Goal: Task Accomplishment & Management: Use online tool/utility

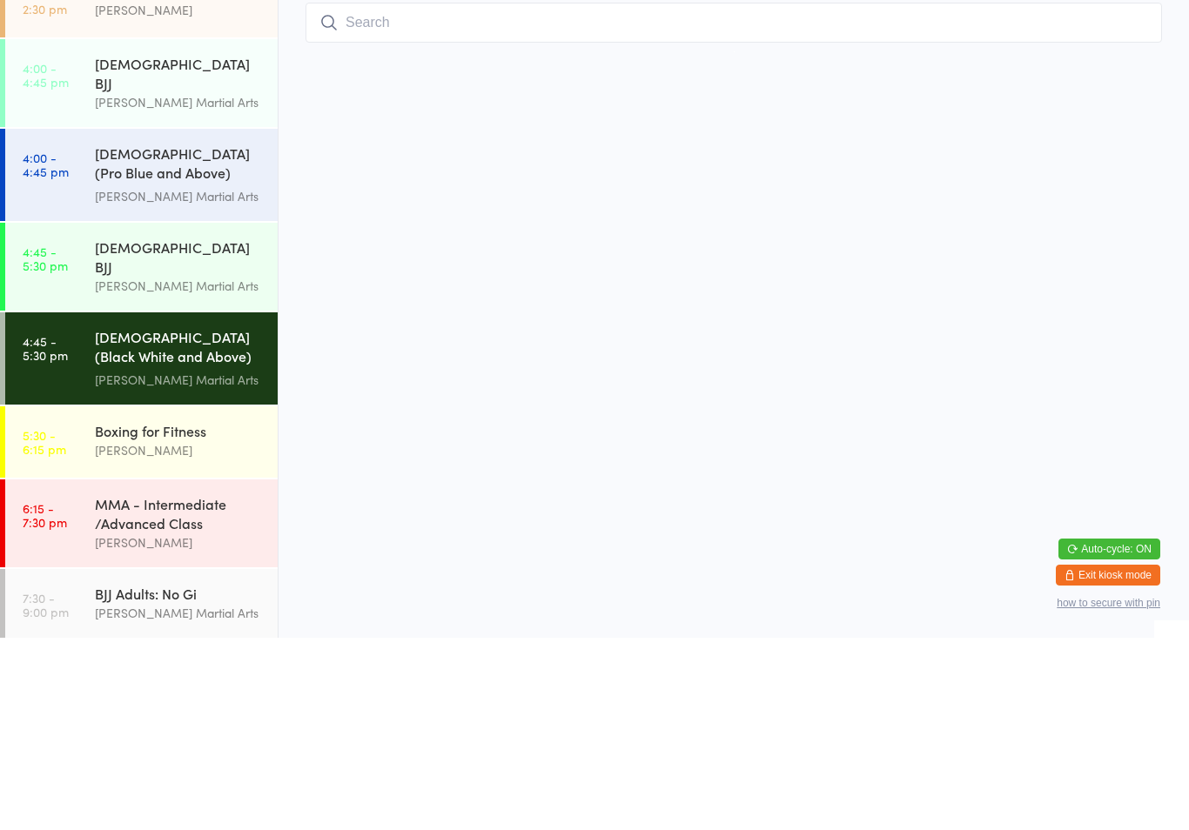
click at [213, 520] on div "[DEMOGRAPHIC_DATA] (Black White and Above) Freestyle Martial ..." at bounding box center [179, 541] width 168 height 43
click at [415, 499] on html "You have now entered Kiosk Mode. Members will be able to check themselves in us…" at bounding box center [594, 415] width 1189 height 830
click at [165, 505] on div "[DEMOGRAPHIC_DATA] (Black White and Above) Freestyle Martial ... [PERSON_NAME] …" at bounding box center [186, 551] width 183 height 92
click at [187, 562] on div "[PERSON_NAME] Martial Arts" at bounding box center [179, 572] width 168 height 20
click at [203, 379] on div "[PERSON_NAME] Martial Arts" at bounding box center [179, 389] width 168 height 20
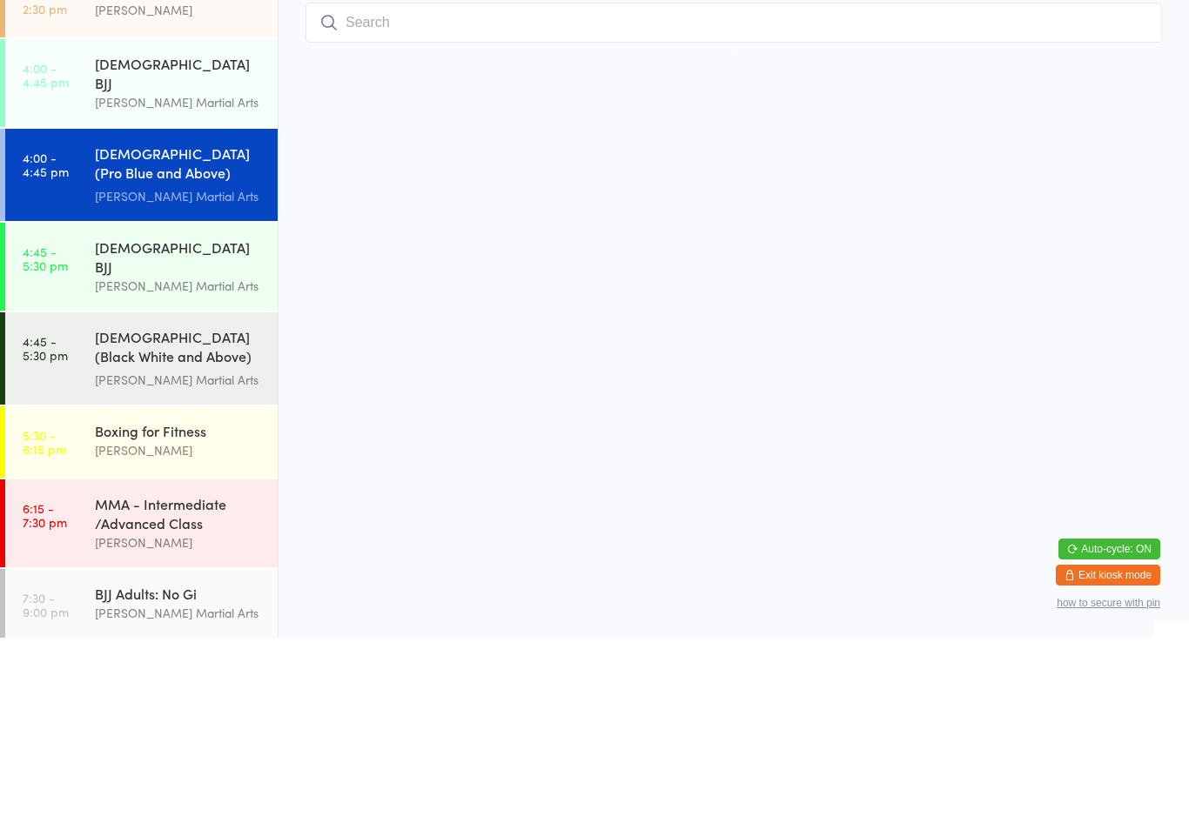
click at [455, 195] on input "search" at bounding box center [734, 215] width 856 height 40
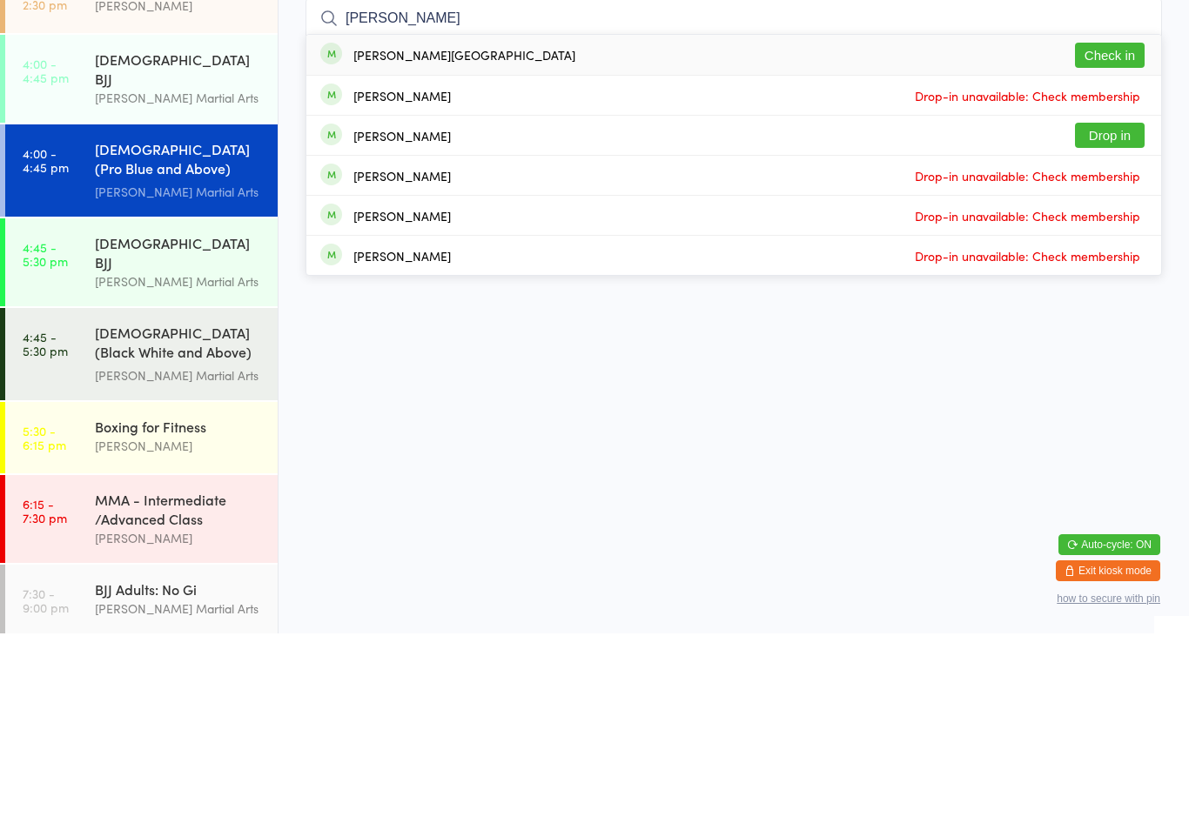
type input "[PERSON_NAME]"
click at [1103, 239] on button "Check in" at bounding box center [1110, 251] width 70 height 25
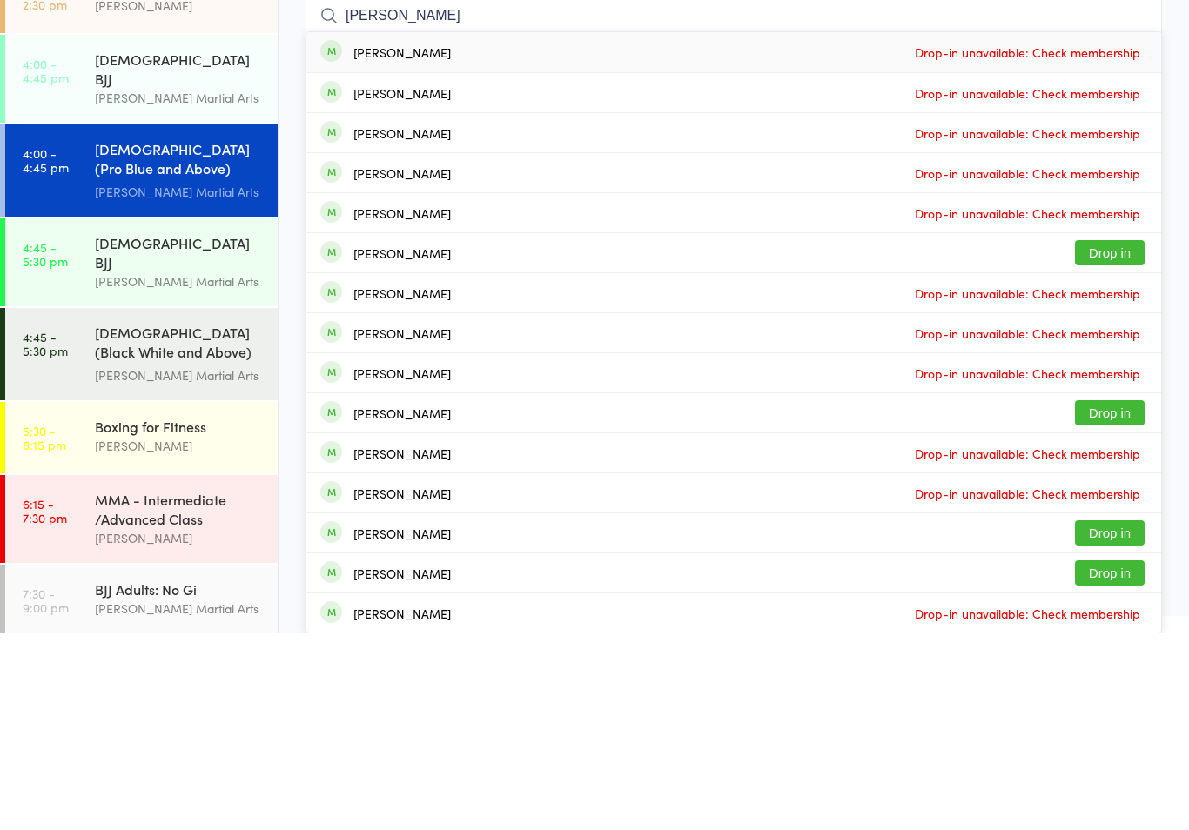
type input "[PERSON_NAME]"
click at [373, 323] on div "[PERSON_NAME]" at bounding box center [401, 330] width 97 height 14
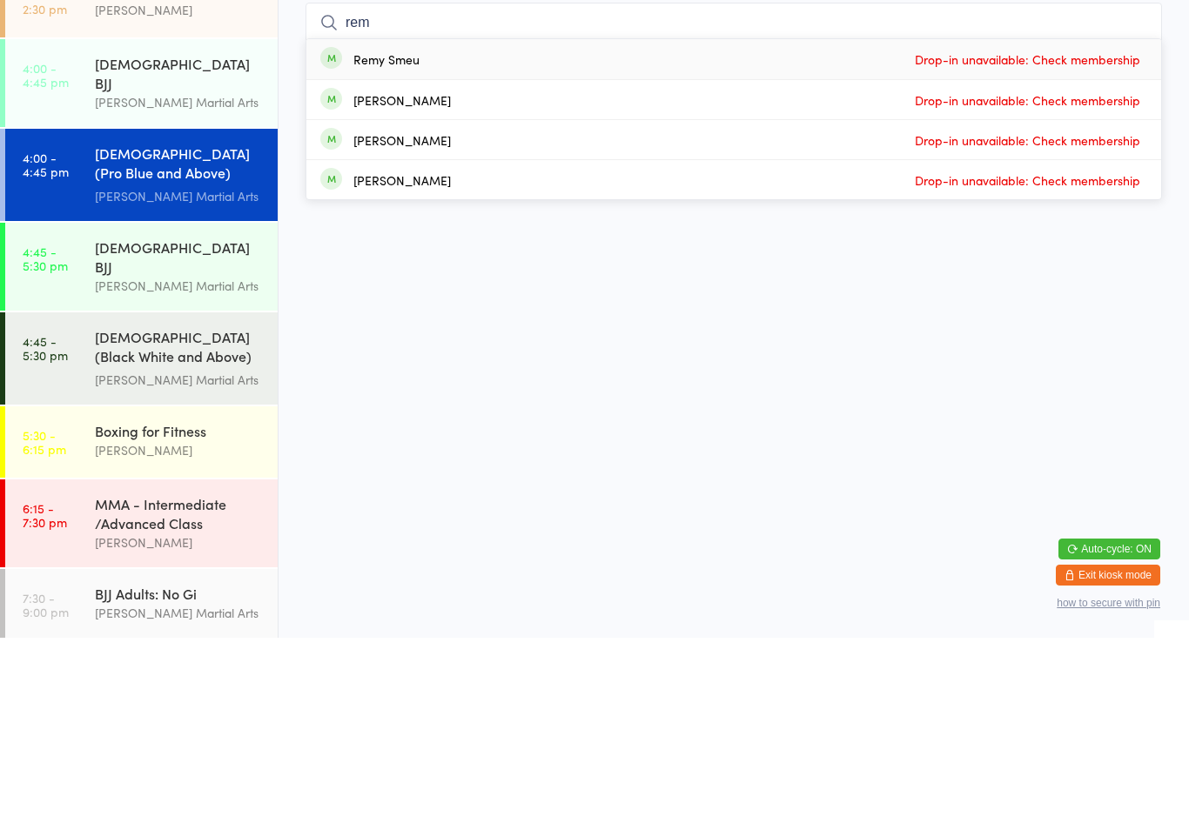
type input "rem"
click at [762, 232] on div "Remy Smeu Drop-in unavailable: Check membership" at bounding box center [733, 252] width 855 height 40
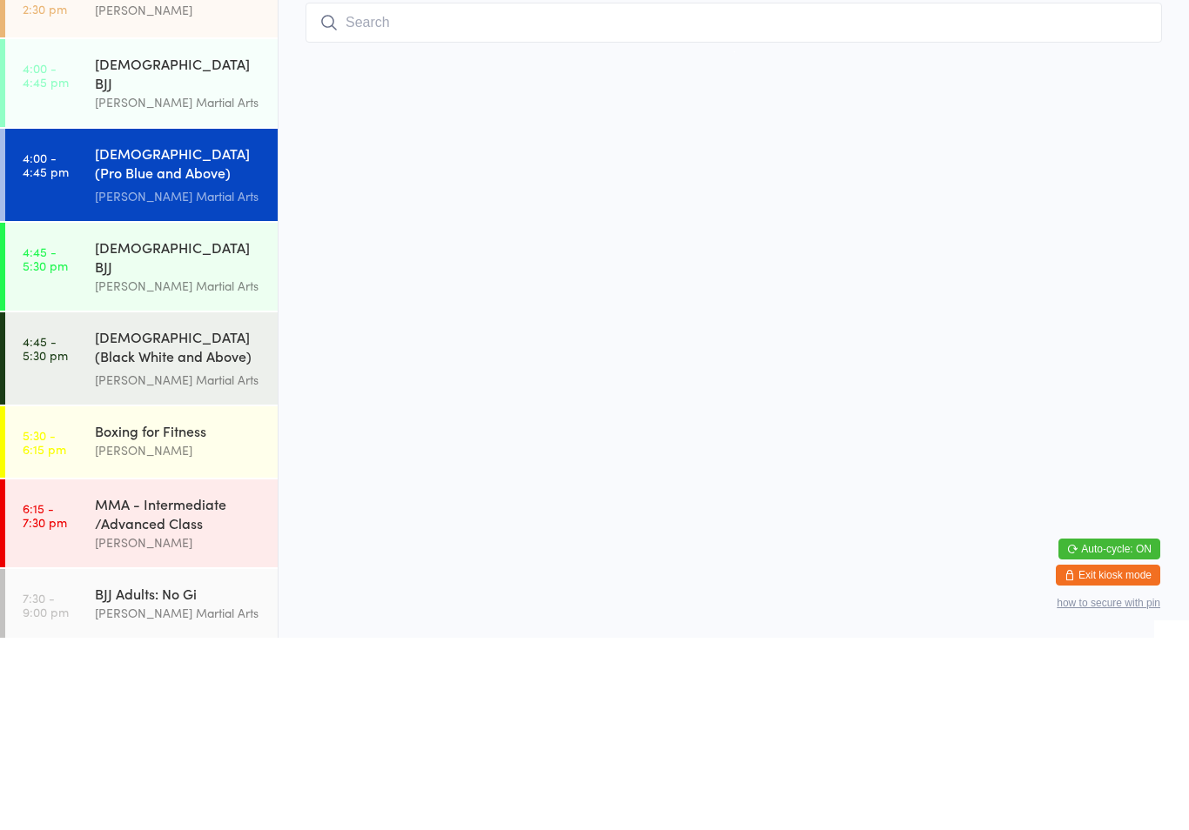
click at [199, 336] on div "[DEMOGRAPHIC_DATA] (Pro Blue and Above) Freestyle Martial Arts" at bounding box center [179, 357] width 168 height 43
click at [207, 415] on div "[DEMOGRAPHIC_DATA] BJJ [PERSON_NAME] Martial Arts" at bounding box center [186, 459] width 183 height 88
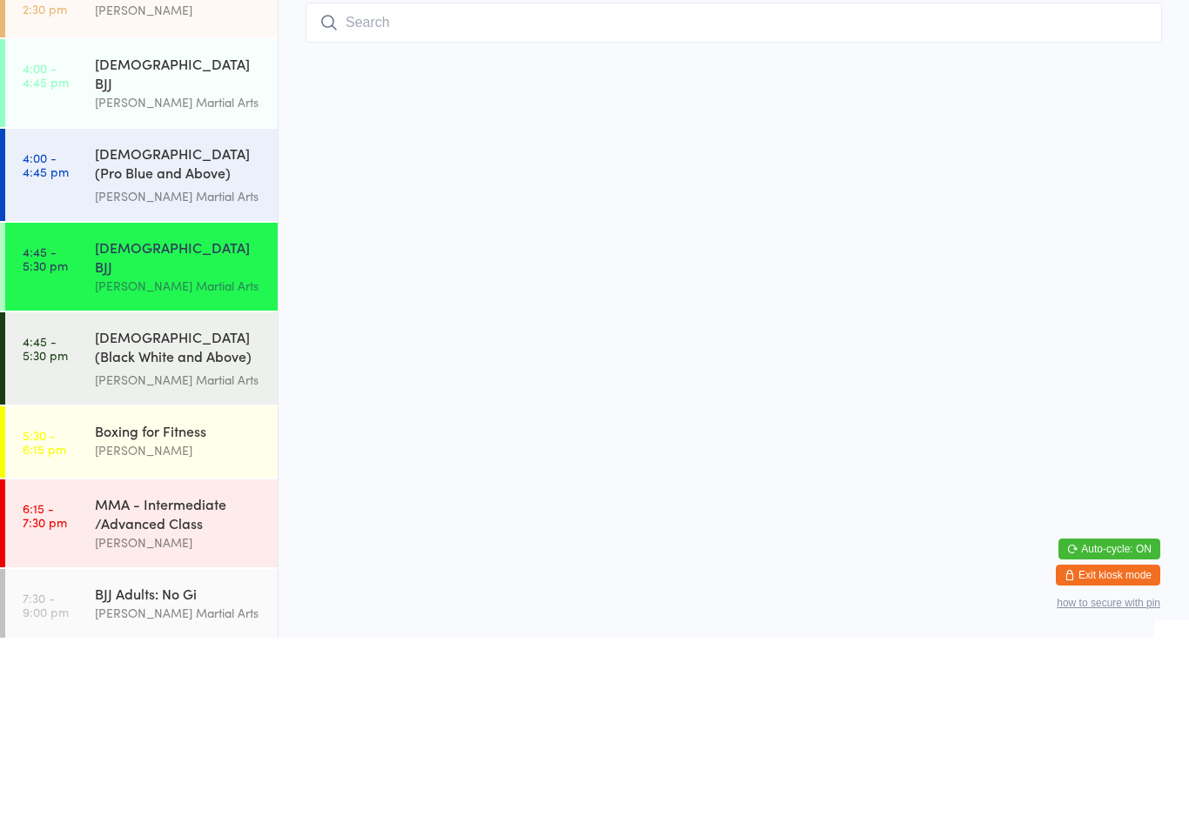
click at [683, 195] on input "search" at bounding box center [734, 215] width 856 height 40
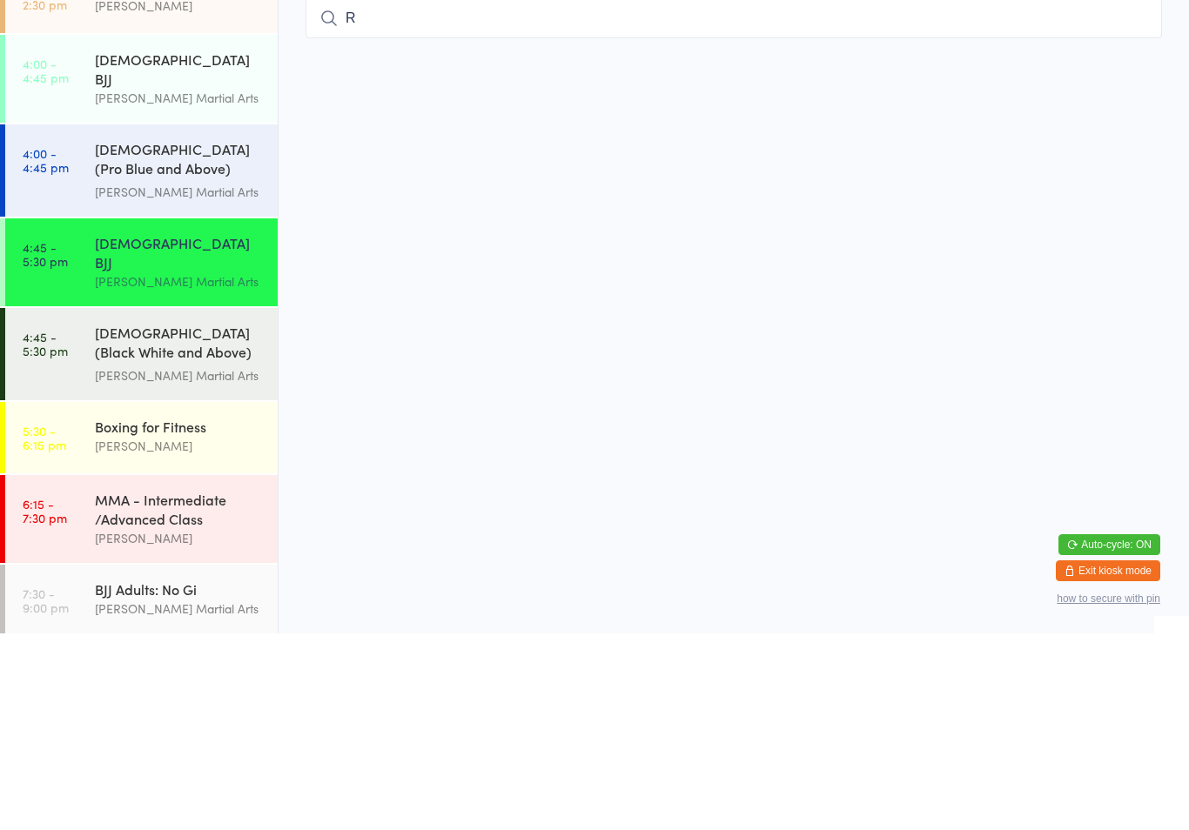
type input "Re"
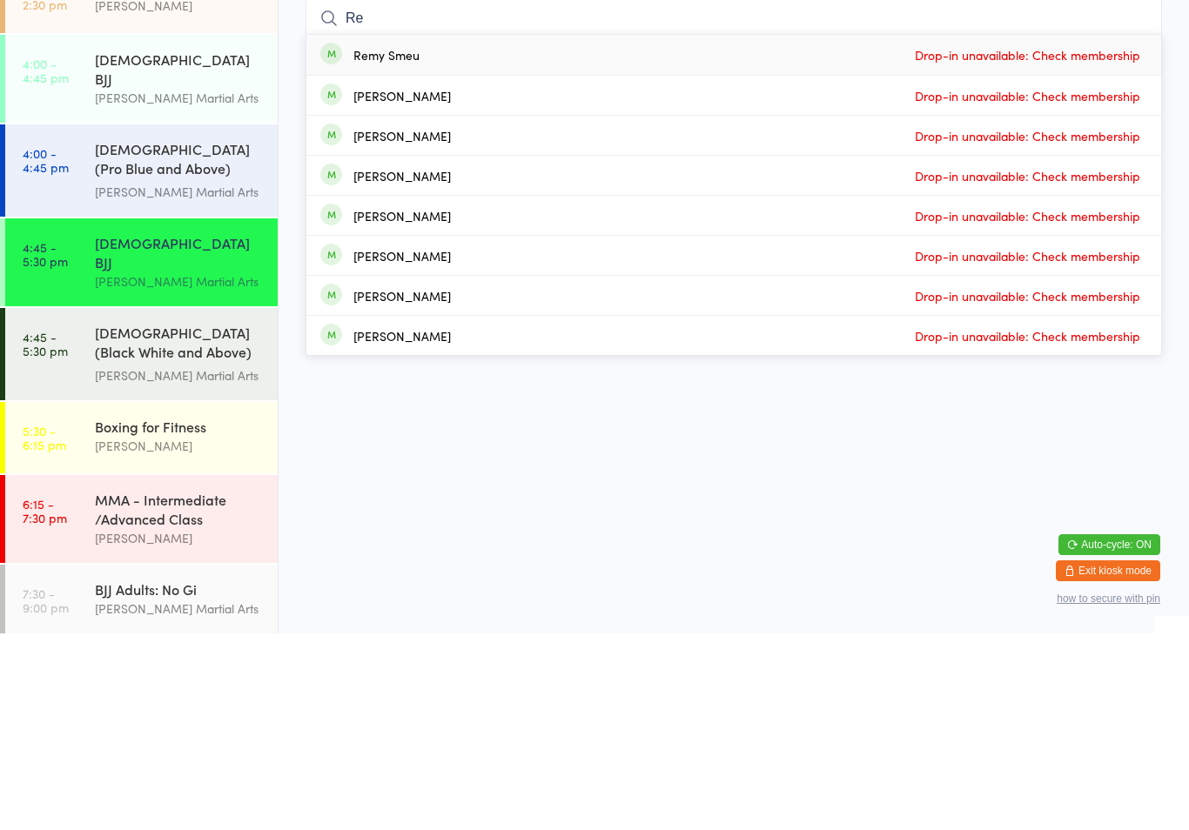
click at [191, 158] on div "Private Lesson - 30 mins [PERSON_NAME]" at bounding box center [186, 192] width 183 height 69
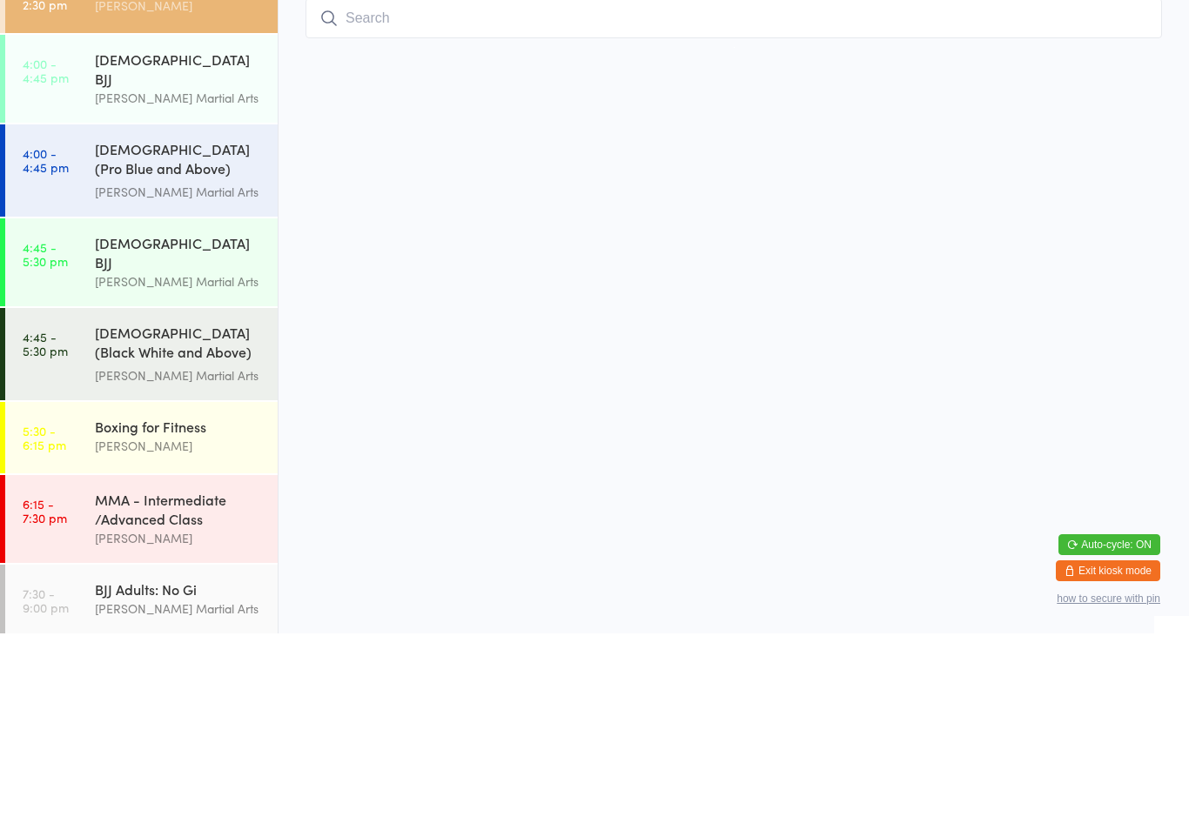
click at [165, 285] on div "[PERSON_NAME] Martial Arts" at bounding box center [179, 295] width 168 height 20
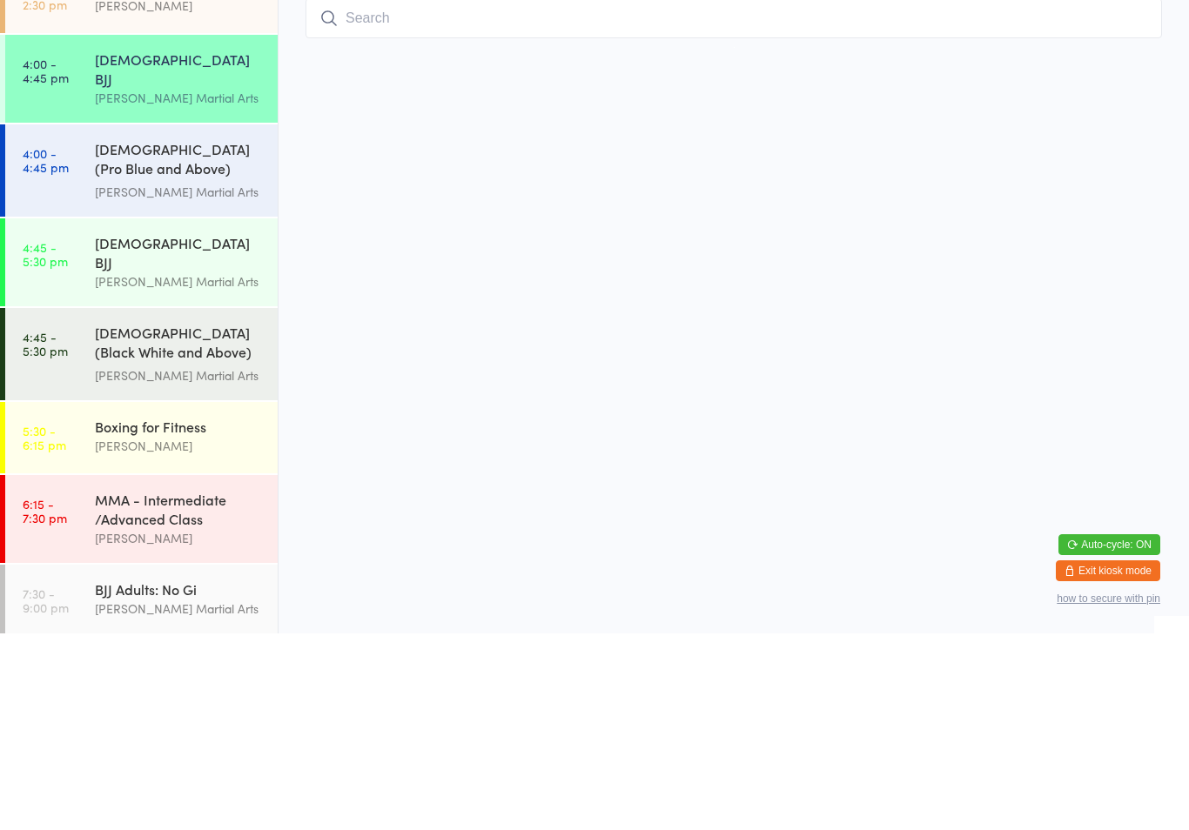
click at [204, 415] on link "4:45 - 5:30 pm [DEMOGRAPHIC_DATA] BJJ [PERSON_NAME] Martial Arts" at bounding box center [141, 459] width 272 height 88
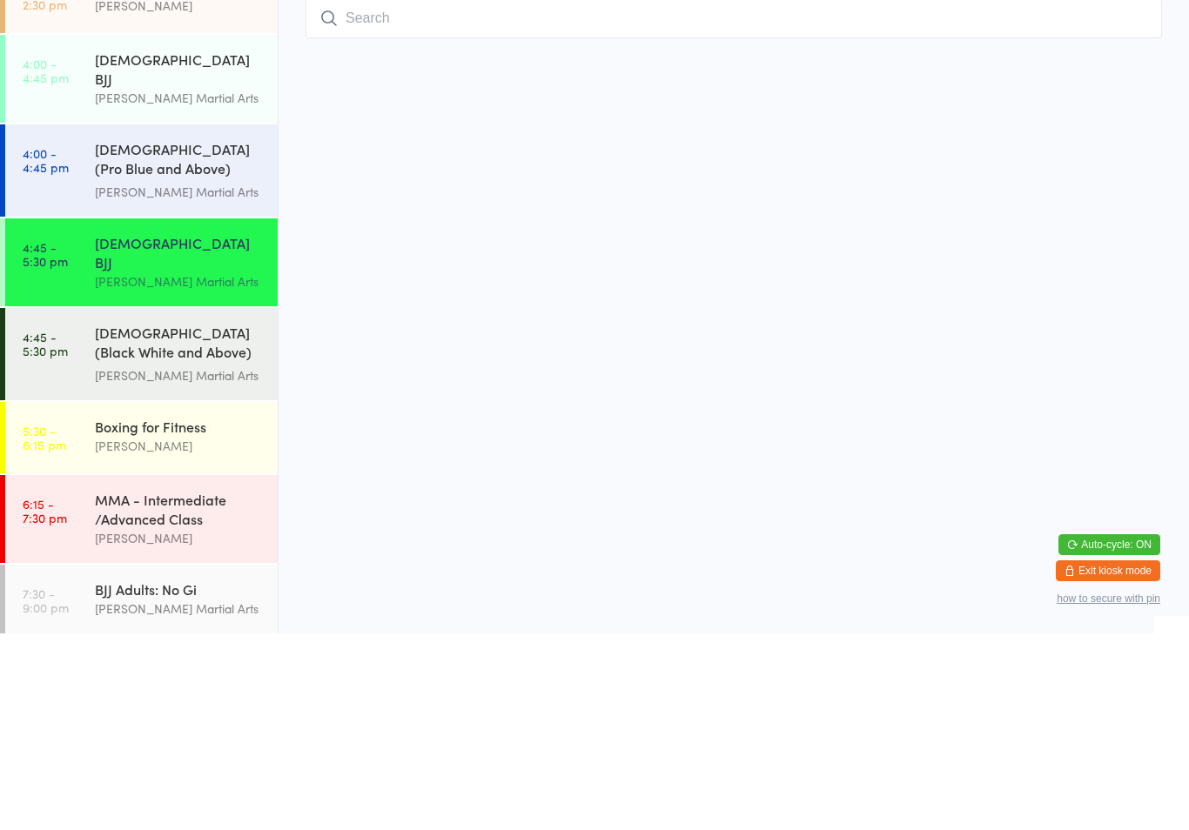
click at [181, 285] on div "[PERSON_NAME] Martial Arts" at bounding box center [179, 295] width 168 height 20
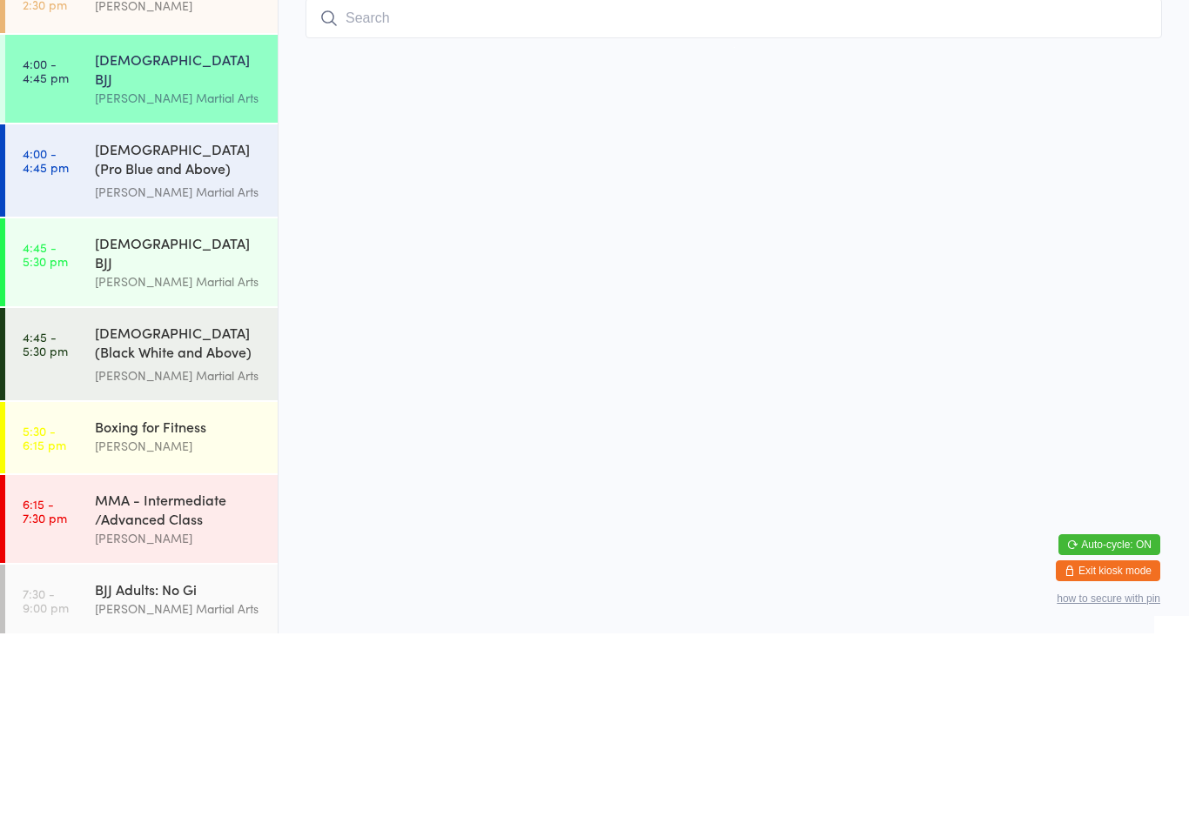
click at [751, 211] on input "search" at bounding box center [734, 215] width 856 height 40
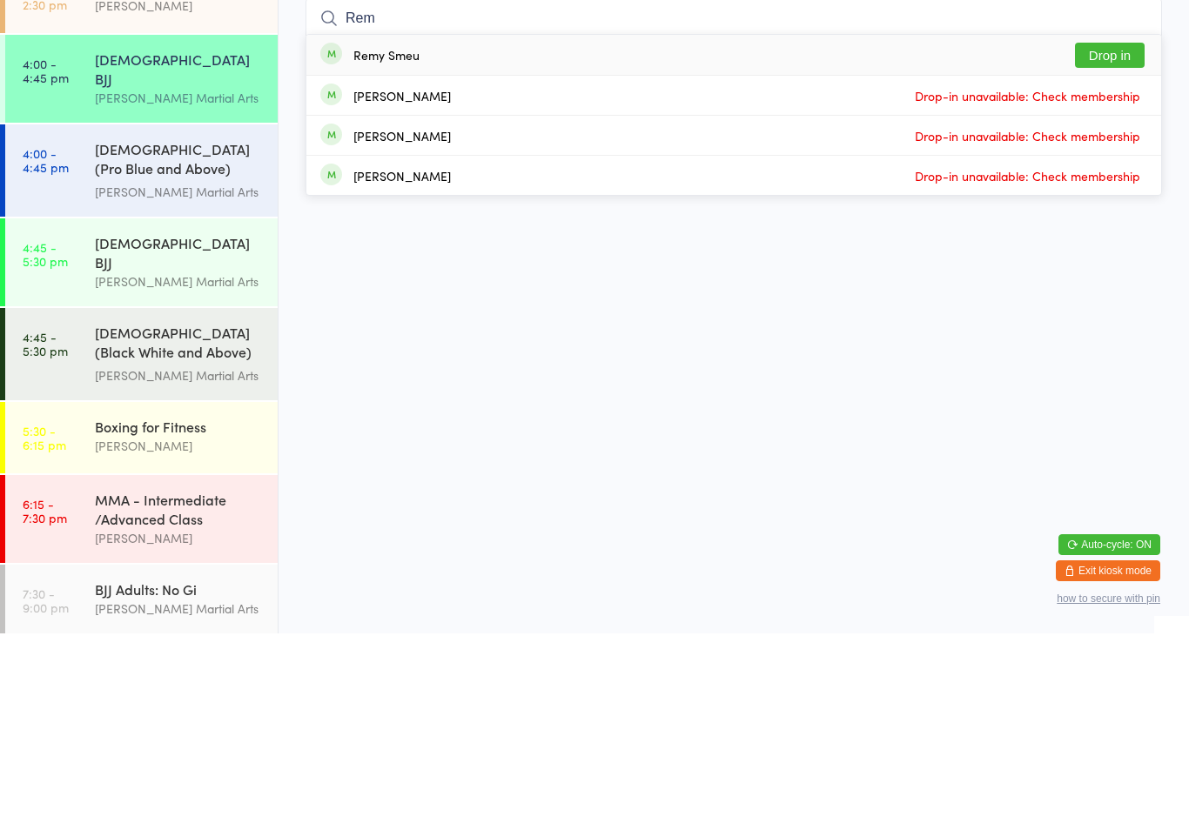
type input "Rem"
click at [1130, 239] on button "Drop in" at bounding box center [1110, 251] width 70 height 25
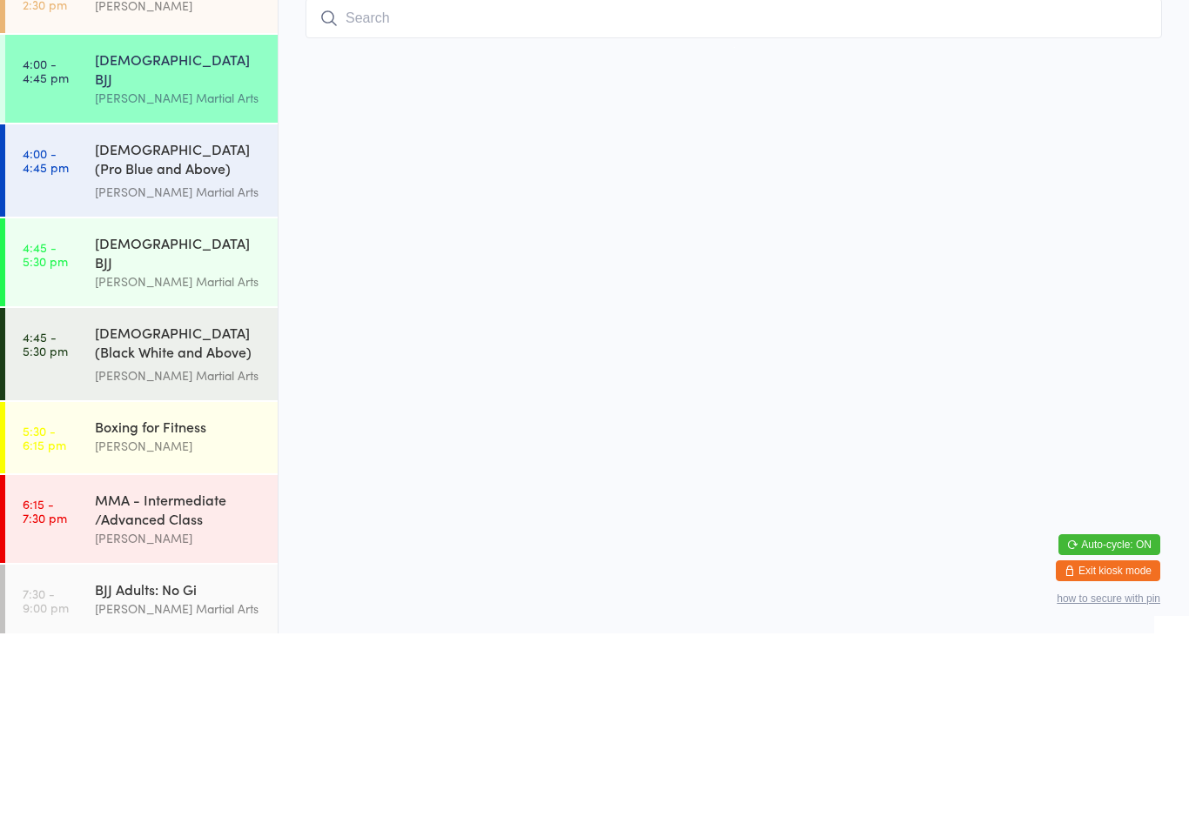
click at [57, 599] on link "5:30 - 6:15 pm Boxing for Fitness [PERSON_NAME]" at bounding box center [141, 634] width 272 height 71
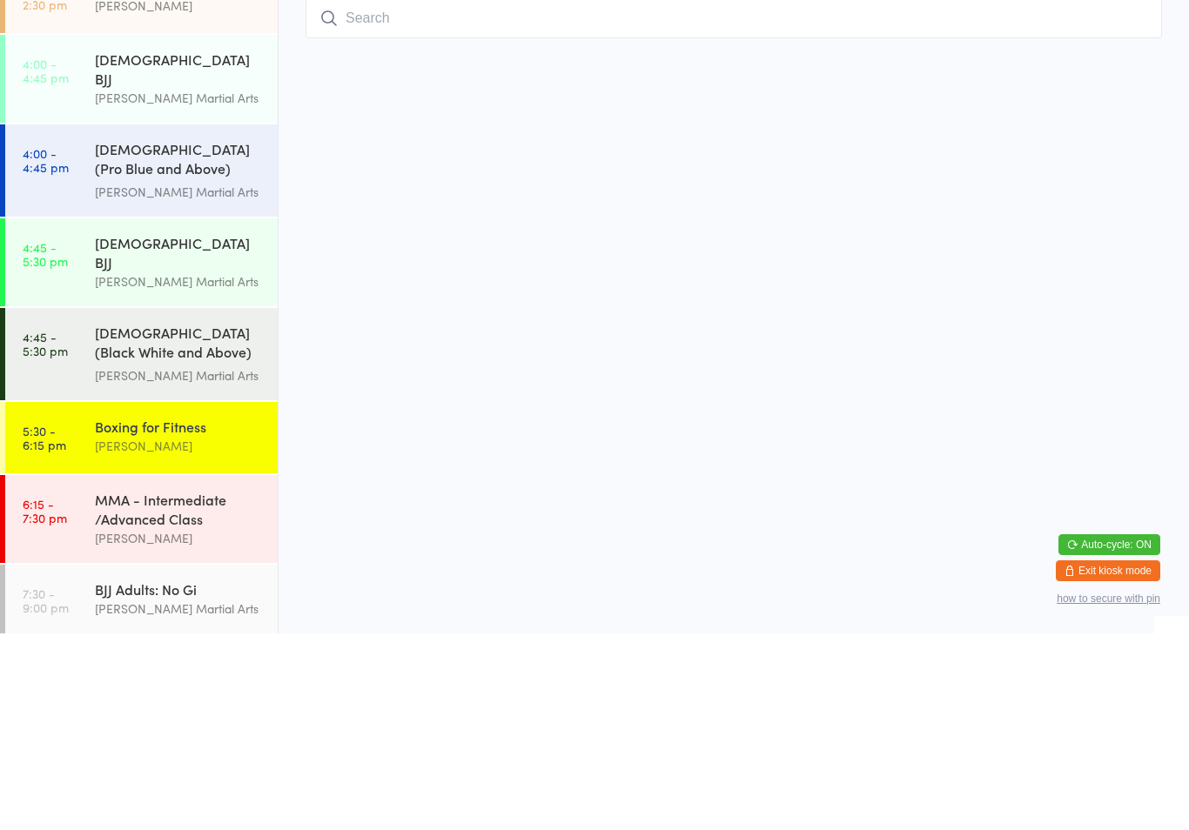
click at [102, 562] on div "[PERSON_NAME] Martial Arts" at bounding box center [179, 572] width 168 height 20
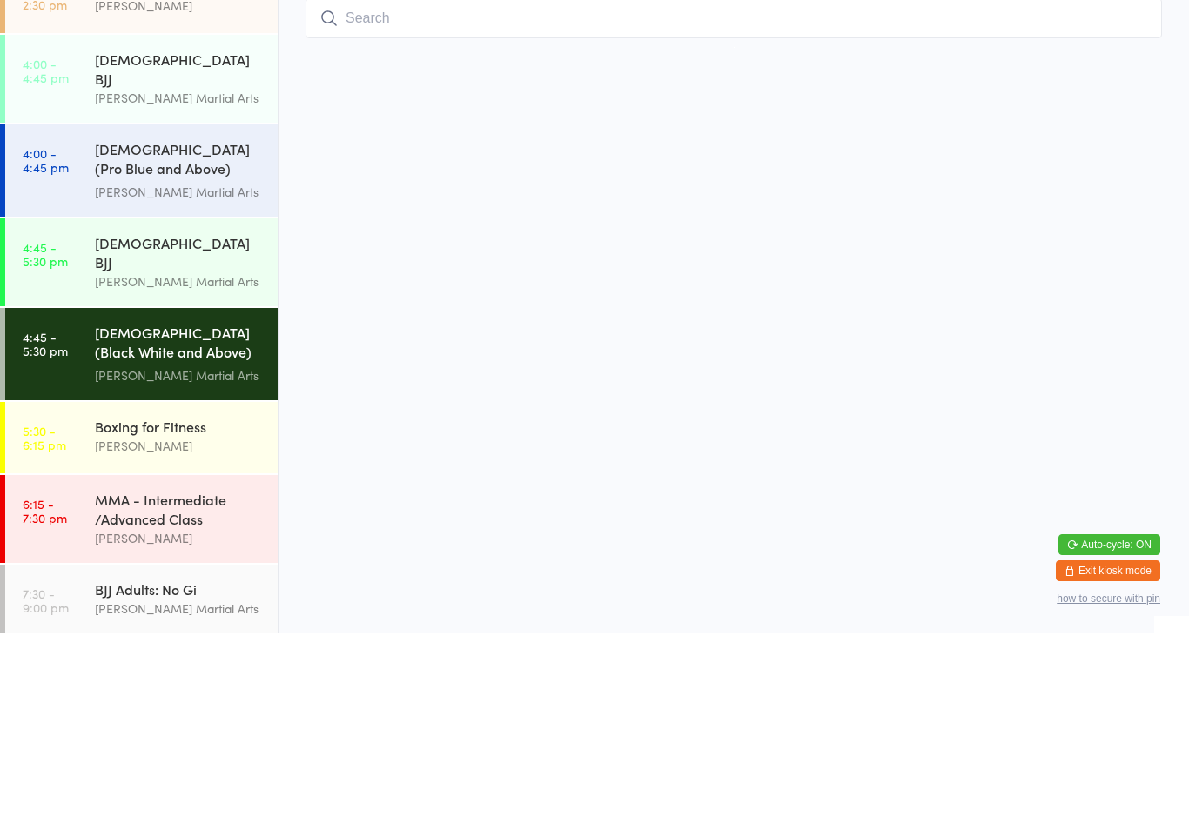
click at [145, 505] on div "[DEMOGRAPHIC_DATA] (Black White and Above) Freestyle Martial ... [PERSON_NAME] …" at bounding box center [186, 551] width 183 height 92
click at [106, 505] on div "[DEMOGRAPHIC_DATA] (Black White and Above) Freestyle Martial ... [PERSON_NAME] …" at bounding box center [186, 551] width 183 height 92
click at [71, 350] on link "4:00 - 4:45 pm [DEMOGRAPHIC_DATA] (Pro Blue and Above) Freestyle Martial Arts […" at bounding box center [141, 367] width 272 height 92
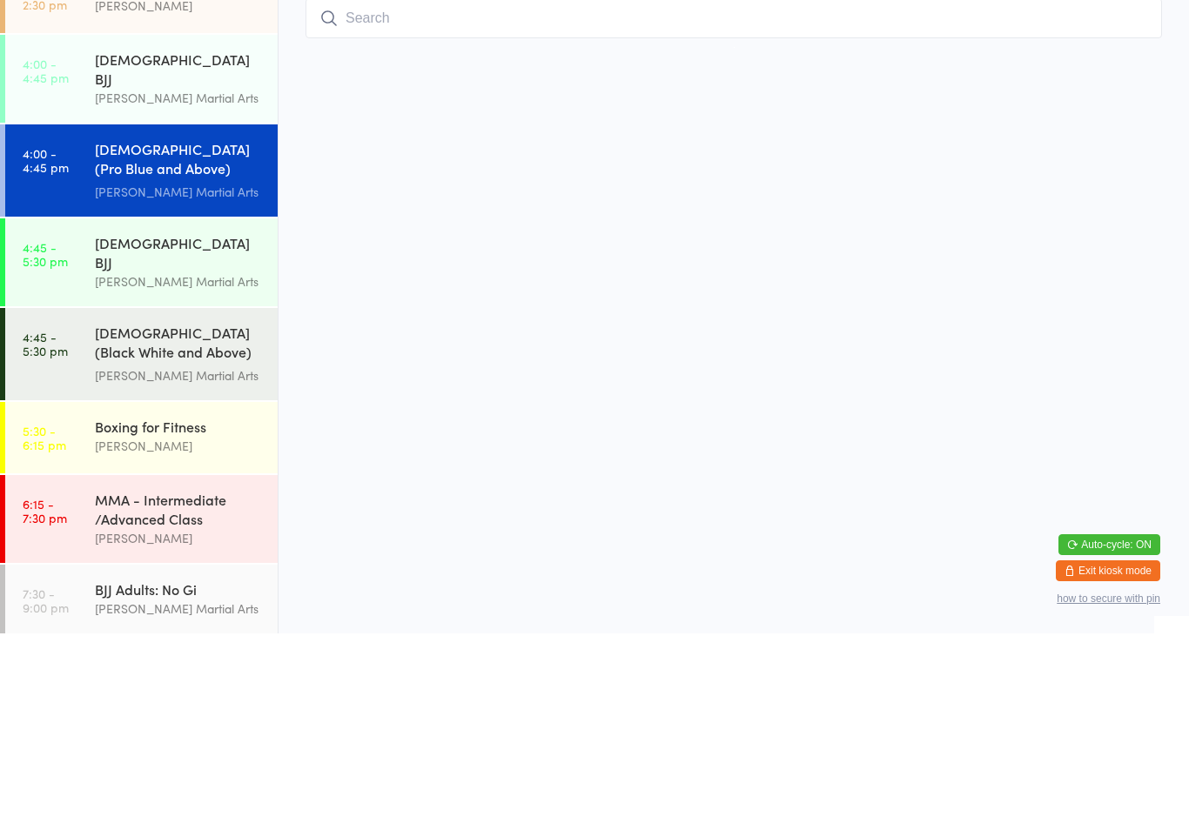
click at [457, 218] on input "search" at bounding box center [734, 215] width 856 height 40
type input "R"
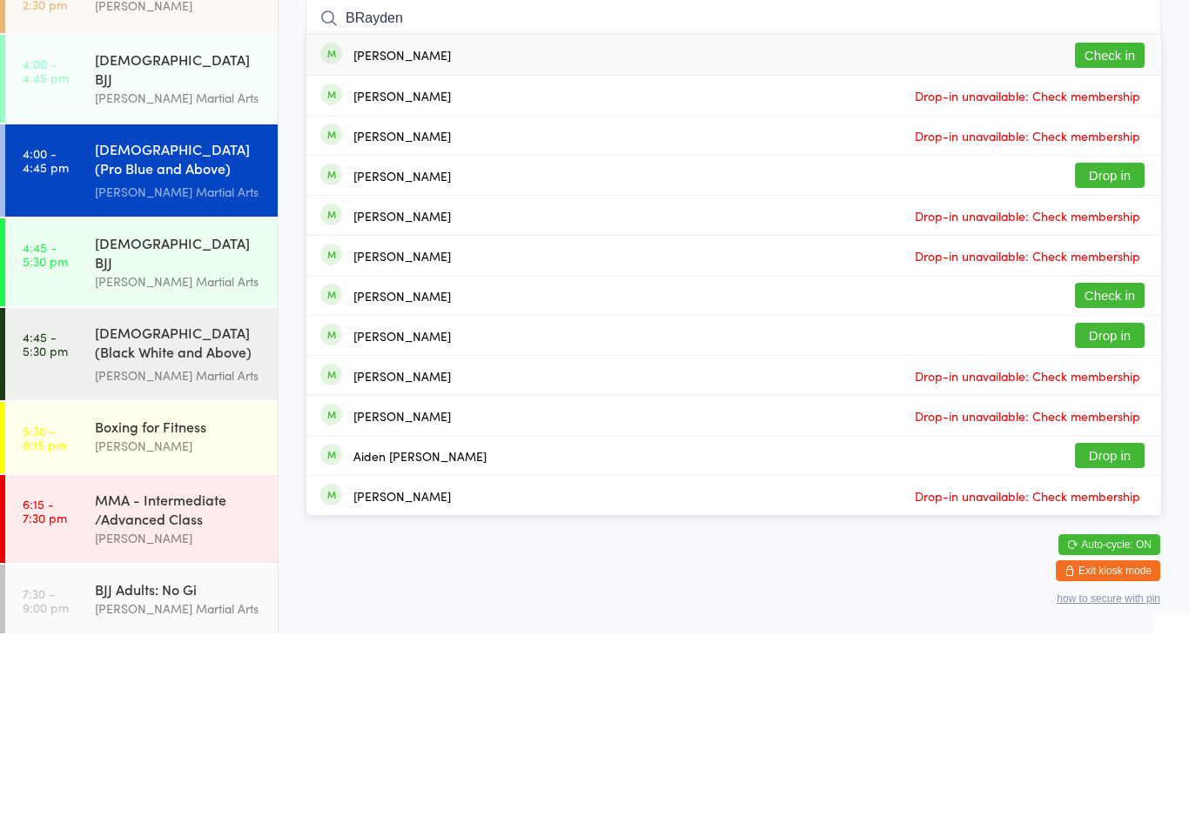
type input "BRayden"
click at [1123, 239] on button "Check in" at bounding box center [1110, 251] width 70 height 25
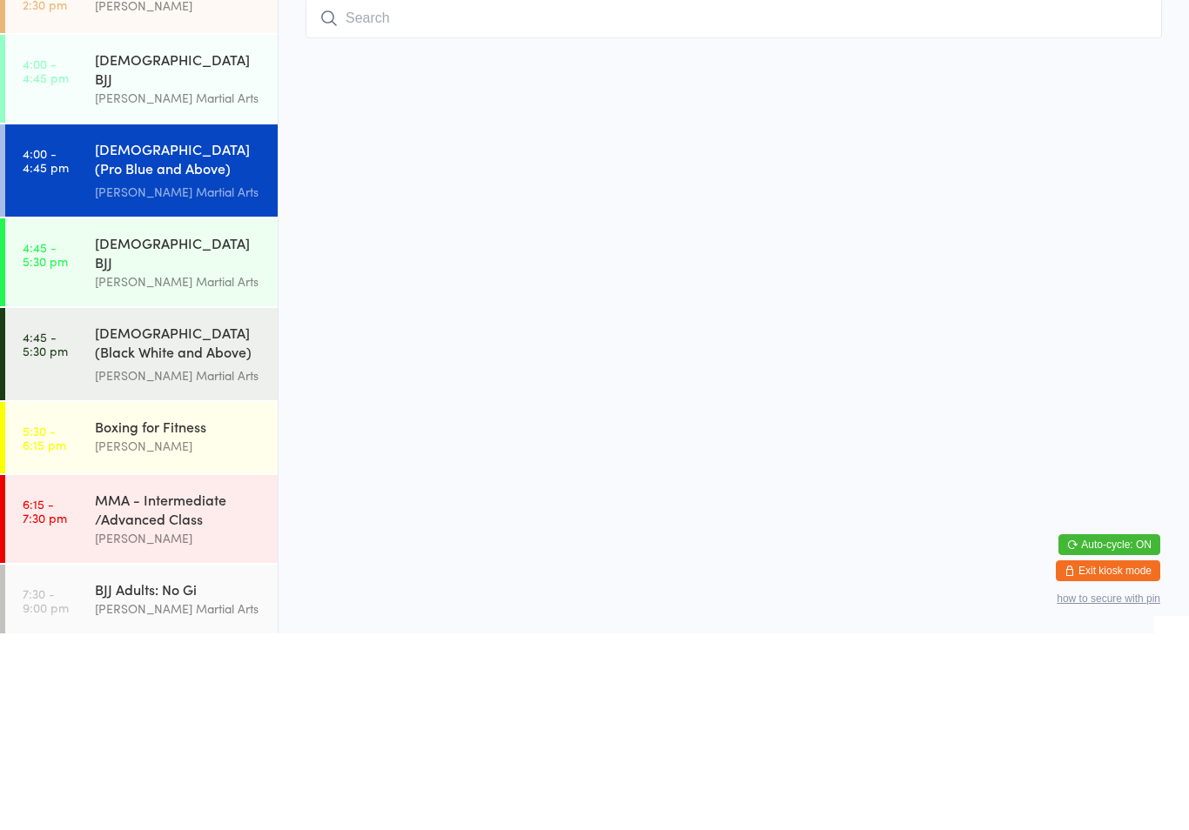
click at [129, 285] on div "[PERSON_NAME] Martial Arts" at bounding box center [179, 295] width 168 height 20
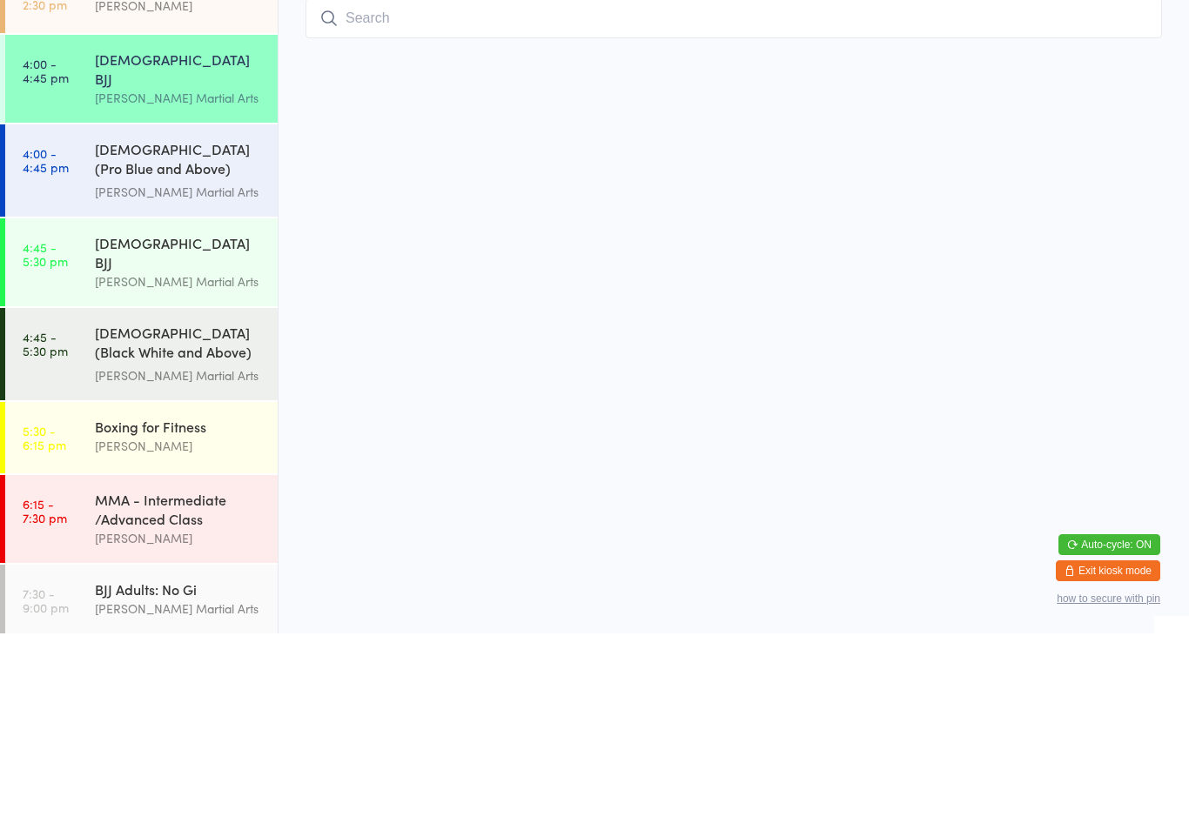
click at [394, 228] on input "search" at bounding box center [734, 215] width 856 height 40
type input "L"
type input "Kha"
click at [1102, 239] on button "Drop in" at bounding box center [1110, 251] width 70 height 25
click at [185, 505] on div "[DEMOGRAPHIC_DATA] (Black White and Above) Freestyle Martial ... [PERSON_NAME] …" at bounding box center [186, 551] width 183 height 92
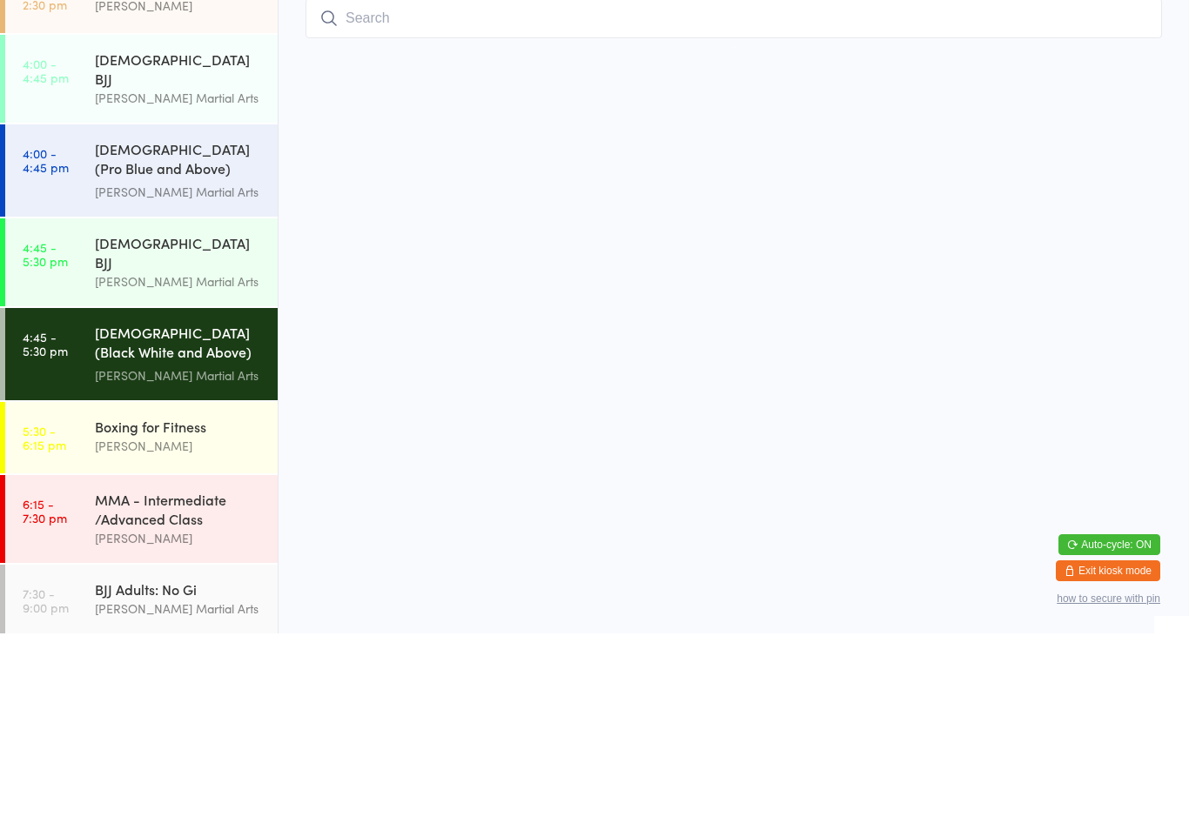
click at [187, 468] on div "[PERSON_NAME] Martial Arts" at bounding box center [179, 478] width 168 height 20
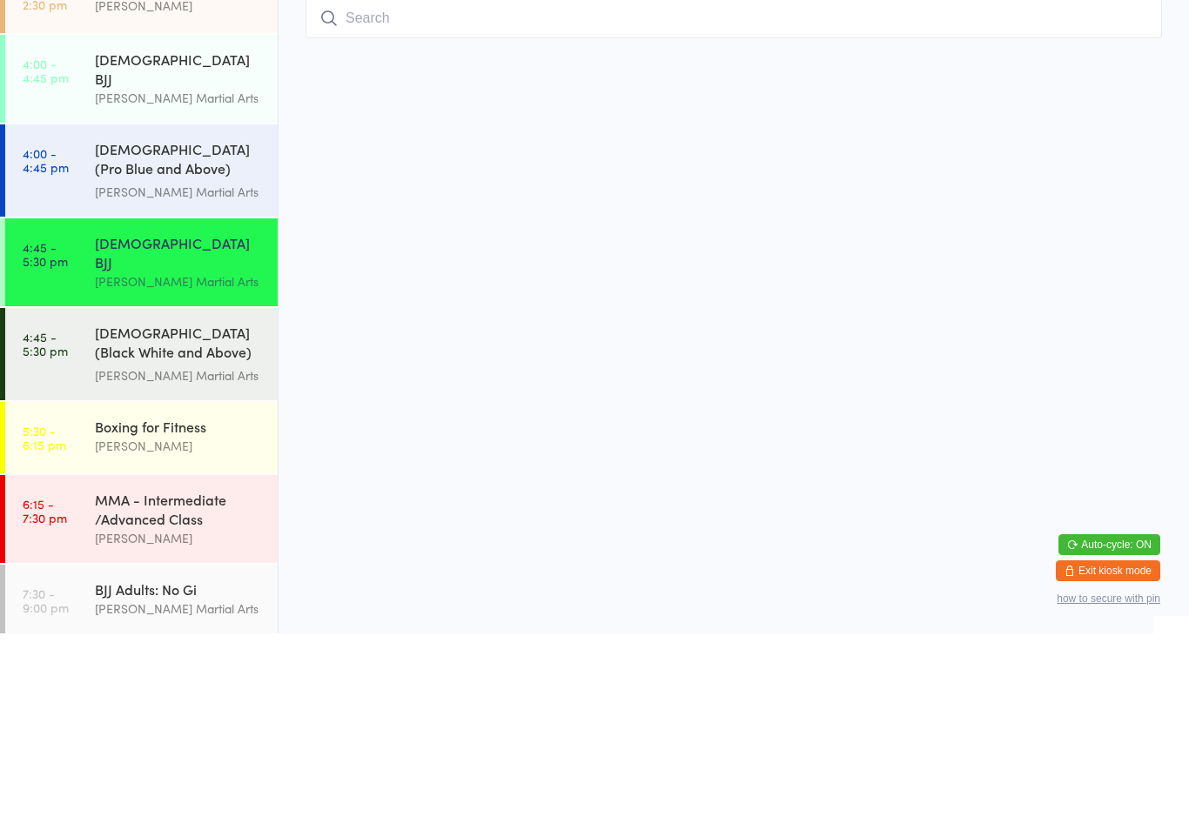
click at [191, 468] on div "[PERSON_NAME] Martial Arts" at bounding box center [179, 478] width 168 height 20
click at [226, 415] on div "[DEMOGRAPHIC_DATA] BJJ [PERSON_NAME] Martial Arts" at bounding box center [186, 459] width 183 height 88
click at [198, 415] on div "[DEMOGRAPHIC_DATA] BJJ [PERSON_NAME] Martial Arts" at bounding box center [186, 459] width 183 height 88
click at [223, 257] on div "[DEMOGRAPHIC_DATA] BJJ" at bounding box center [179, 265] width 168 height 38
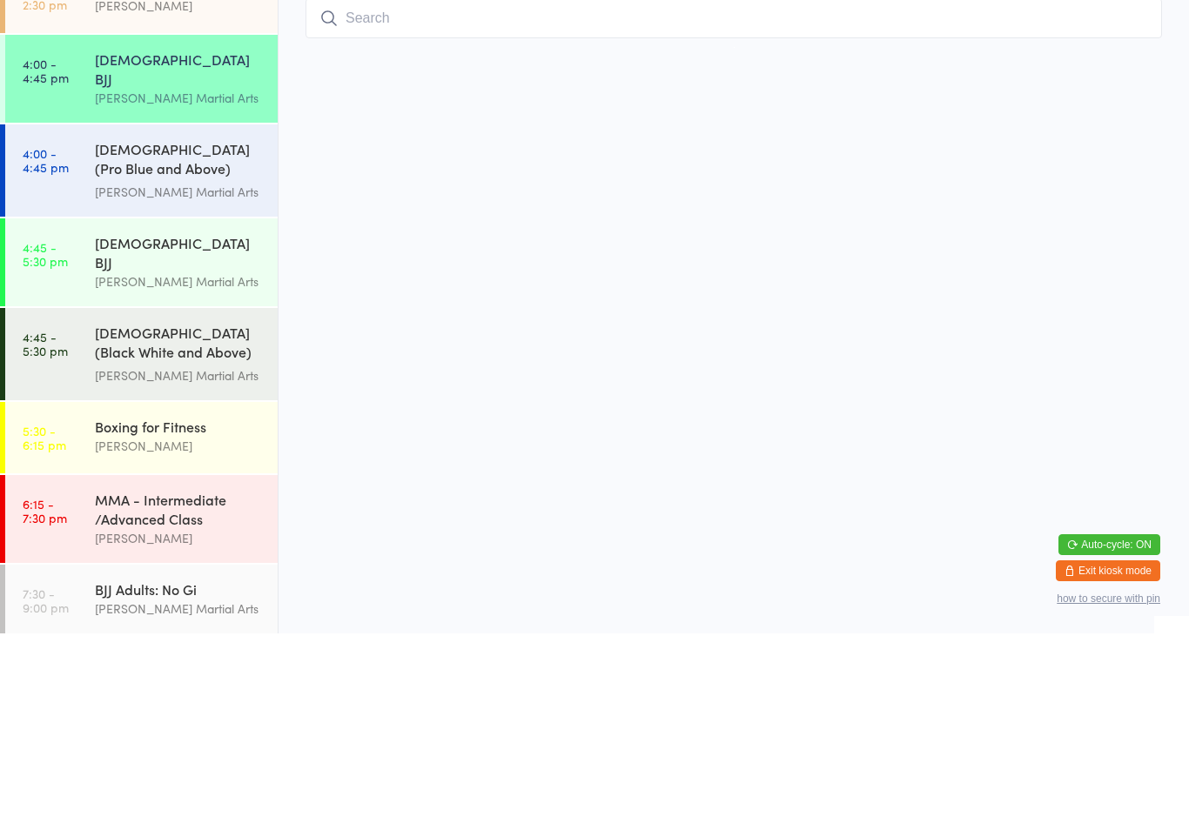
click at [1063, 220] on input "search" at bounding box center [734, 215] width 856 height 40
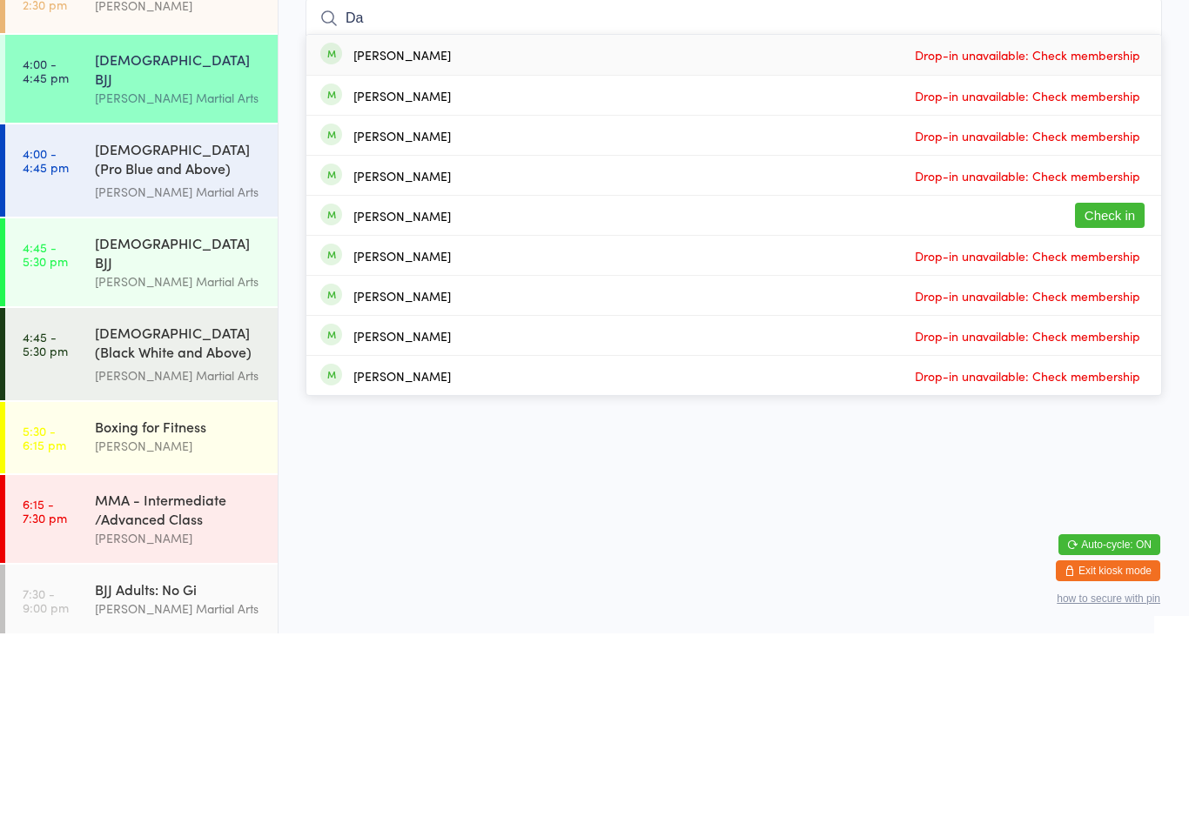
type input "Da"
click at [1105, 400] on button "Check in" at bounding box center [1110, 412] width 70 height 25
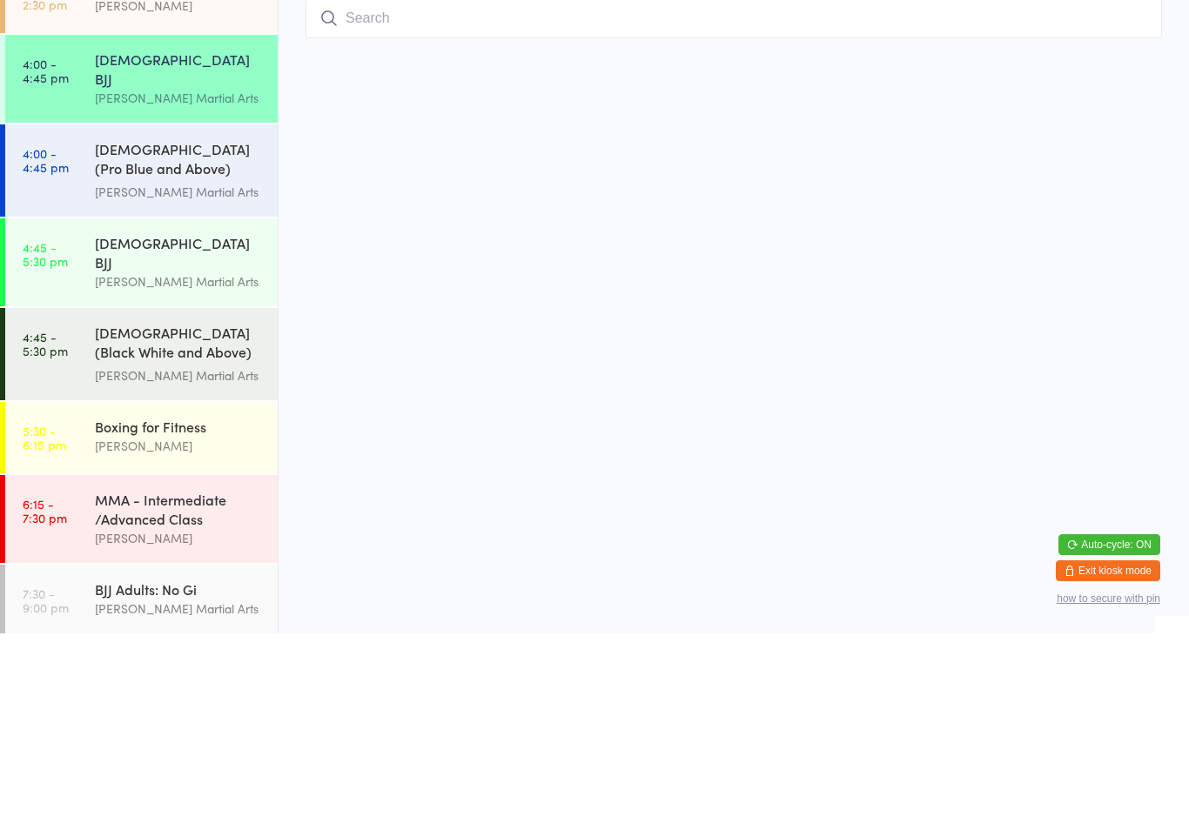
click at [134, 562] on div "[PERSON_NAME] Martial Arts" at bounding box center [179, 572] width 168 height 20
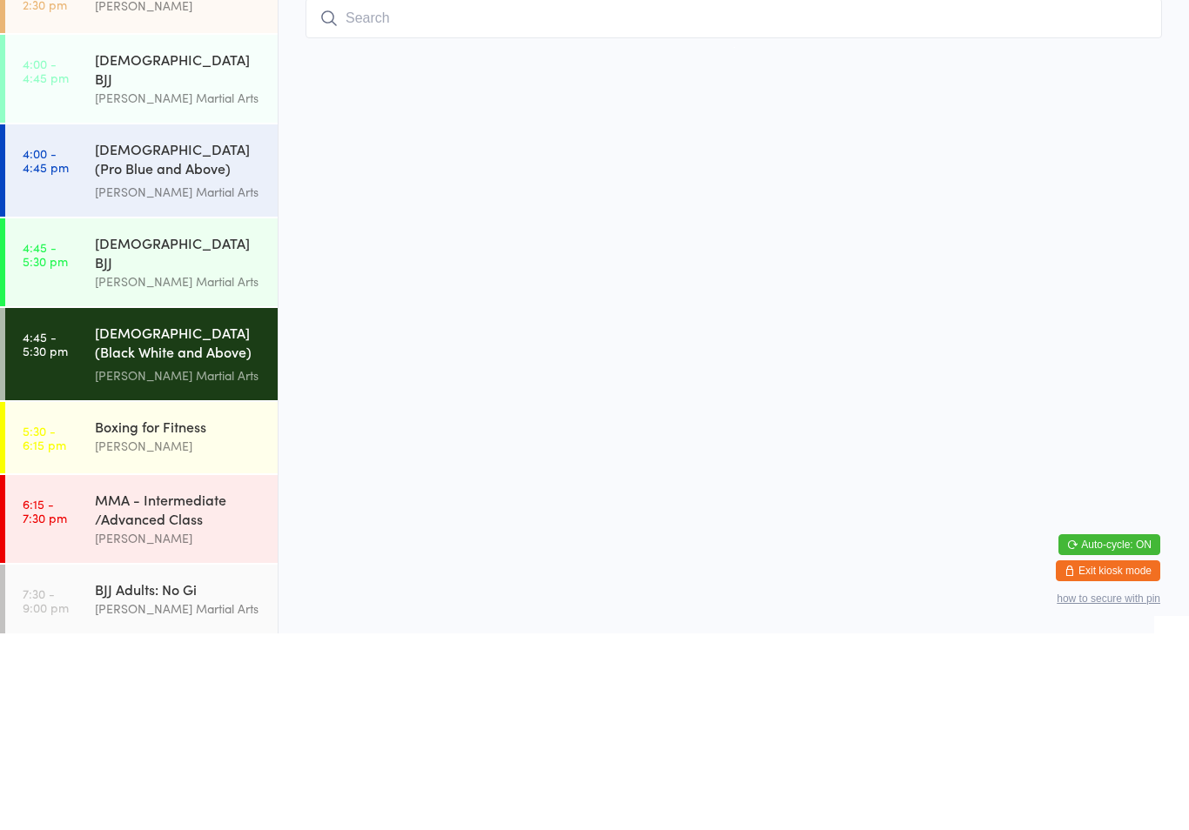
click at [98, 379] on div "[PERSON_NAME] Martial Arts" at bounding box center [179, 389] width 168 height 20
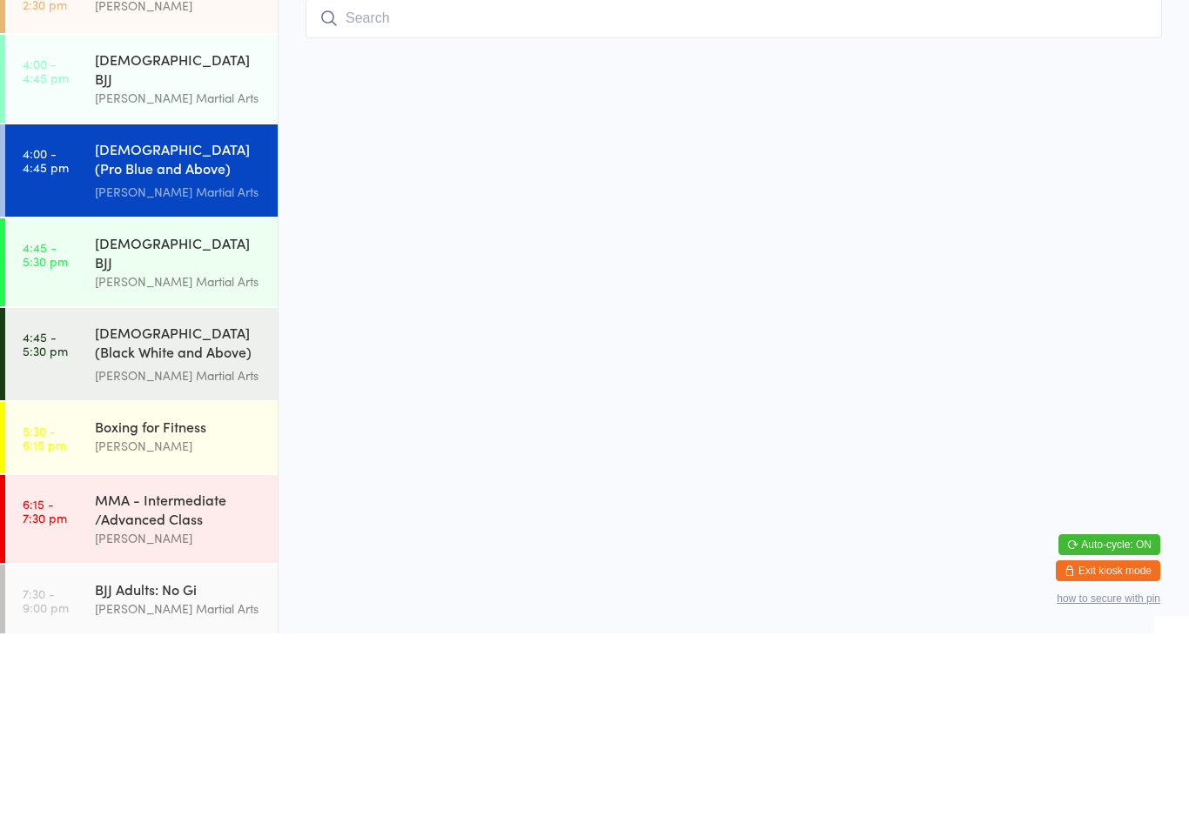
click at [661, 261] on html "You have now entered Kiosk Mode. Members will be able to check themselves in us…" at bounding box center [594, 415] width 1189 height 830
click at [547, 235] on input "search" at bounding box center [734, 215] width 856 height 40
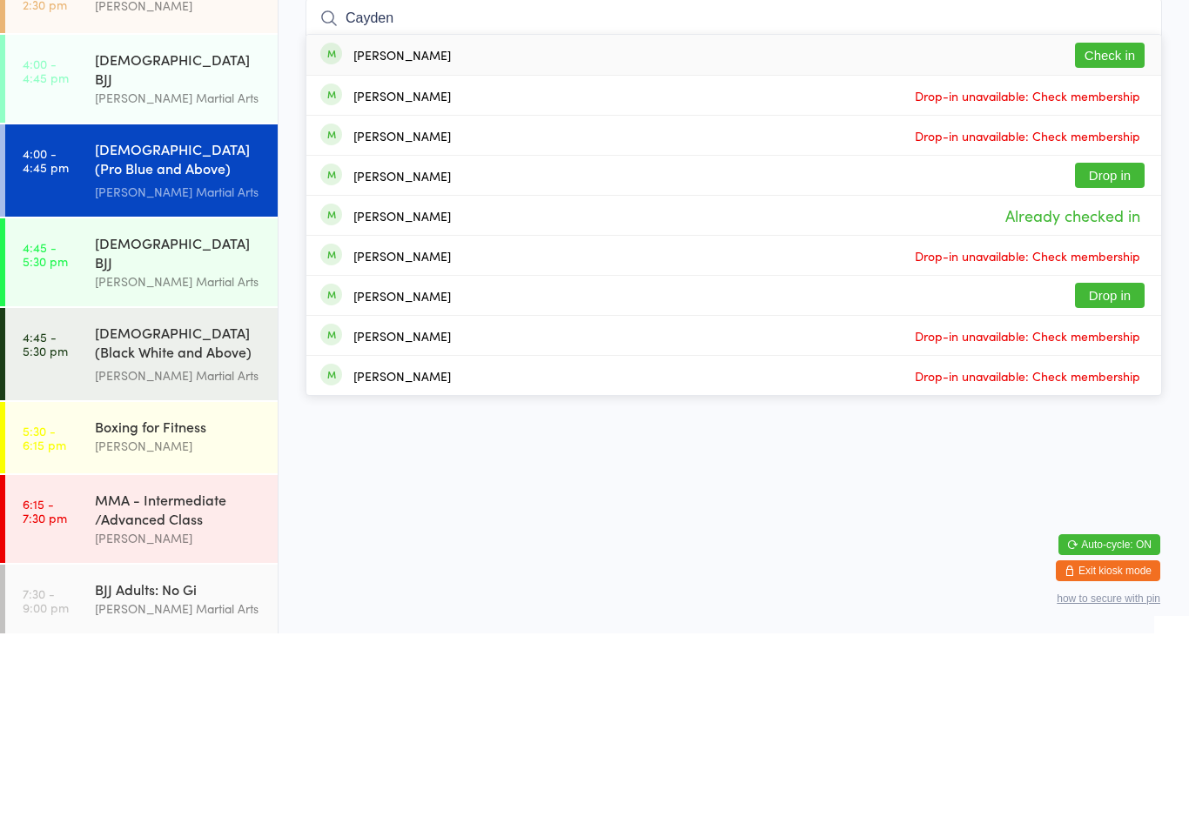
type input "Cayden"
click at [1116, 239] on button "Check in" at bounding box center [1110, 251] width 70 height 25
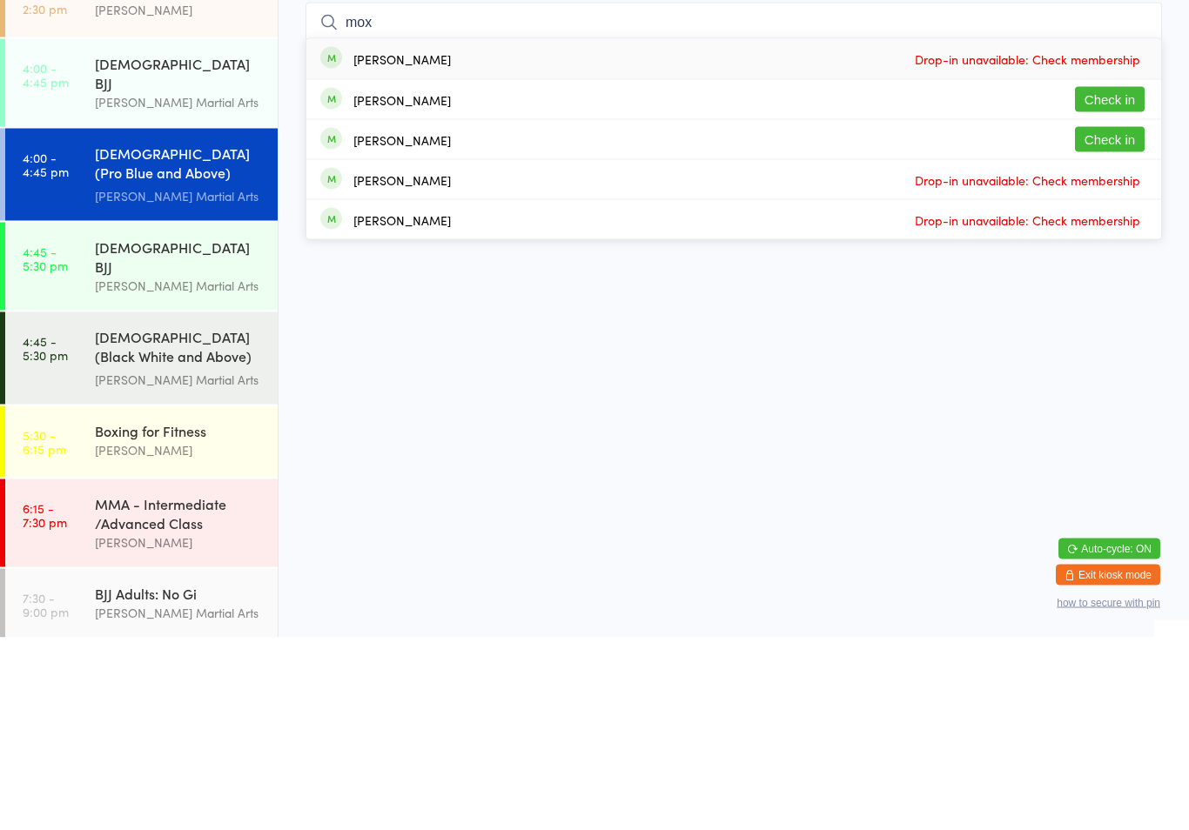
type input "mox"
click at [1098, 279] on button "Check in" at bounding box center [1110, 291] width 70 height 25
type input "mox"
click at [1124, 319] on button "Check in" at bounding box center [1110, 331] width 70 height 25
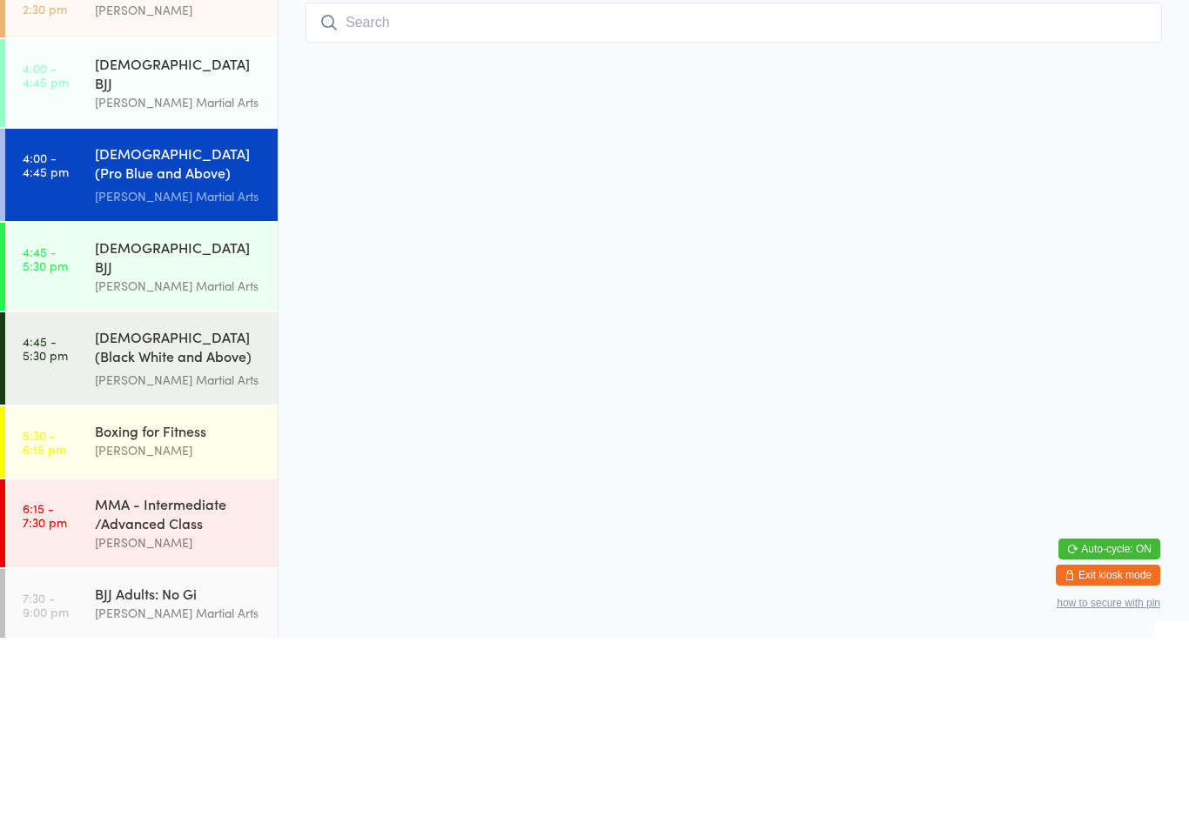
click at [160, 285] on div "[PERSON_NAME] Martial Arts" at bounding box center [179, 295] width 168 height 20
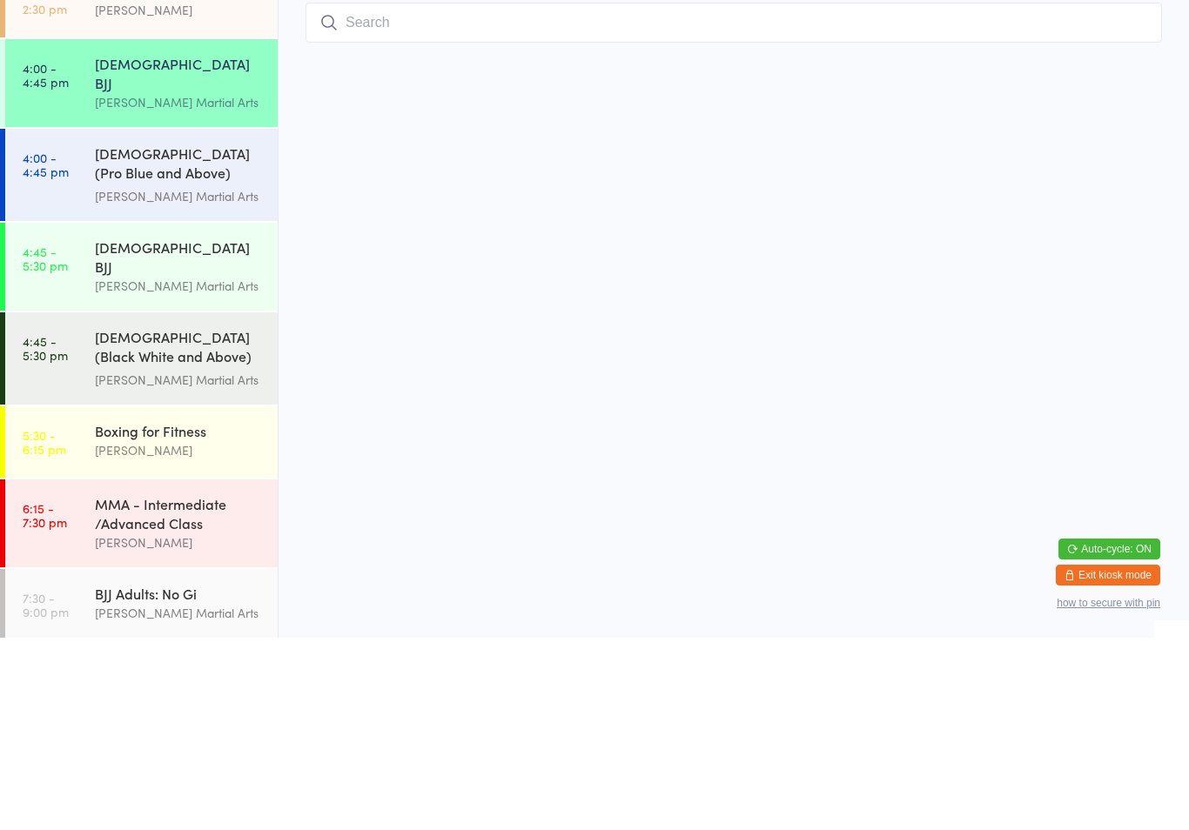
click at [442, 195] on input "search" at bounding box center [734, 215] width 856 height 40
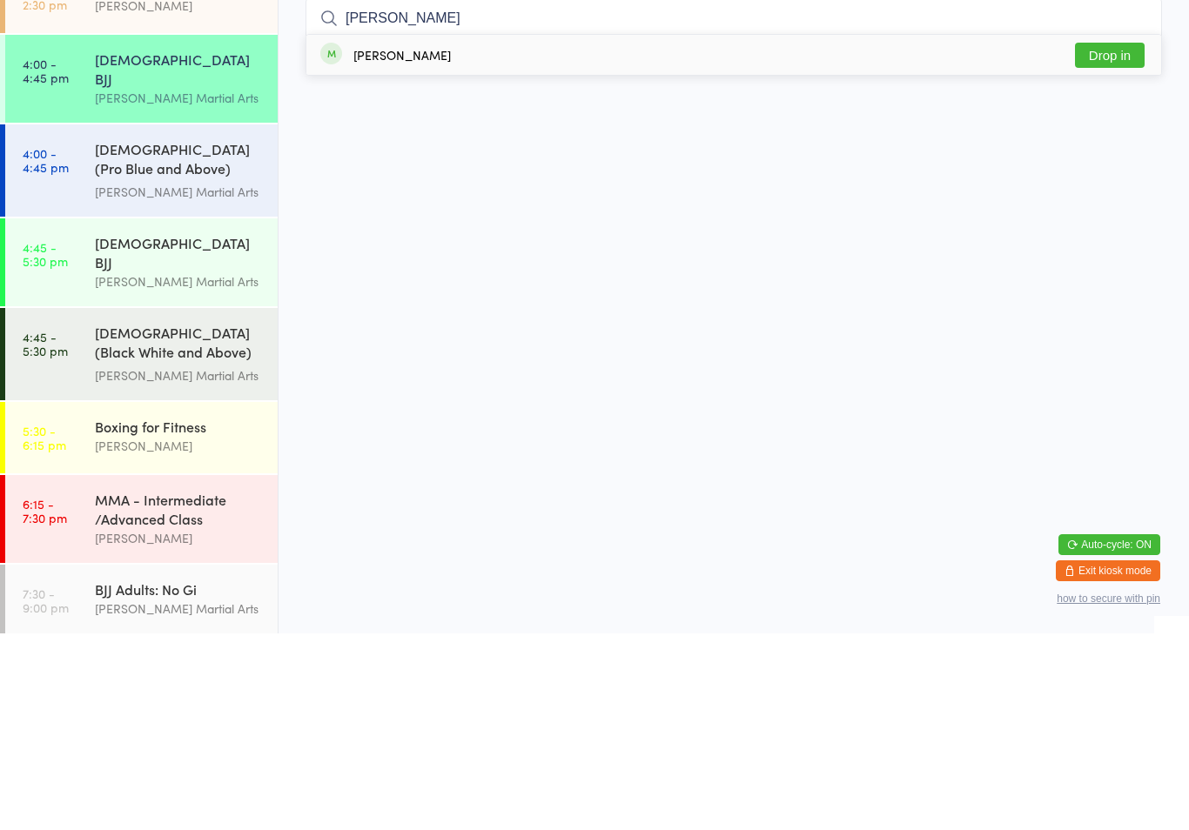
type input "[PERSON_NAME]"
click at [1118, 239] on button "Drop in" at bounding box center [1110, 251] width 70 height 25
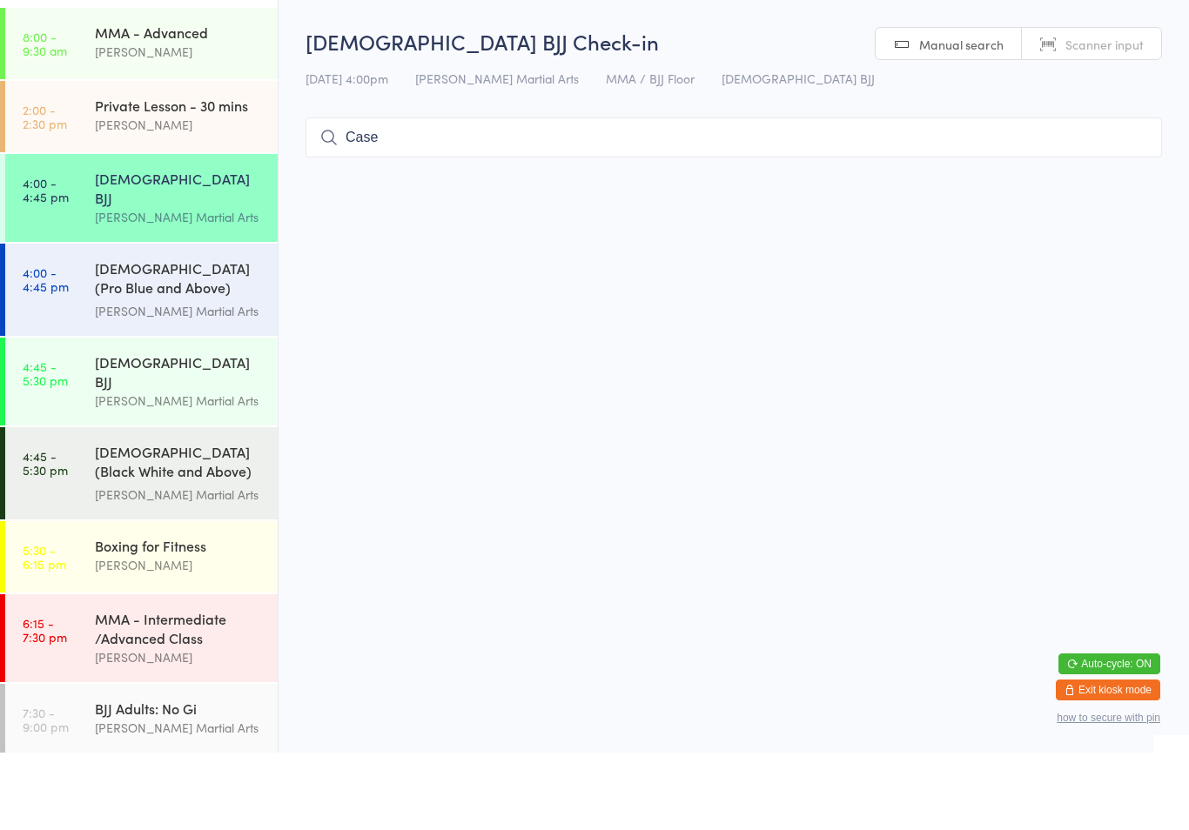
type input "[PERSON_NAME]"
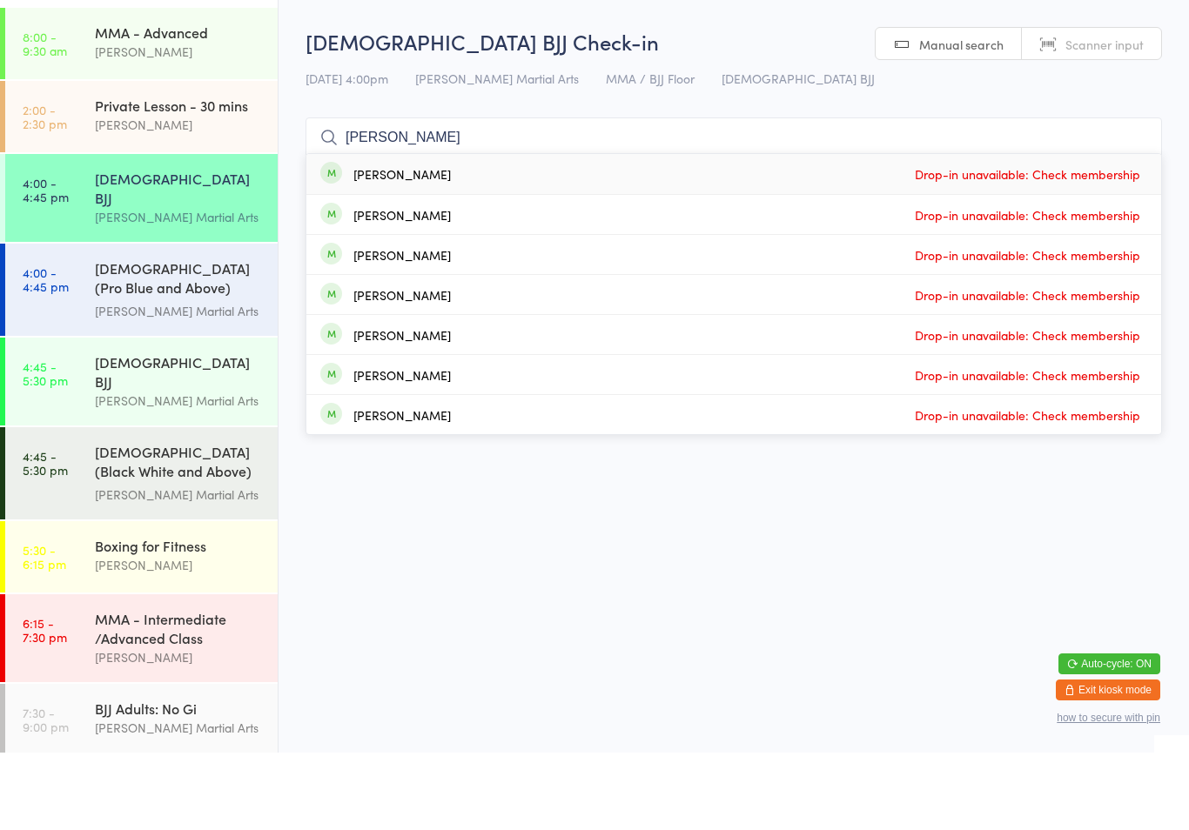
click at [224, 379] on div "[PERSON_NAME] Martial Arts" at bounding box center [179, 389] width 168 height 20
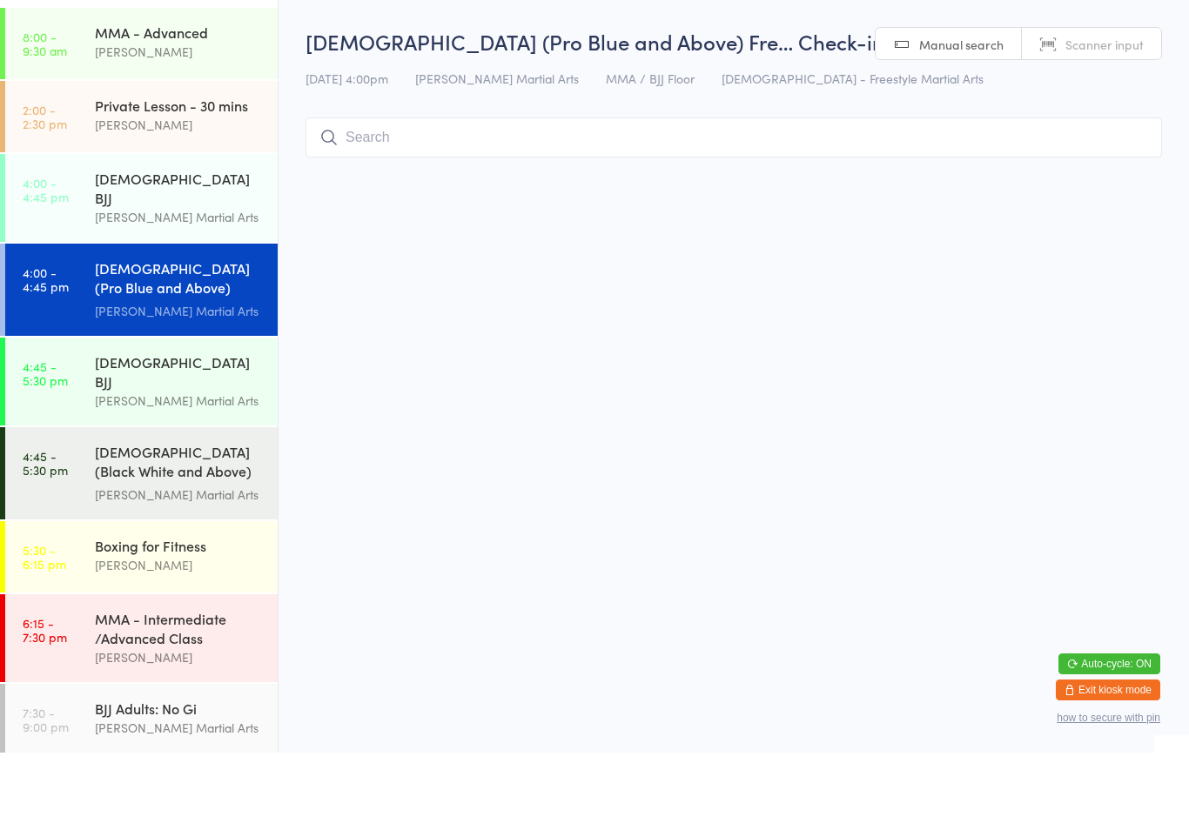
click at [421, 230] on input "search" at bounding box center [734, 215] width 856 height 40
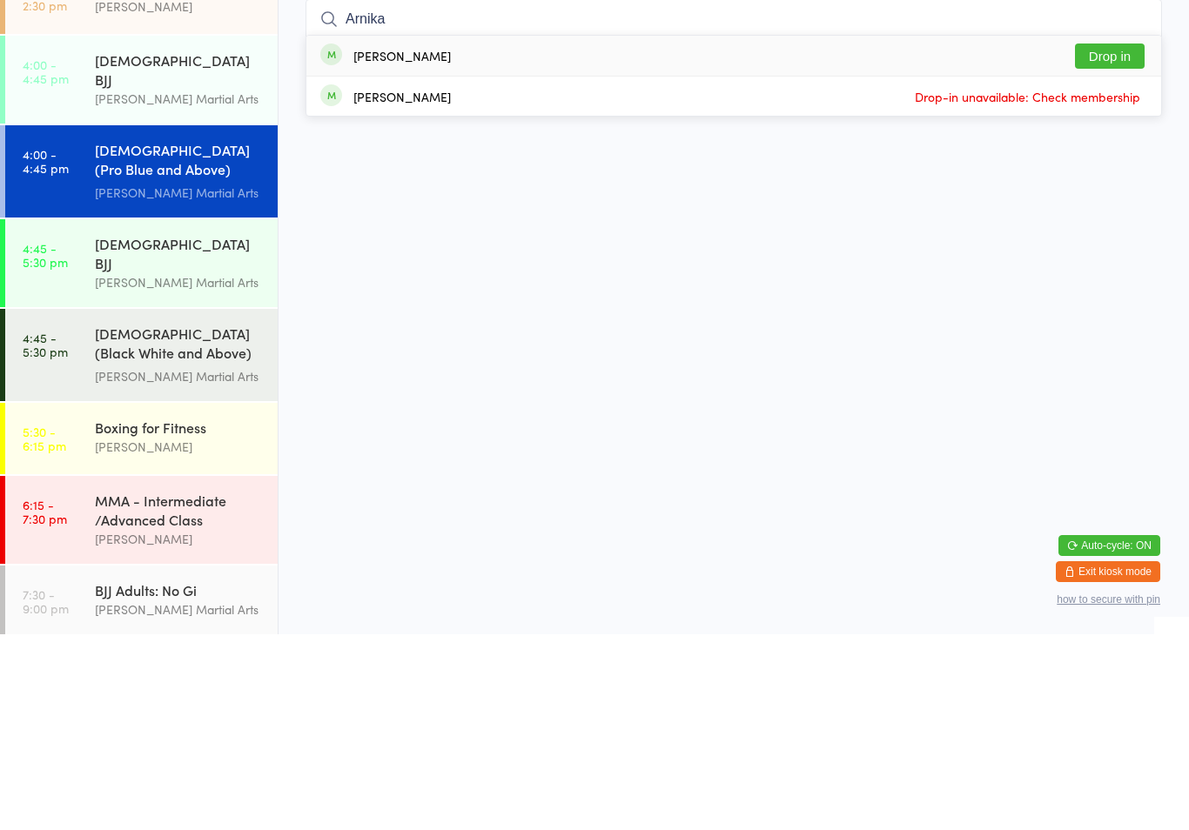
type input "Arnika"
click at [1119, 239] on button "Drop in" at bounding box center [1110, 251] width 70 height 25
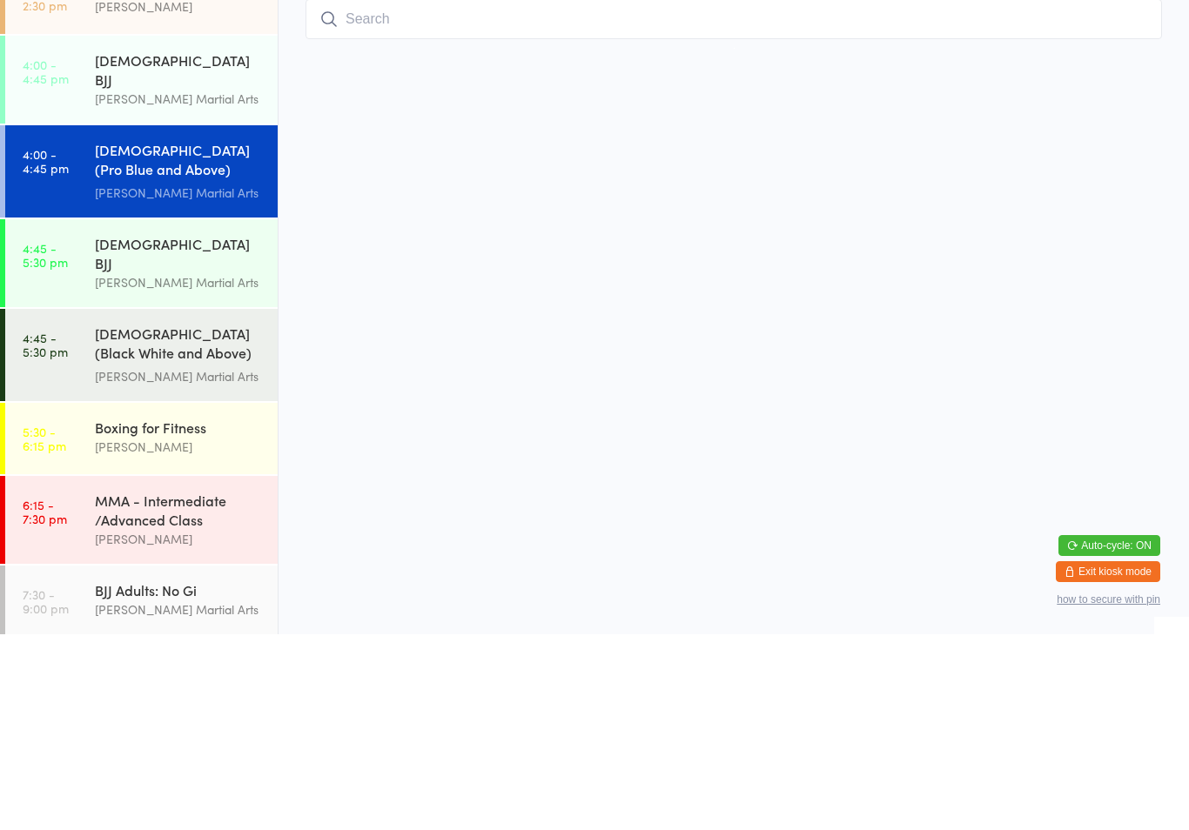
click at [440, 213] on input "search" at bounding box center [734, 215] width 856 height 40
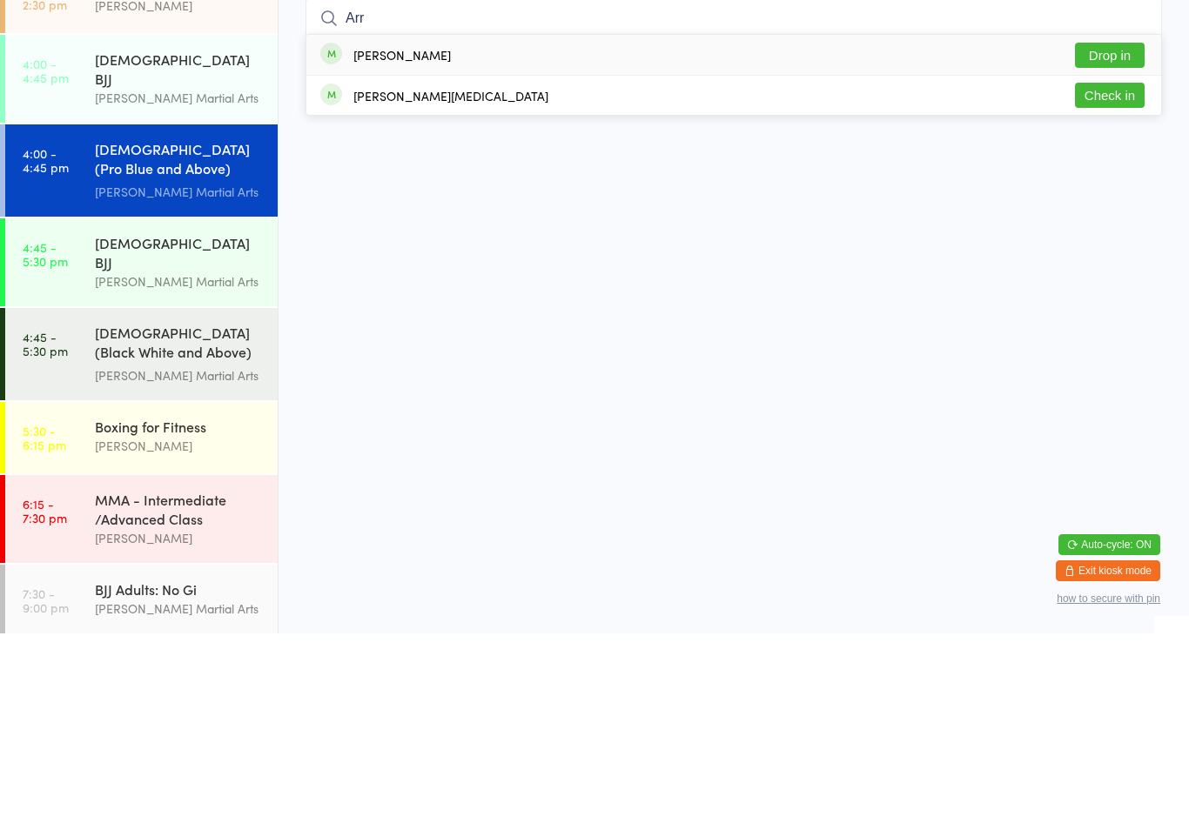
type input "Arr"
click at [1116, 239] on button "Drop in" at bounding box center [1110, 251] width 70 height 25
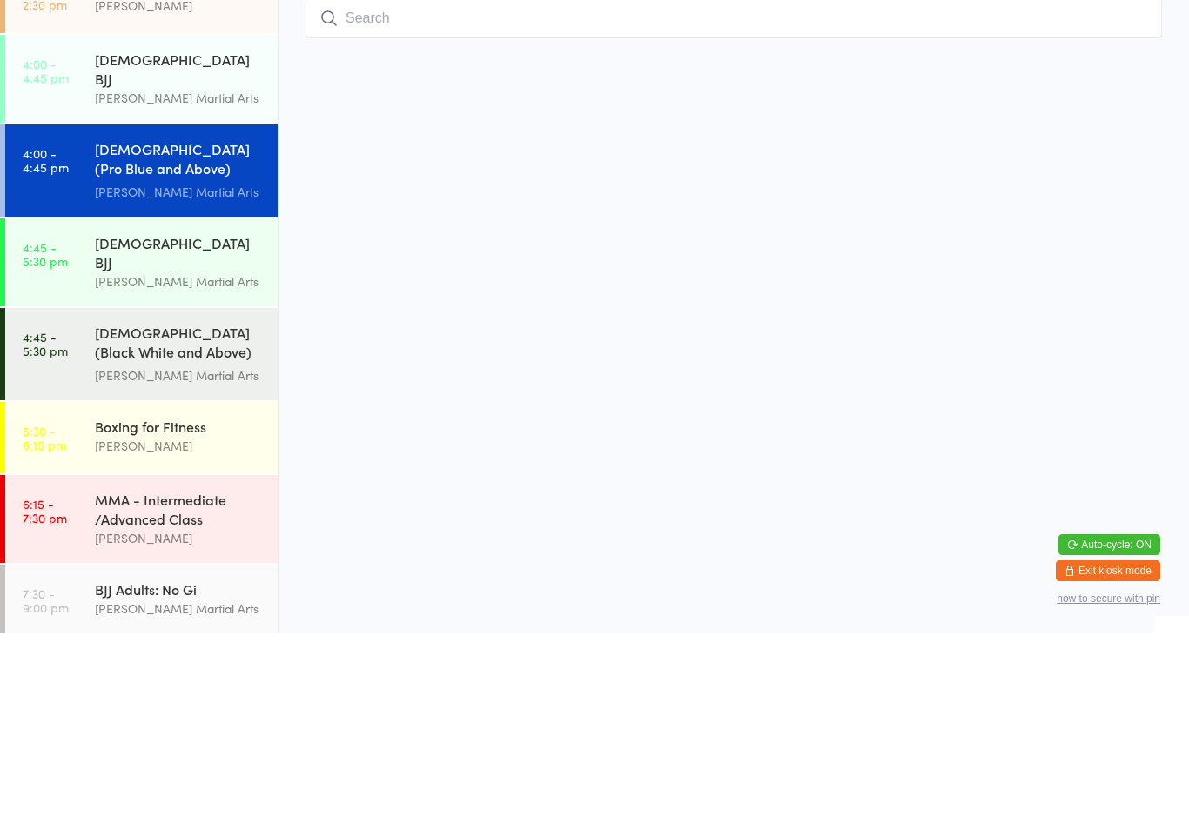
click at [1120, 195] on input "search" at bounding box center [734, 215] width 856 height 40
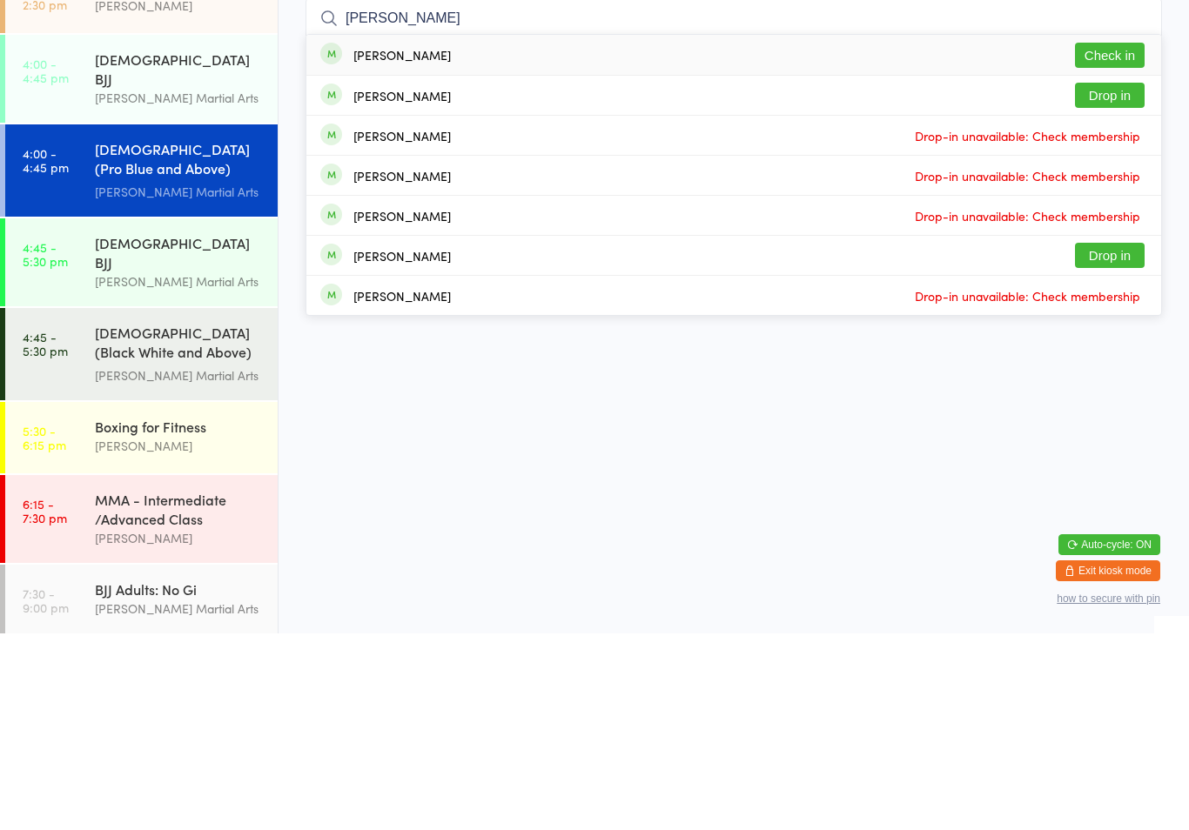
type input "[PERSON_NAME]"
click at [1120, 239] on button "Check in" at bounding box center [1110, 251] width 70 height 25
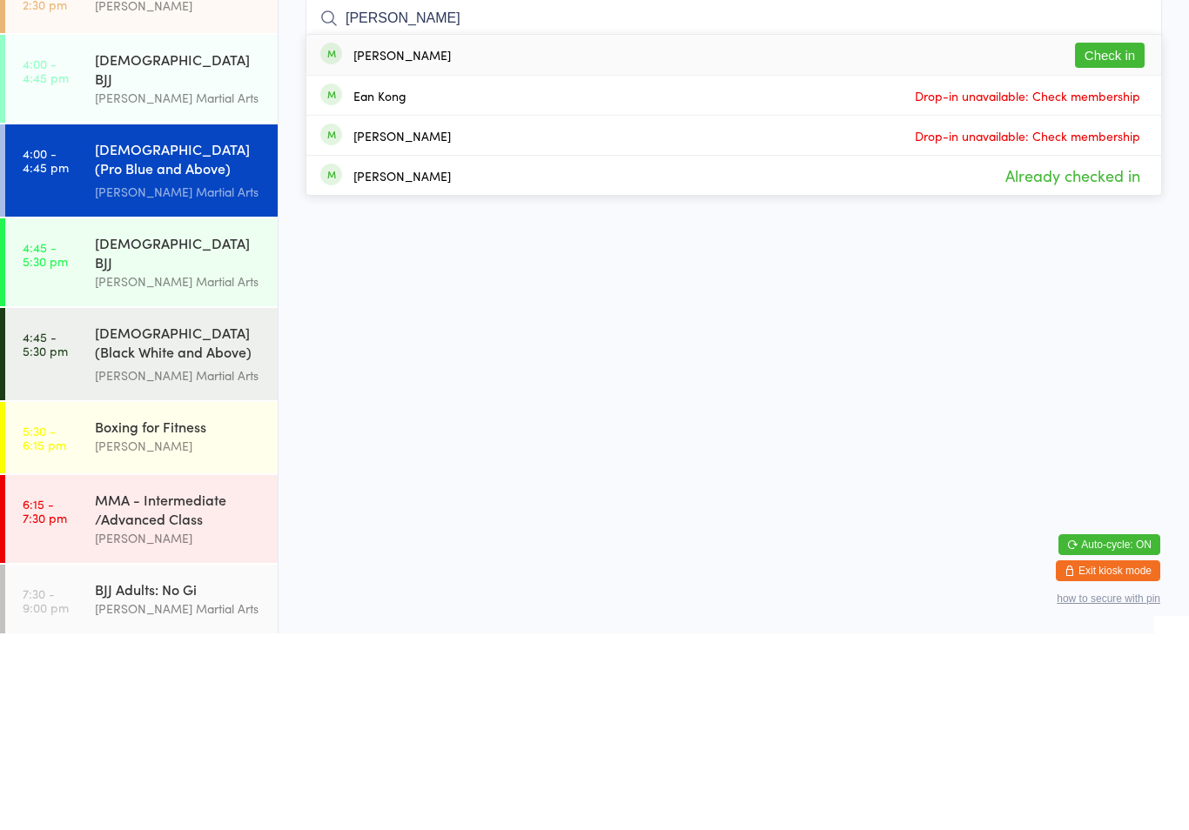
type input "[PERSON_NAME]"
click at [488, 232] on div "[PERSON_NAME] Check in" at bounding box center [733, 252] width 855 height 40
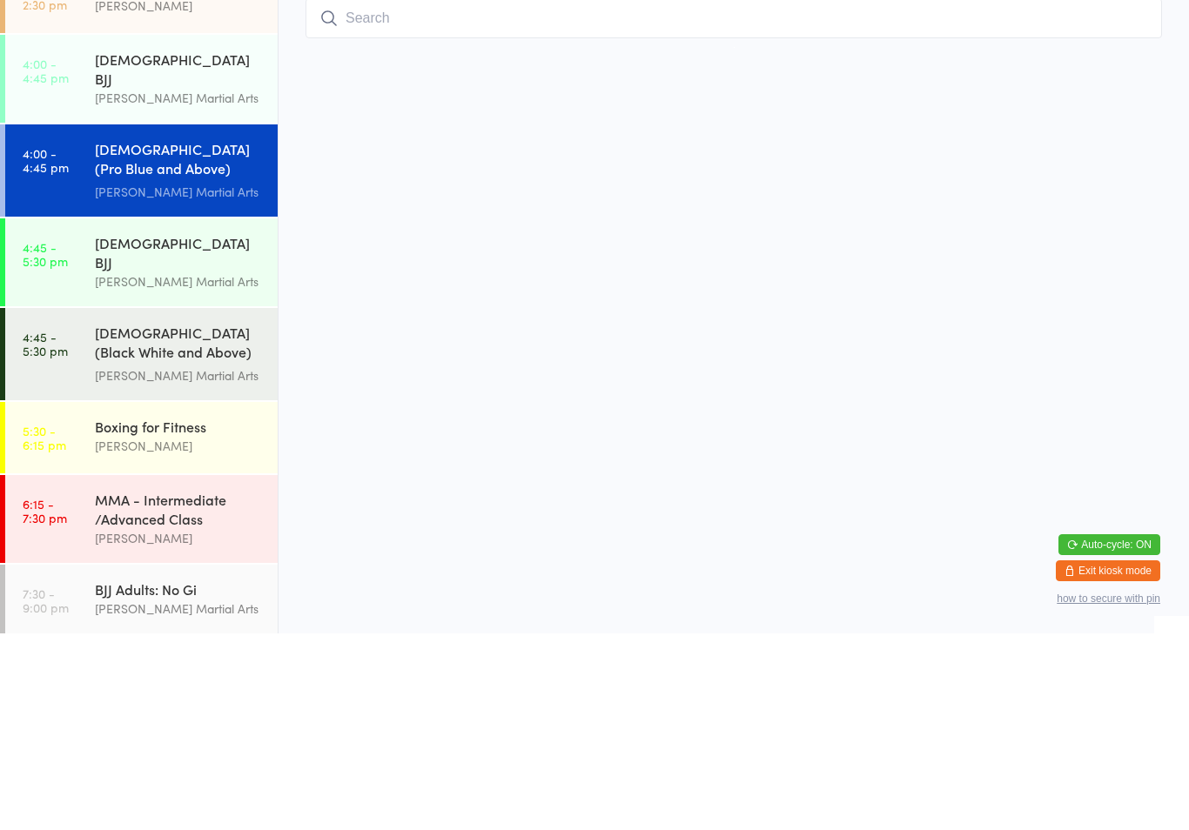
click at [1123, 195] on input "search" at bounding box center [734, 215] width 856 height 40
type input "Vishwa"
click at [1117, 239] on button "Drop in" at bounding box center [1110, 251] width 70 height 25
click at [435, 69] on html "You have now entered Kiosk Mode. Members will be able to check themselves in us…" at bounding box center [594, 415] width 1189 height 830
click at [467, 195] on input "search" at bounding box center [734, 215] width 856 height 40
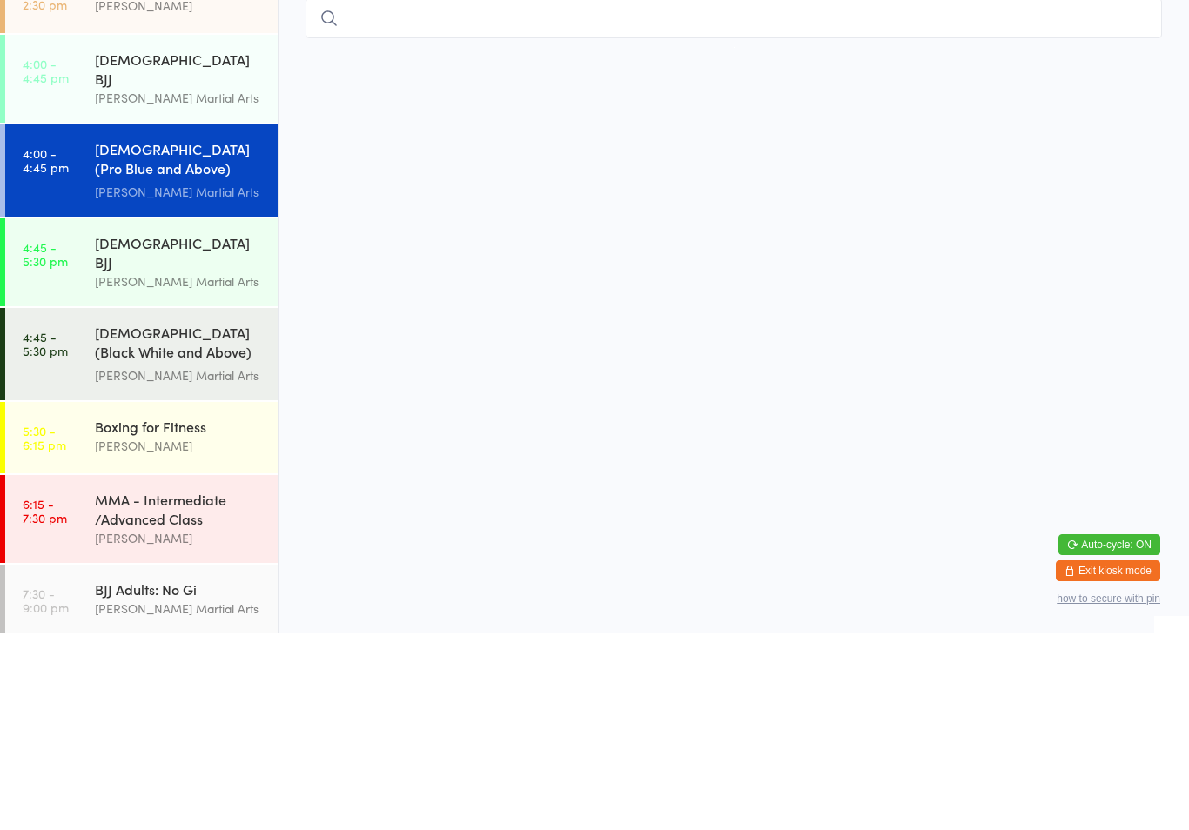
type input "A"
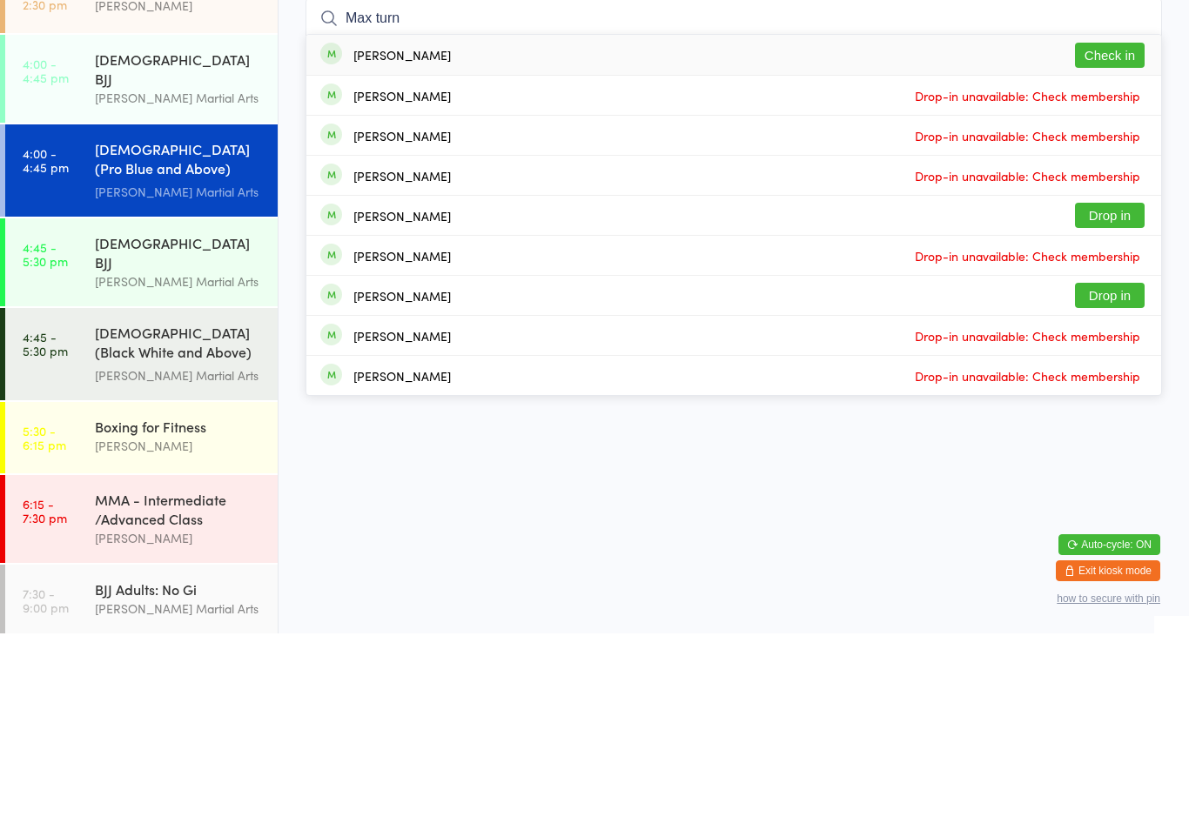
type input "Max turn"
click at [1115, 239] on button "Check in" at bounding box center [1110, 251] width 70 height 25
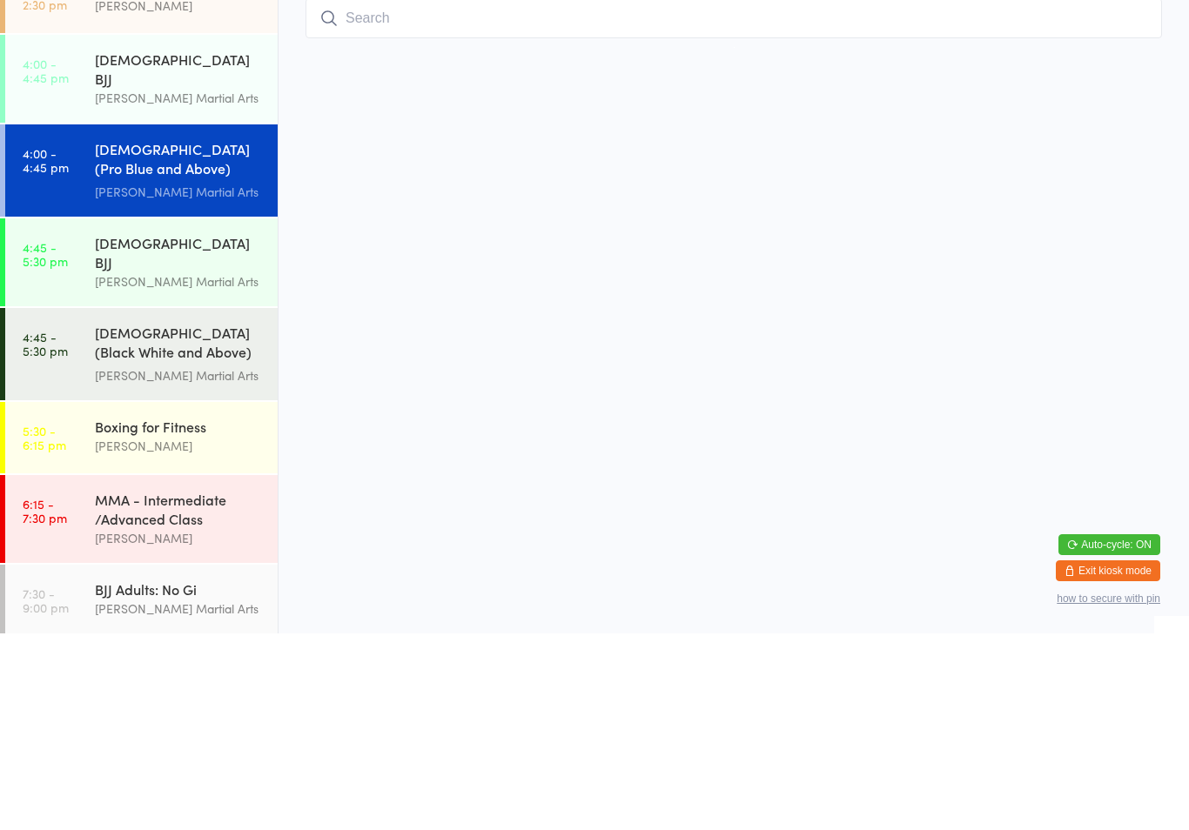
click at [1030, 195] on input "search" at bounding box center [734, 215] width 856 height 40
type input "Jack"
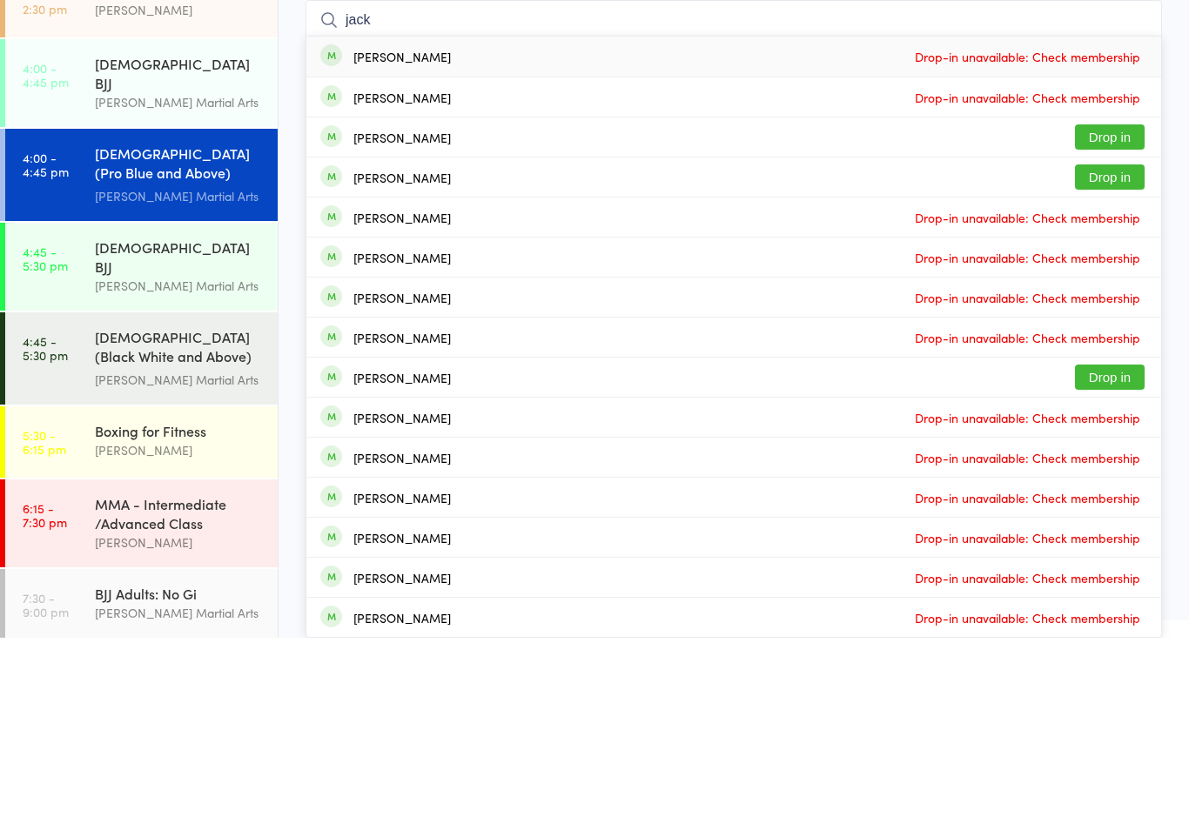
type input "jack"
click at [1115, 317] on button "Drop in" at bounding box center [1110, 329] width 70 height 25
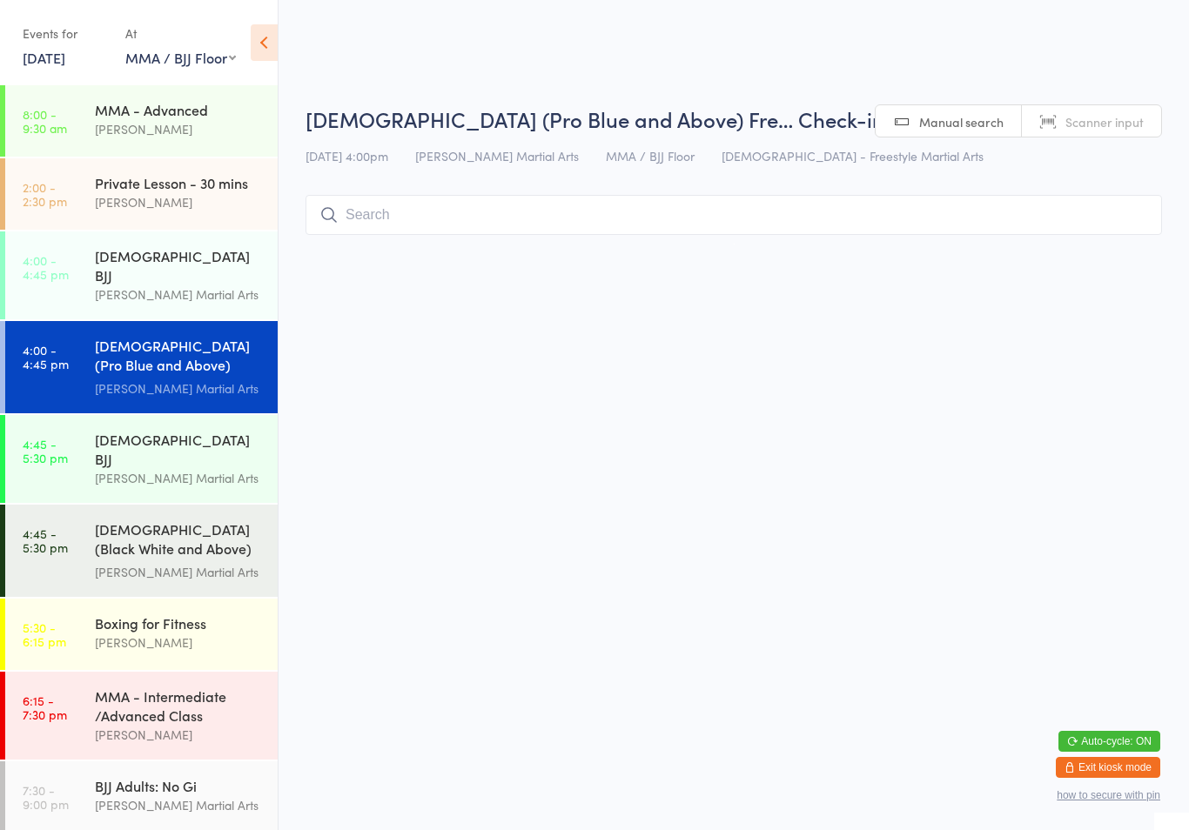
click at [1044, 222] on input "search" at bounding box center [734, 215] width 856 height 40
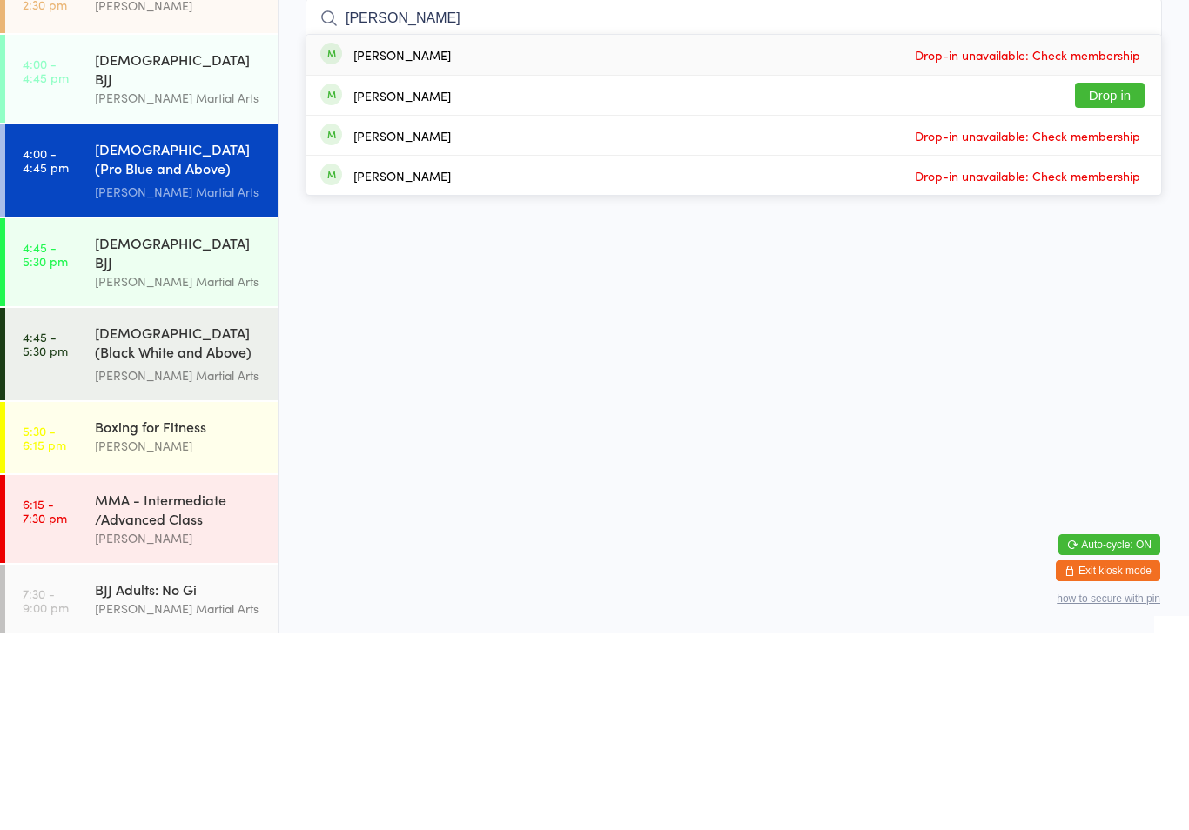
type input "[PERSON_NAME]"
click at [1116, 279] on button "Drop in" at bounding box center [1110, 291] width 70 height 25
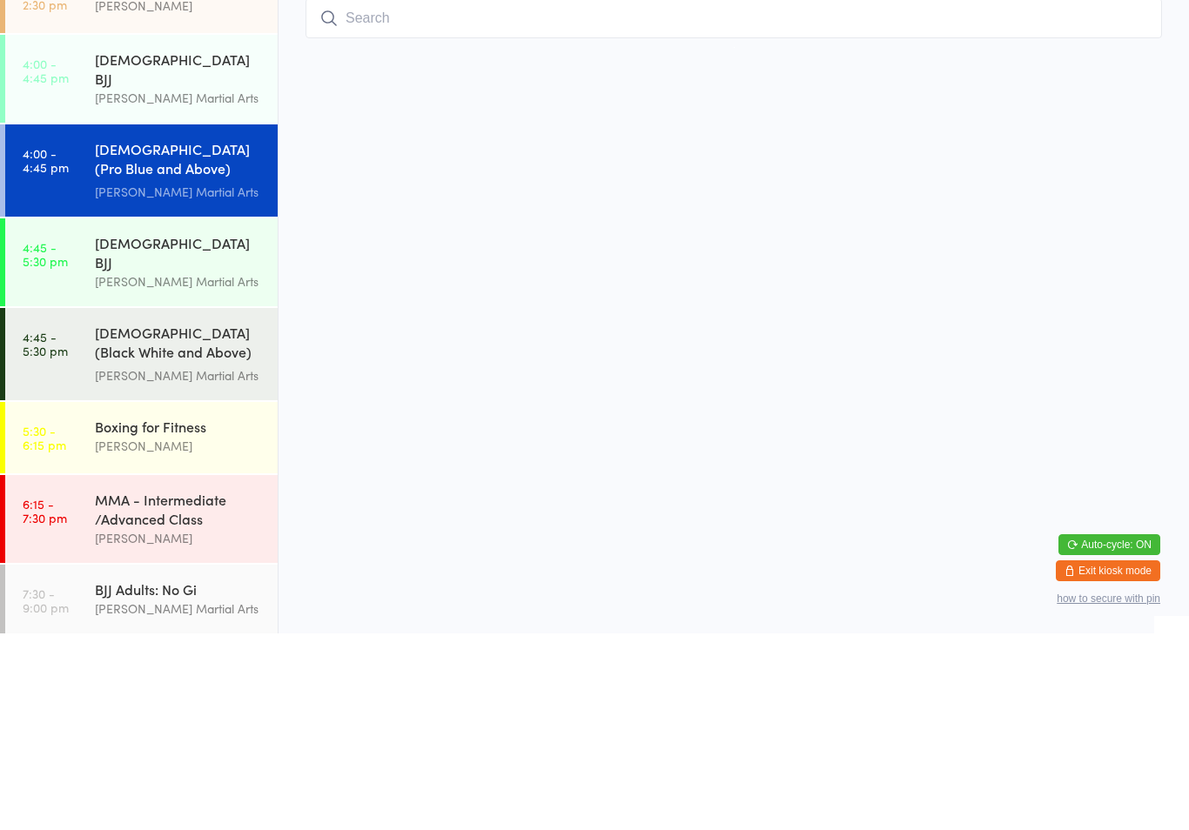
click at [514, 195] on input "search" at bounding box center [734, 215] width 856 height 40
click at [448, 260] on html "You have now entered Kiosk Mode. Members will be able to check themselves in us…" at bounding box center [594, 415] width 1189 height 830
click at [449, 195] on input "[PERSON_NAME]" at bounding box center [734, 215] width 856 height 40
type input "[PERSON_NAME]"
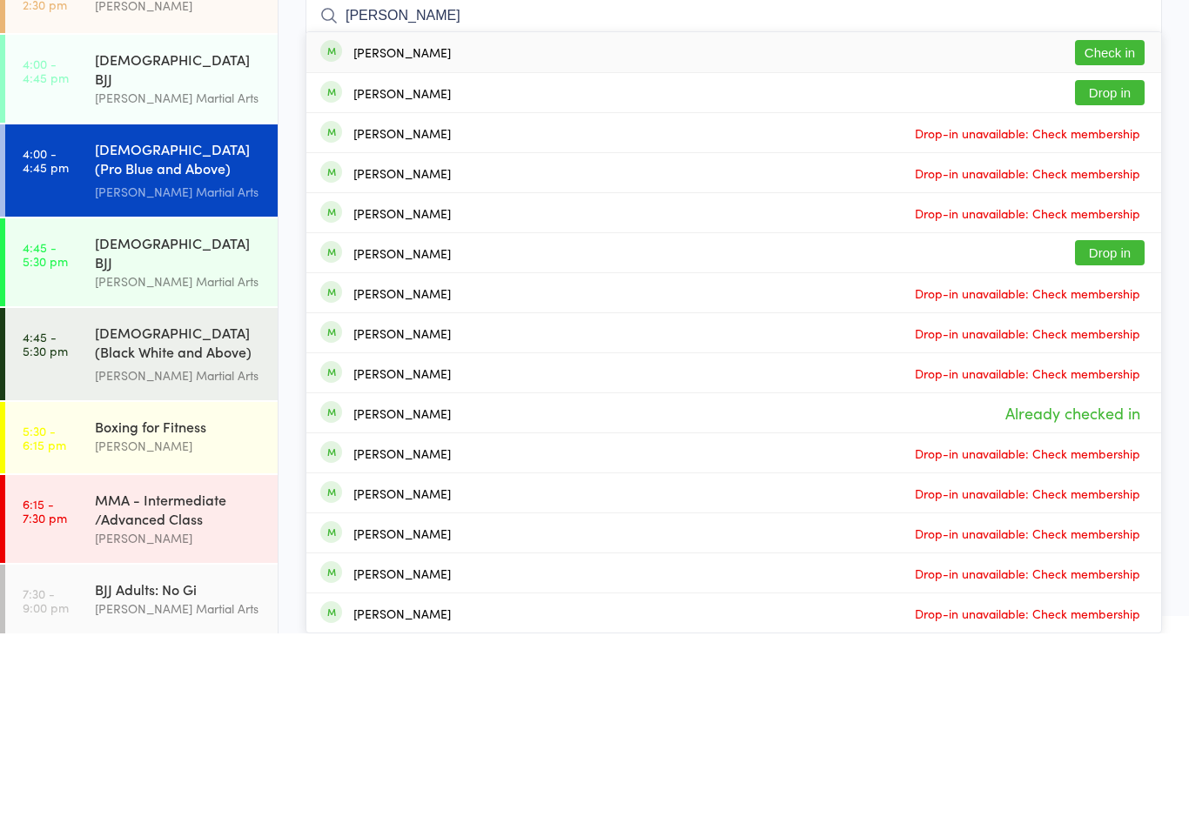
click at [1114, 237] on button "Check in" at bounding box center [1110, 249] width 70 height 25
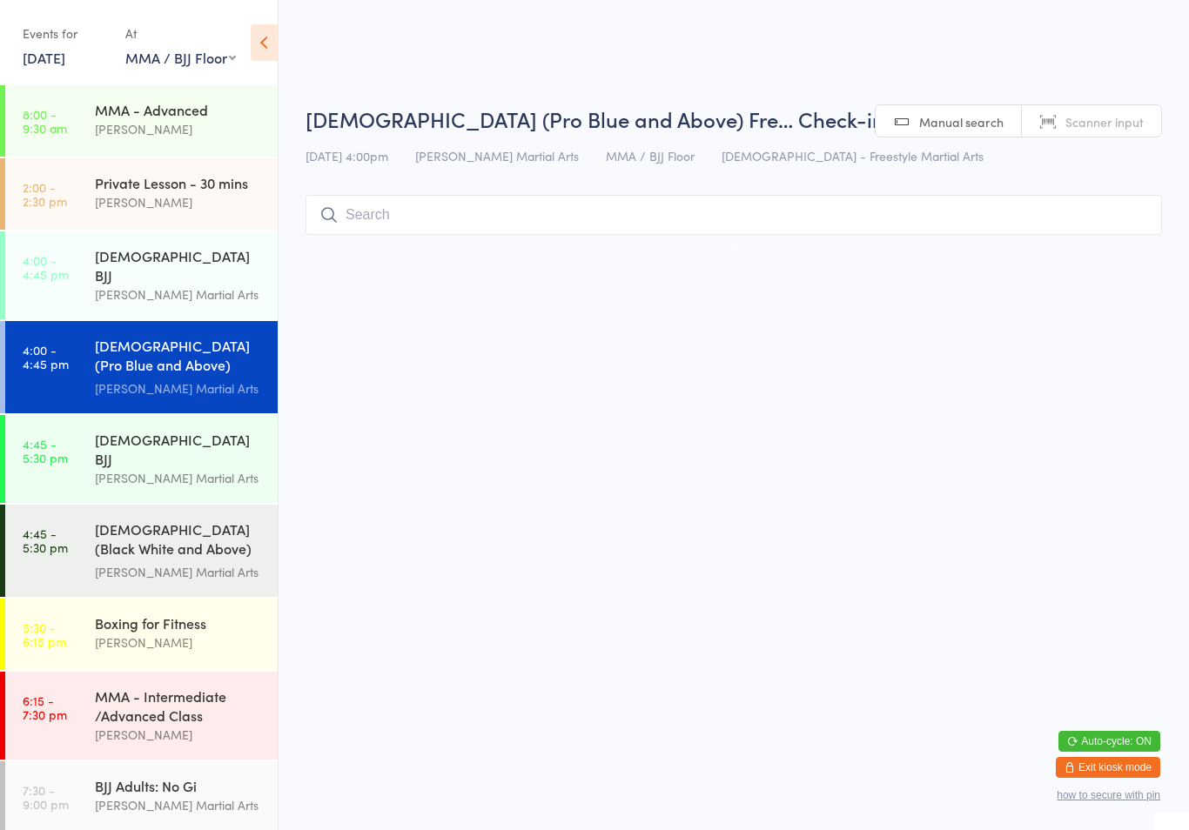
click at [156, 248] on div "[DEMOGRAPHIC_DATA] BJJ" at bounding box center [179, 265] width 168 height 38
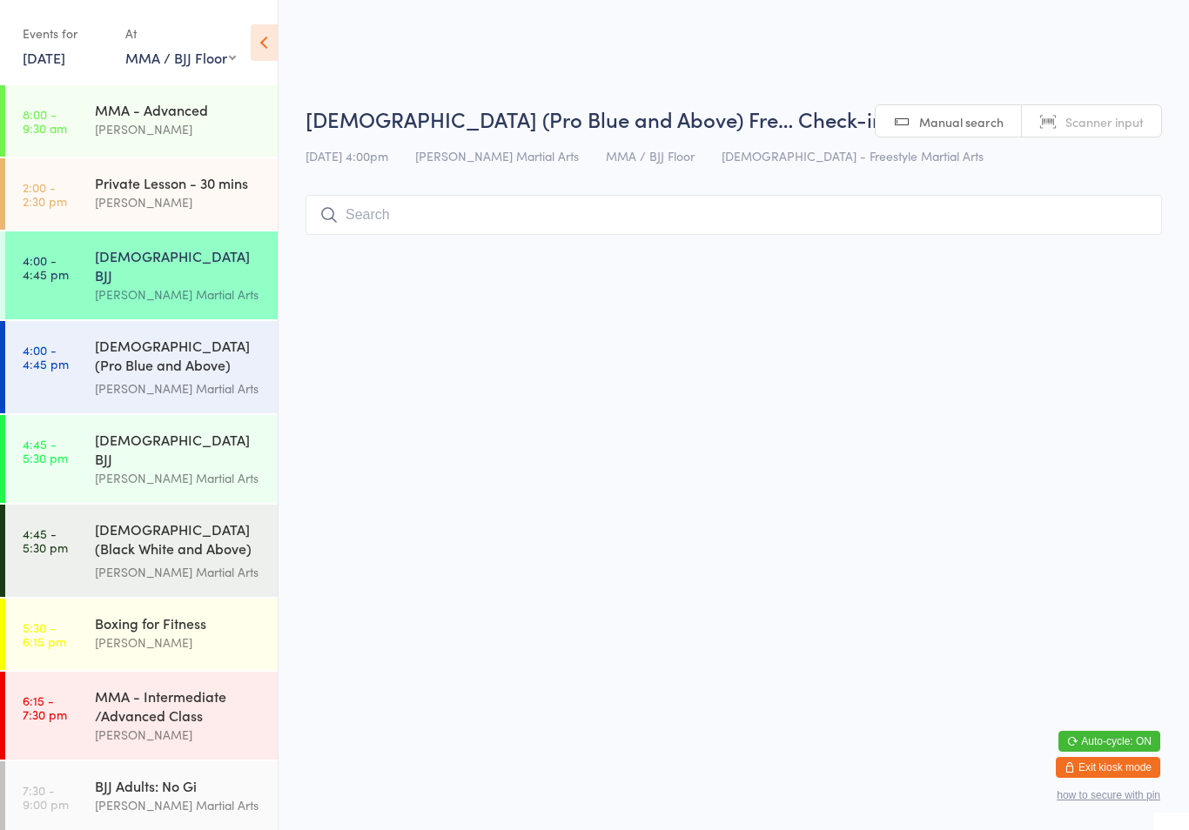
click at [424, 225] on input "search" at bounding box center [734, 215] width 856 height 40
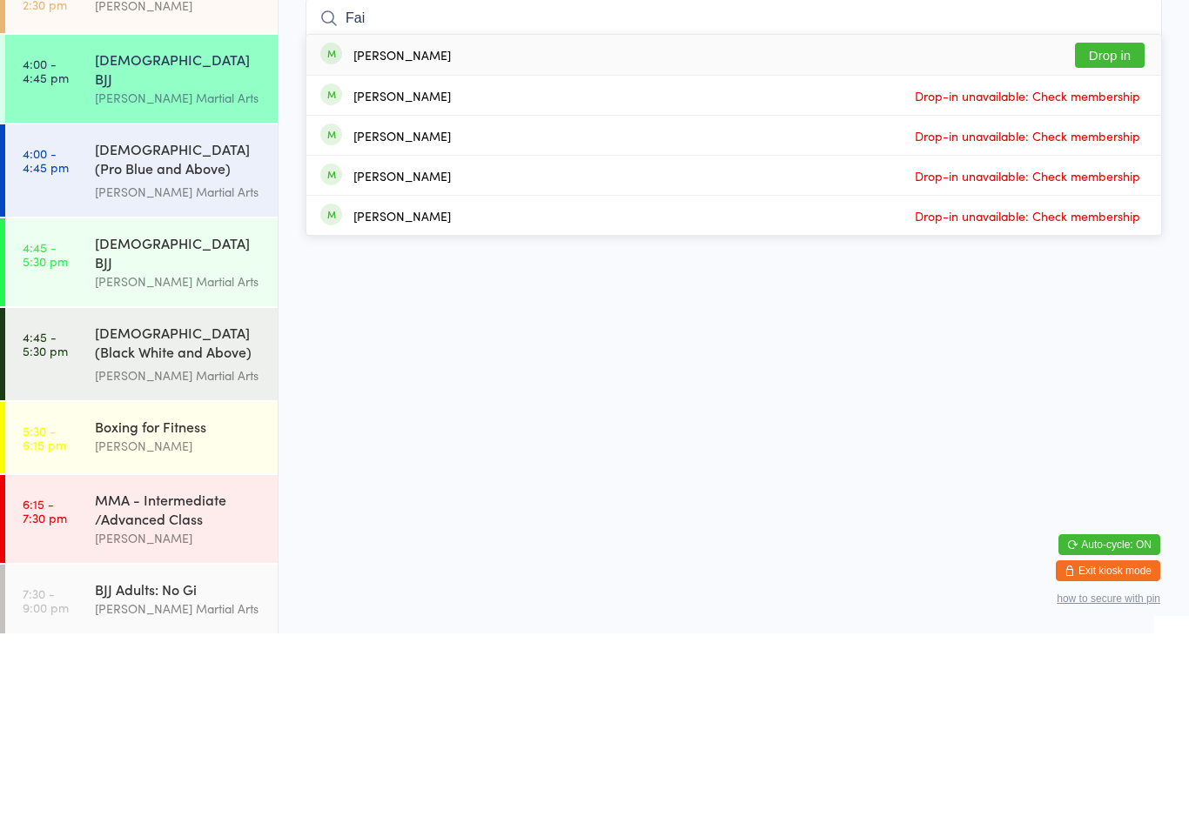
type input "Fai"
click at [1118, 239] on button "Drop in" at bounding box center [1110, 251] width 70 height 25
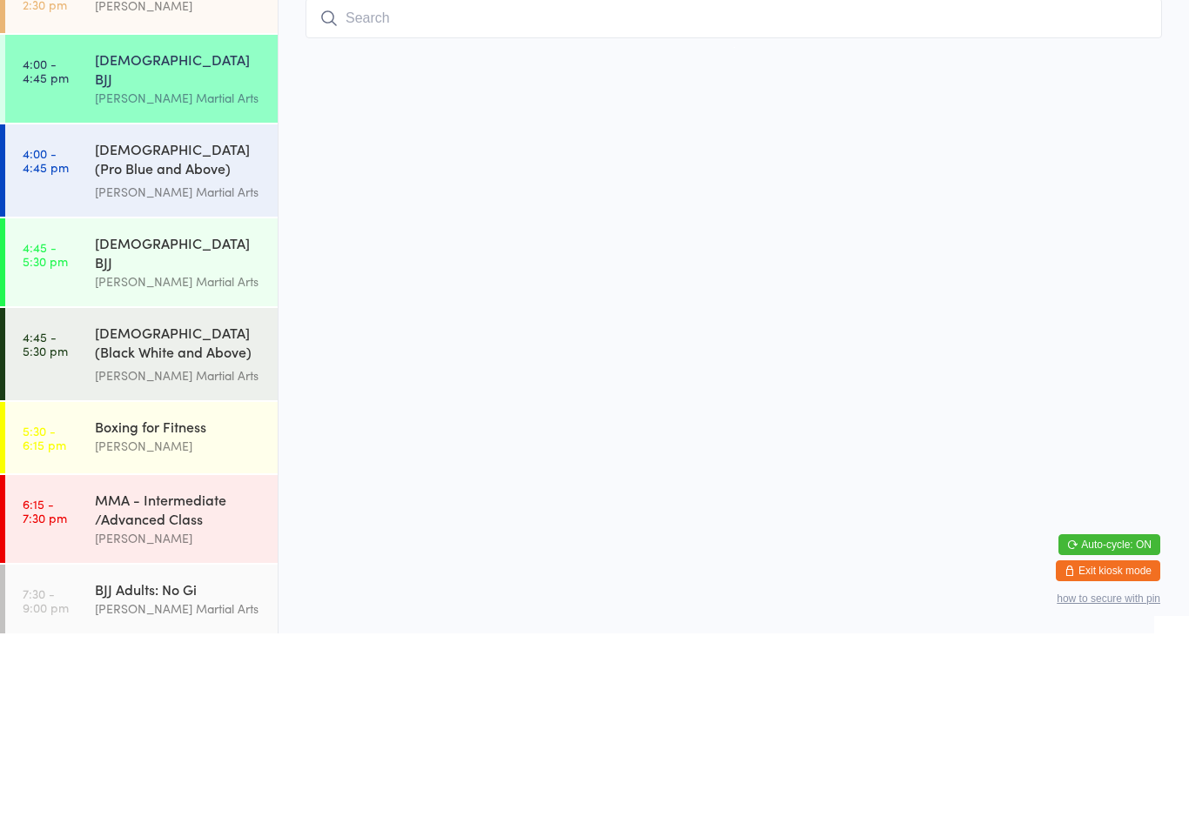
click at [398, 195] on input "search" at bounding box center [734, 215] width 856 height 40
type input "Bell"
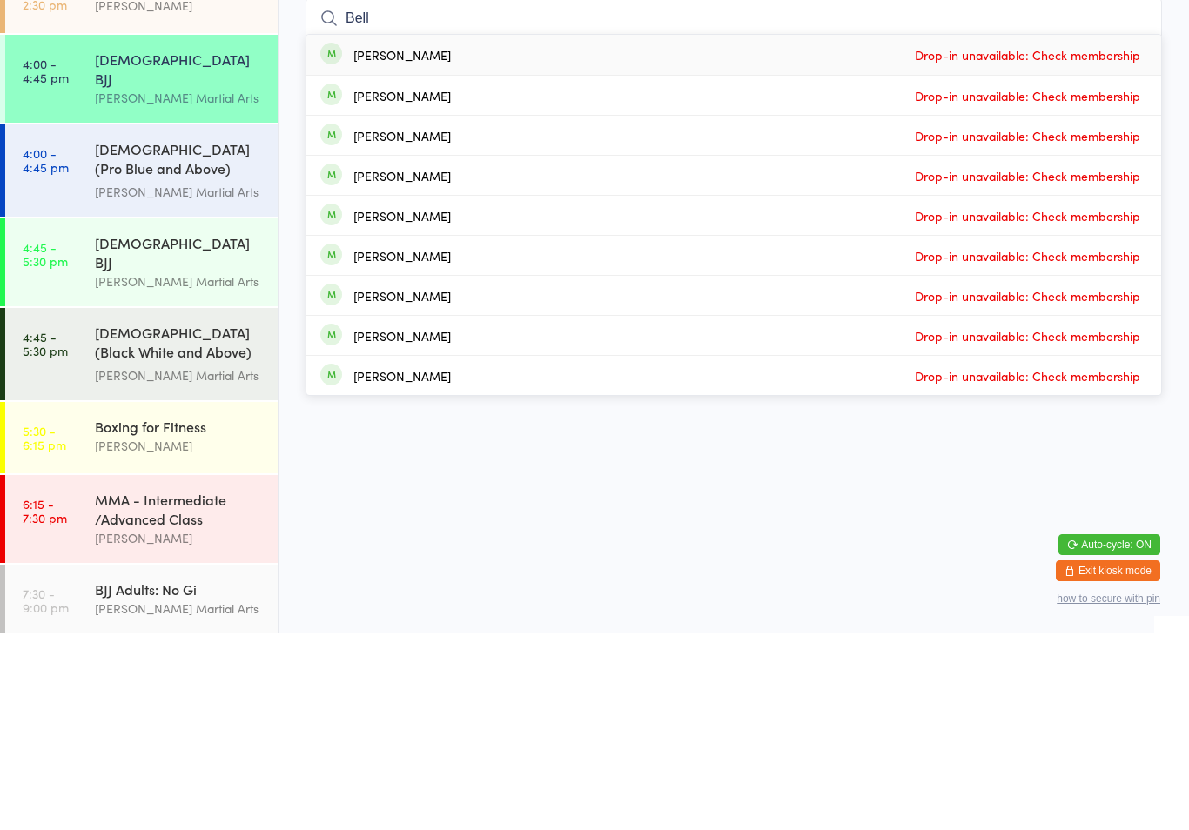
click at [214, 379] on div "[PERSON_NAME] Martial Arts" at bounding box center [179, 389] width 168 height 20
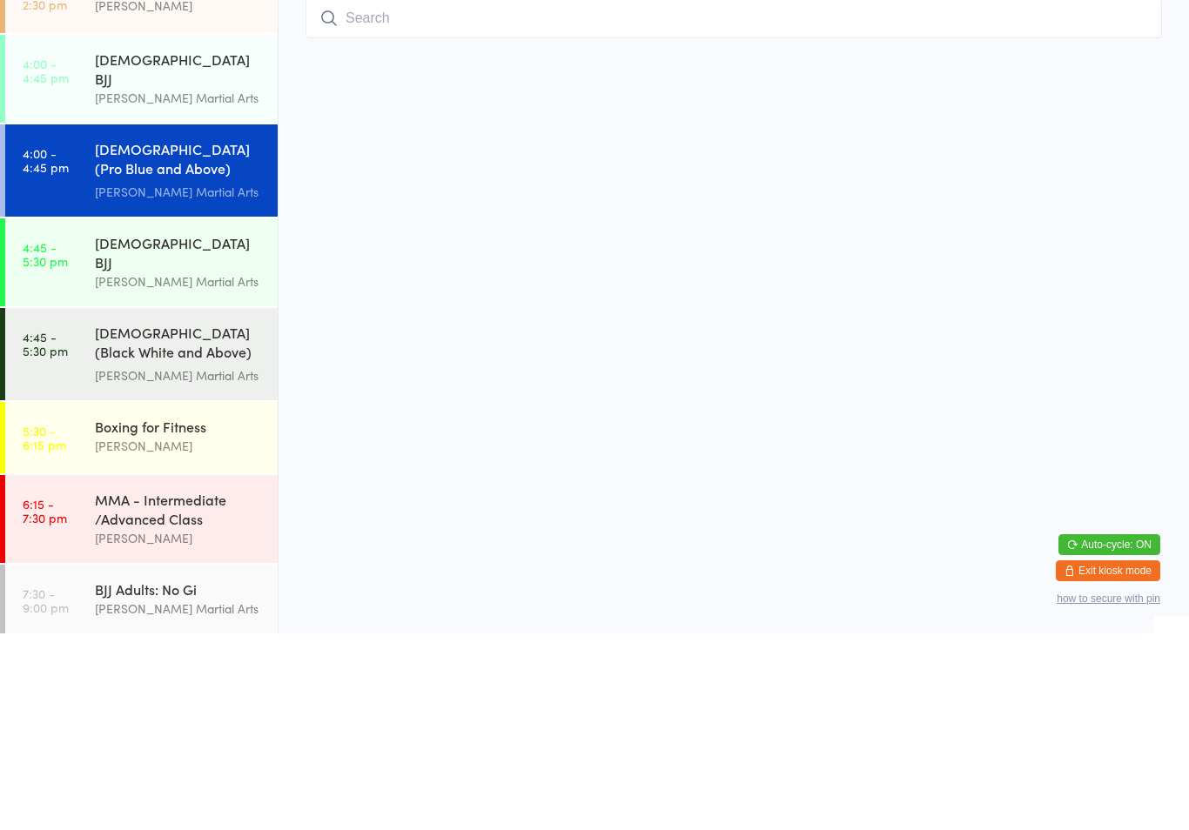
click at [510, 195] on input "search" at bounding box center [734, 215] width 856 height 40
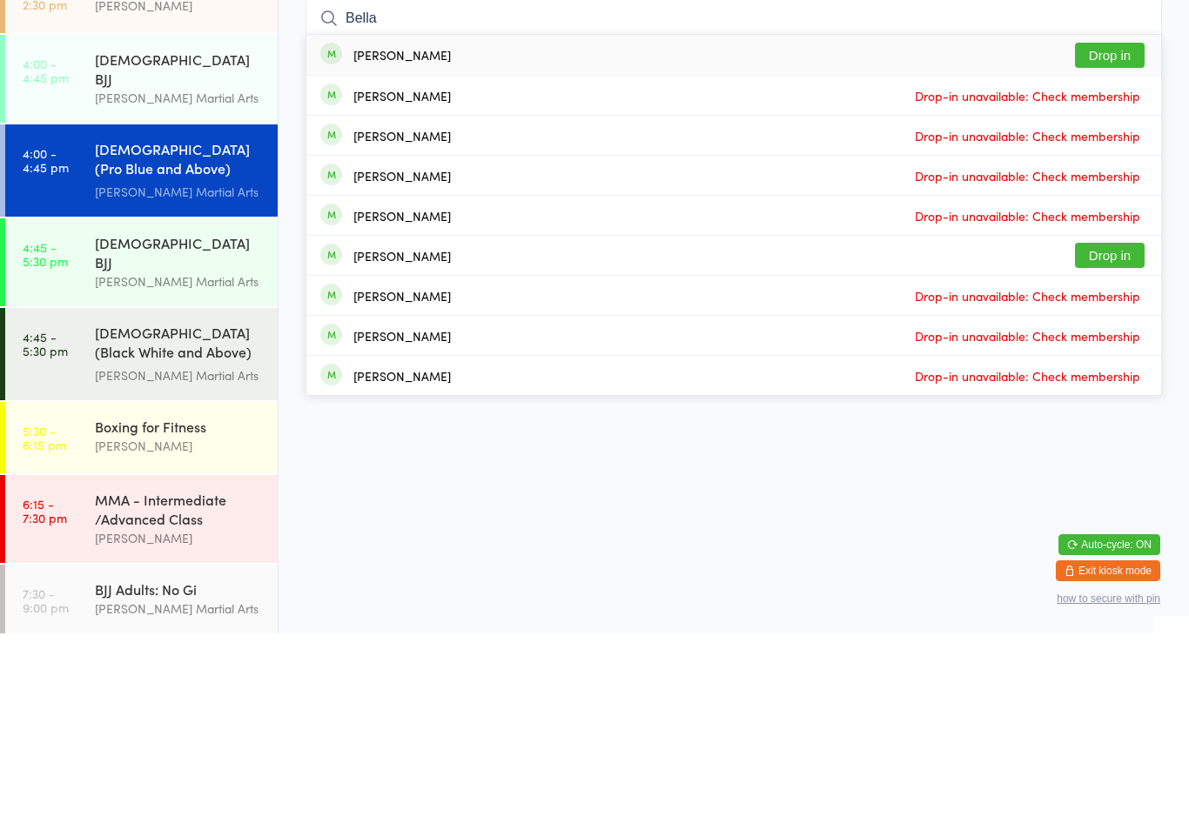
type input "Bella"
click at [1098, 239] on button "Drop in" at bounding box center [1110, 251] width 70 height 25
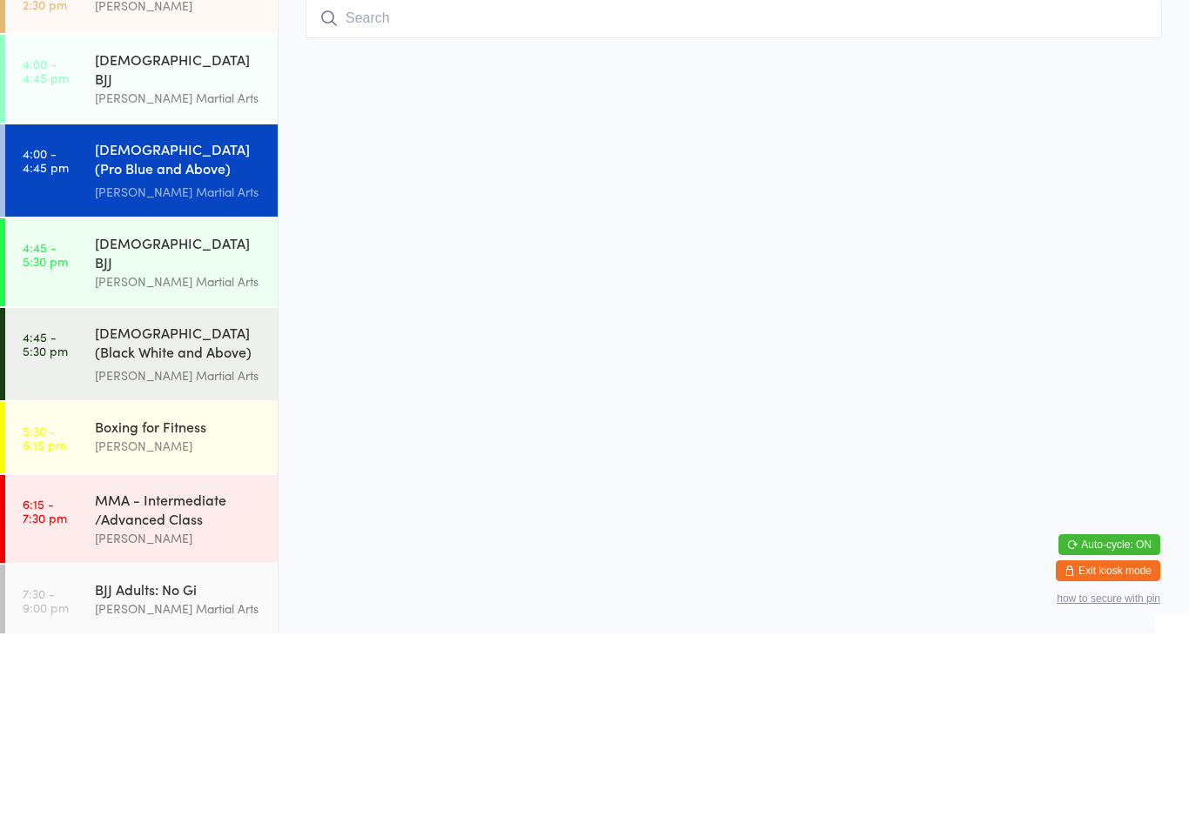
click at [526, 195] on input "search" at bounding box center [734, 215] width 856 height 40
type input "[PERSON_NAME]"
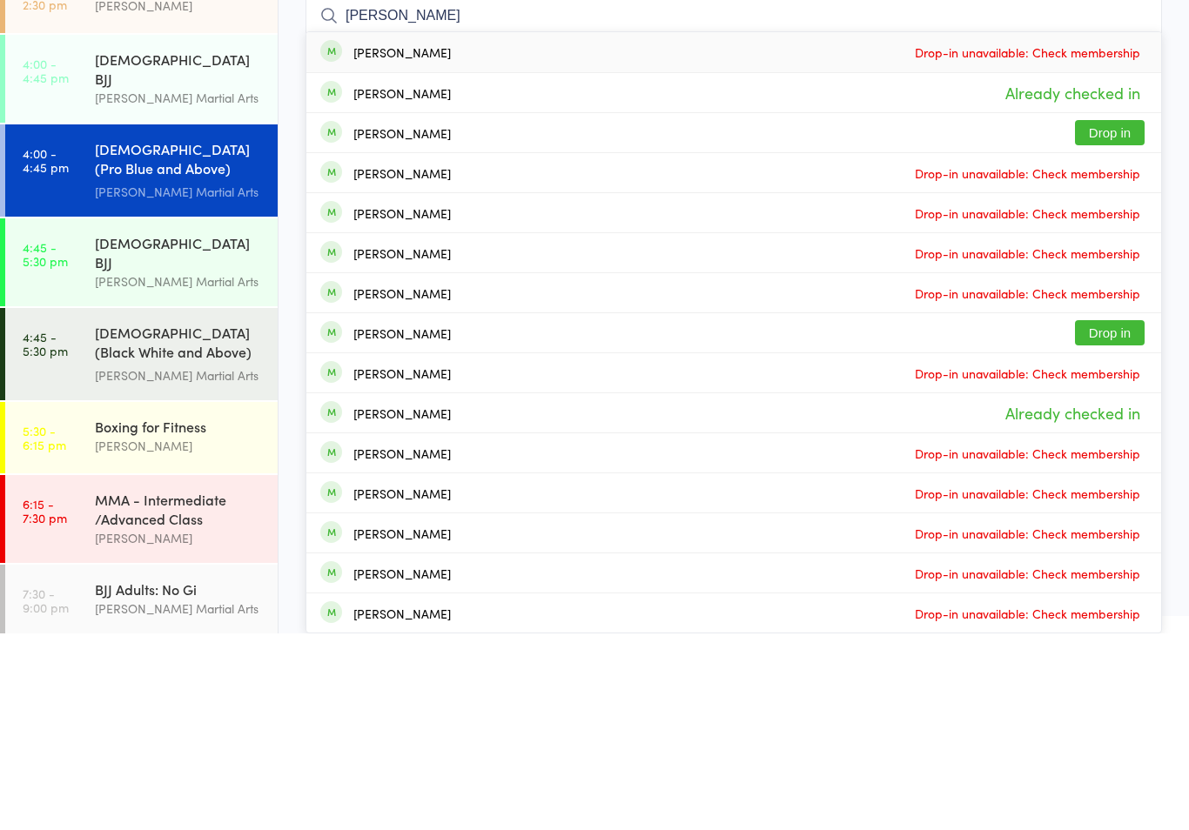
click at [203, 336] on div "[DEMOGRAPHIC_DATA] (Pro Blue and Above) Freestyle Martial Arts" at bounding box center [179, 357] width 168 height 43
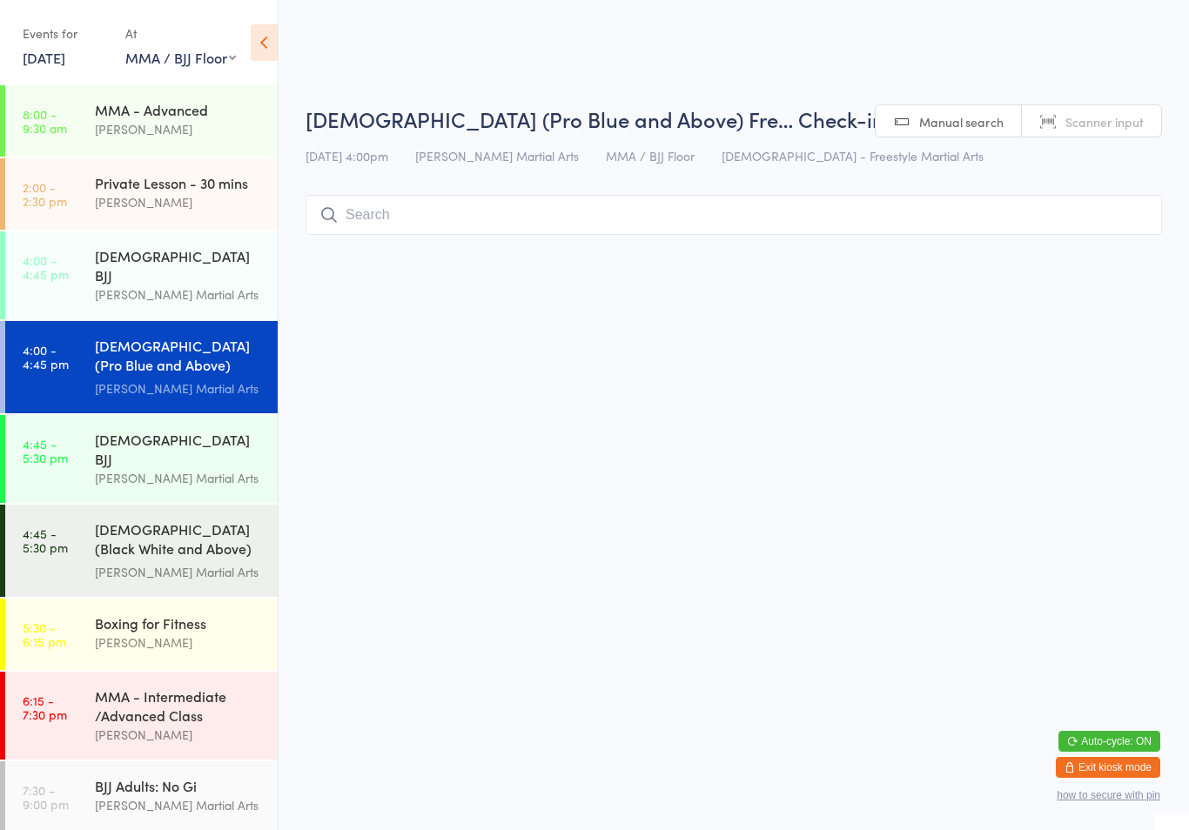
click at [411, 225] on input "search" at bounding box center [734, 215] width 856 height 40
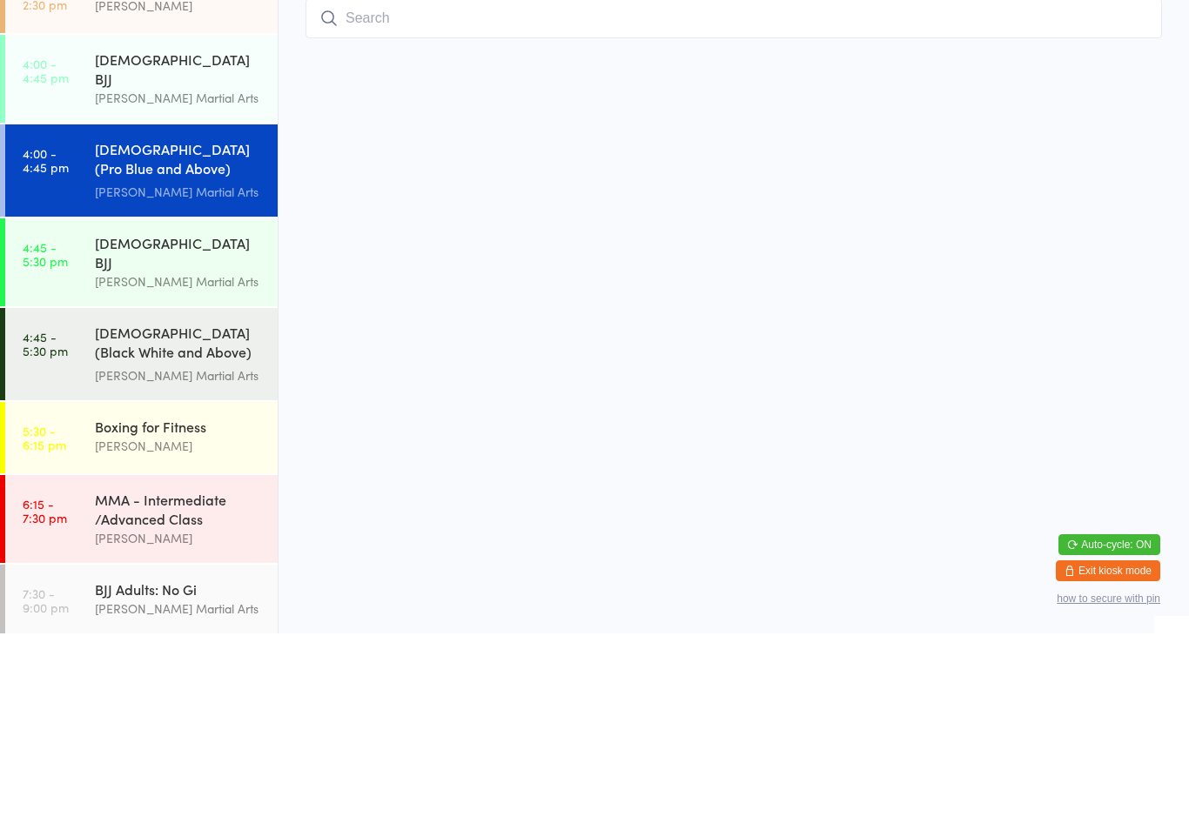
click at [190, 285] on div "[PERSON_NAME] Martial Arts" at bounding box center [179, 295] width 168 height 20
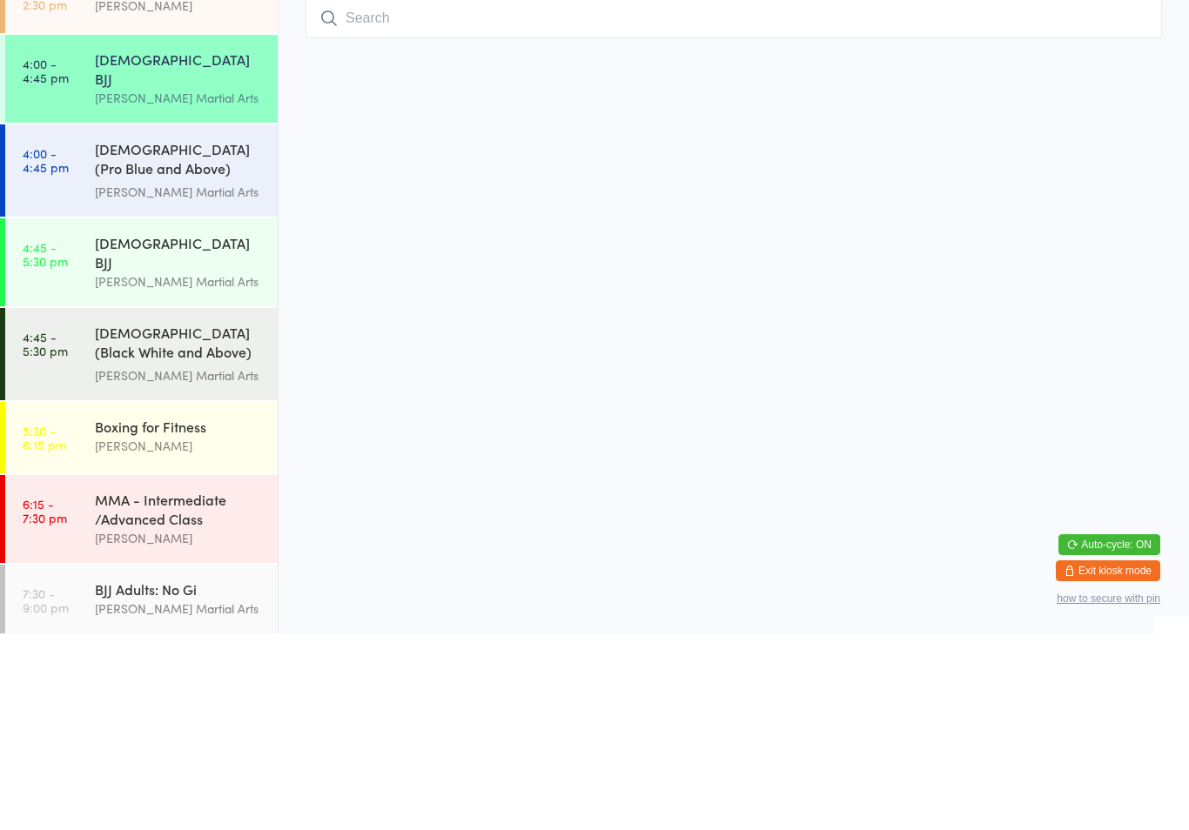
click at [383, 195] on input "search" at bounding box center [734, 215] width 856 height 40
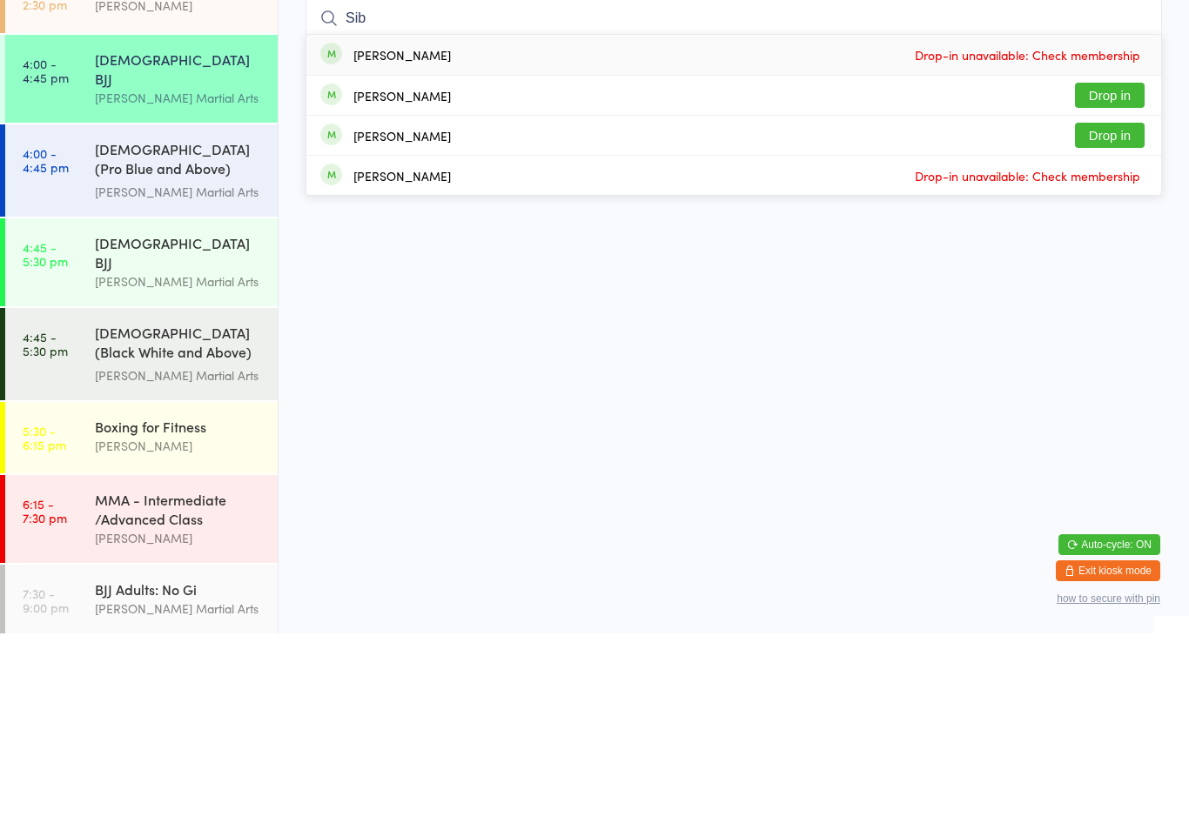
type input "Sib"
click at [1113, 279] on button "Drop in" at bounding box center [1110, 291] width 70 height 25
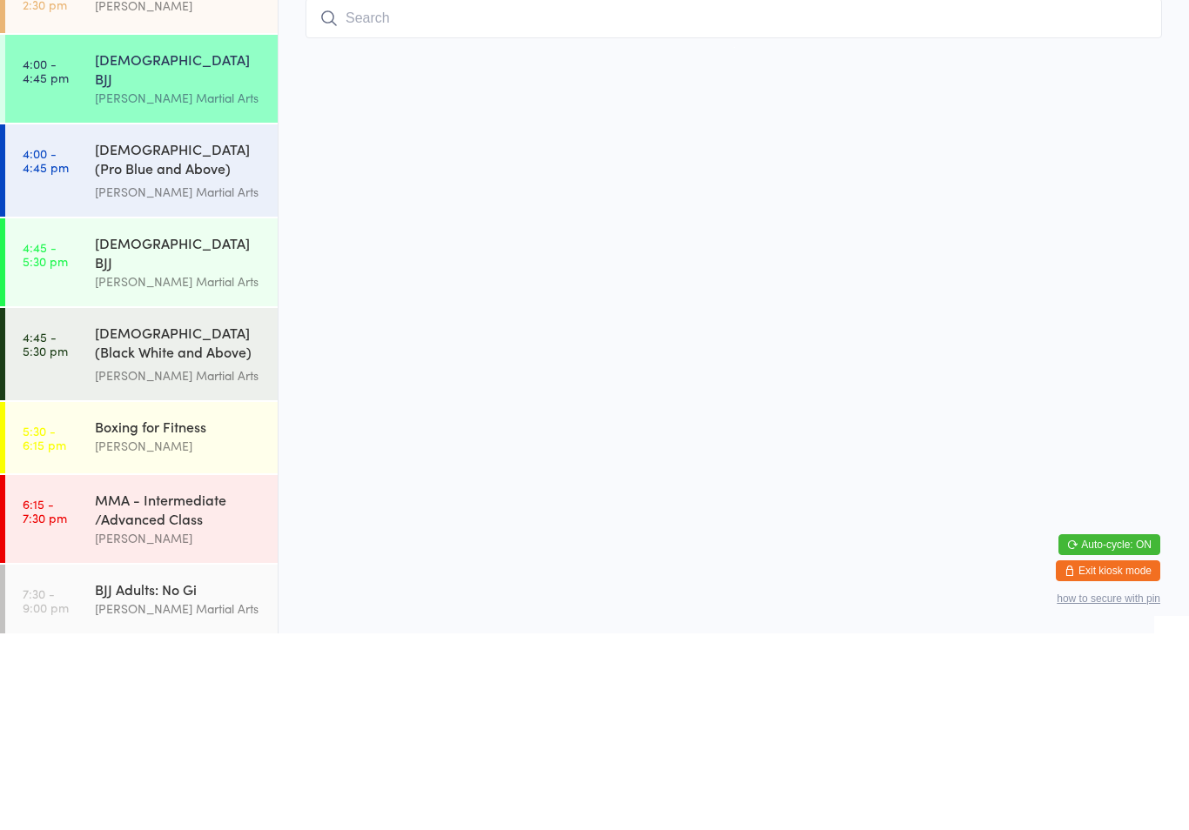
click at [457, 195] on input "search" at bounding box center [734, 215] width 856 height 40
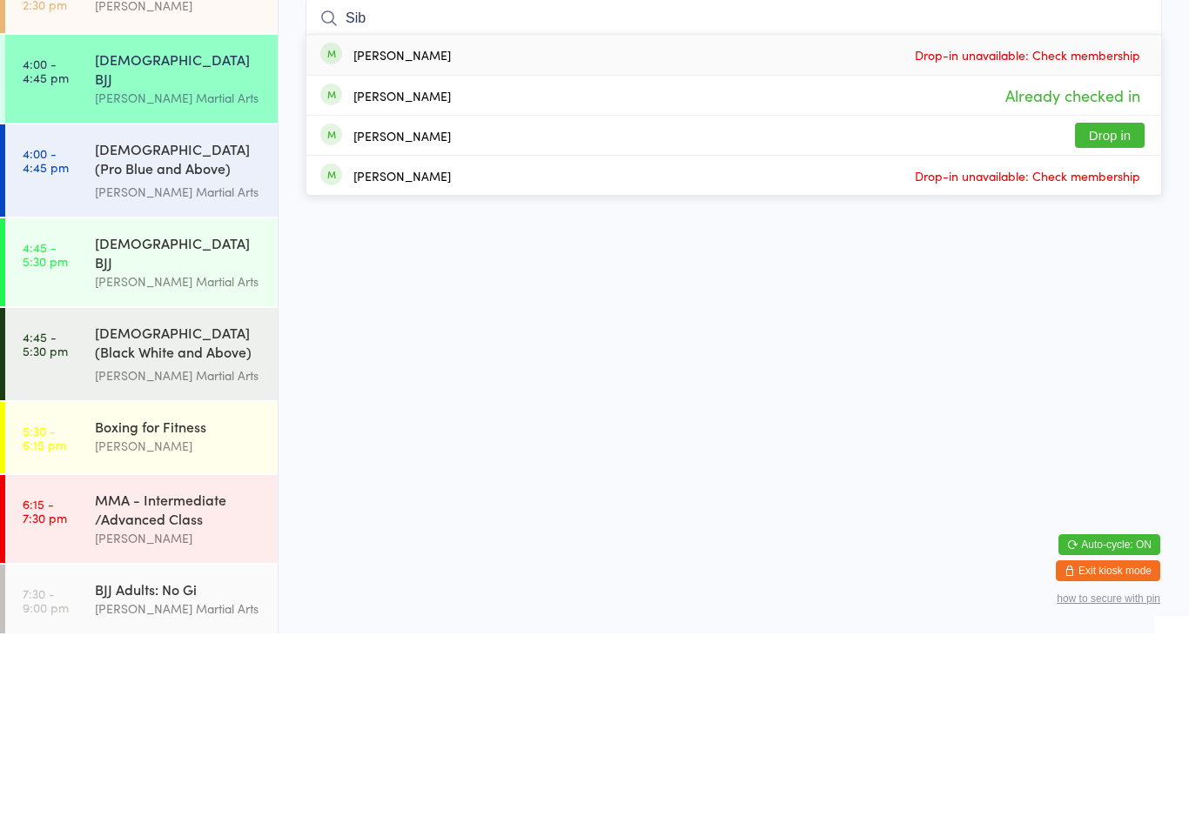
type input "Sib"
click at [1119, 319] on button "Drop in" at bounding box center [1110, 331] width 70 height 25
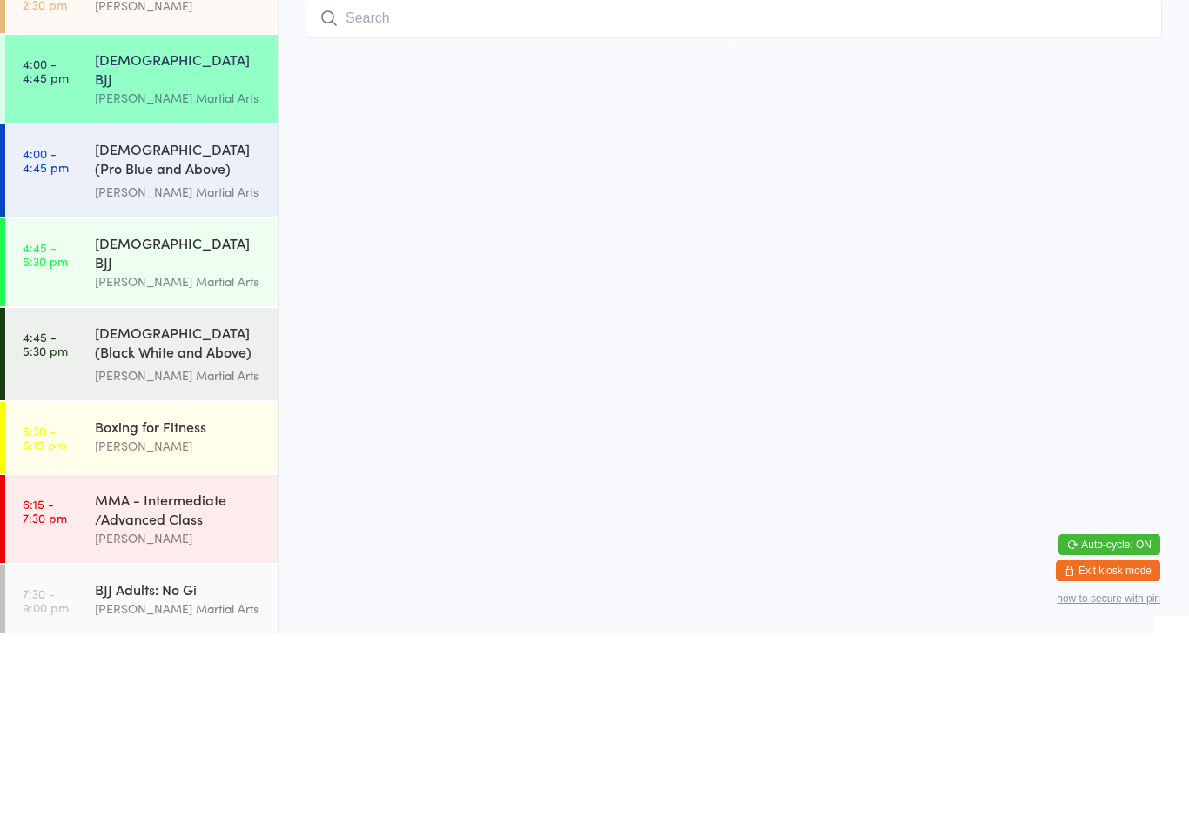
click at [409, 195] on input "search" at bounding box center [734, 215] width 856 height 40
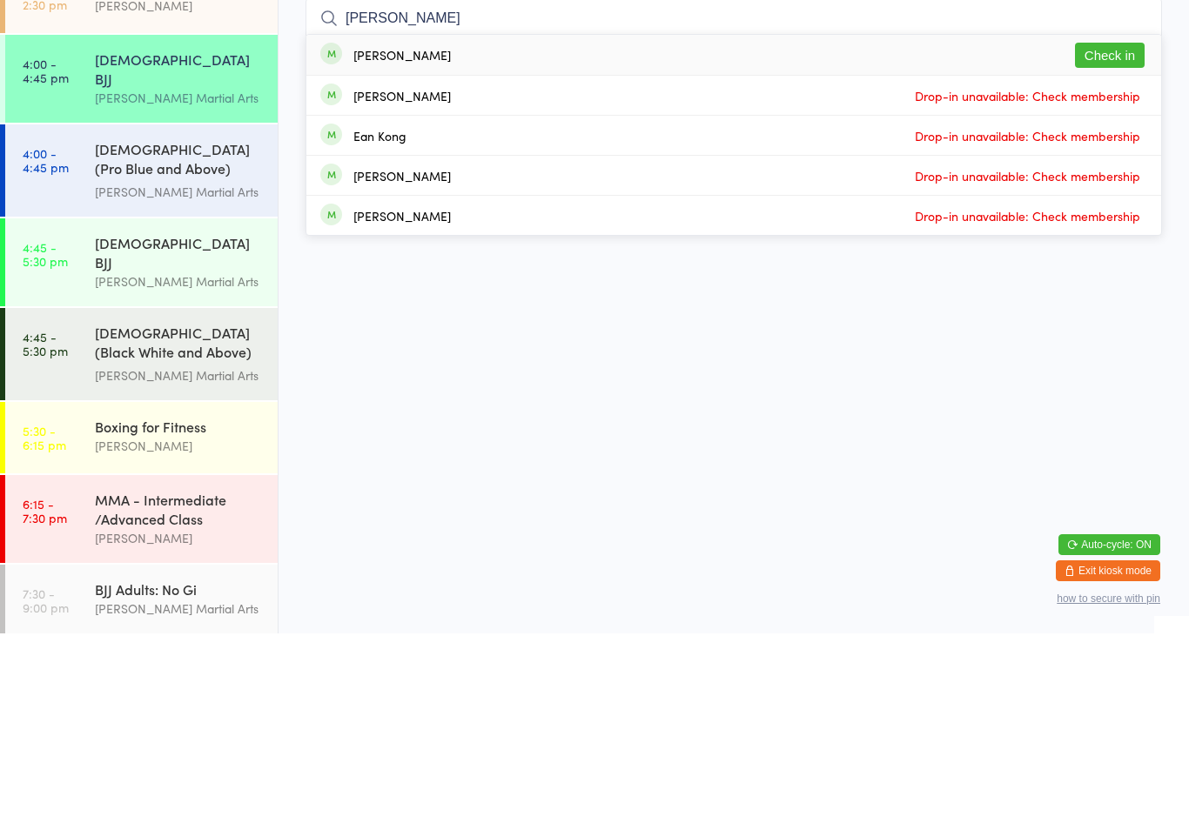
type input "[PERSON_NAME]"
click at [1112, 239] on button "Check in" at bounding box center [1110, 251] width 70 height 25
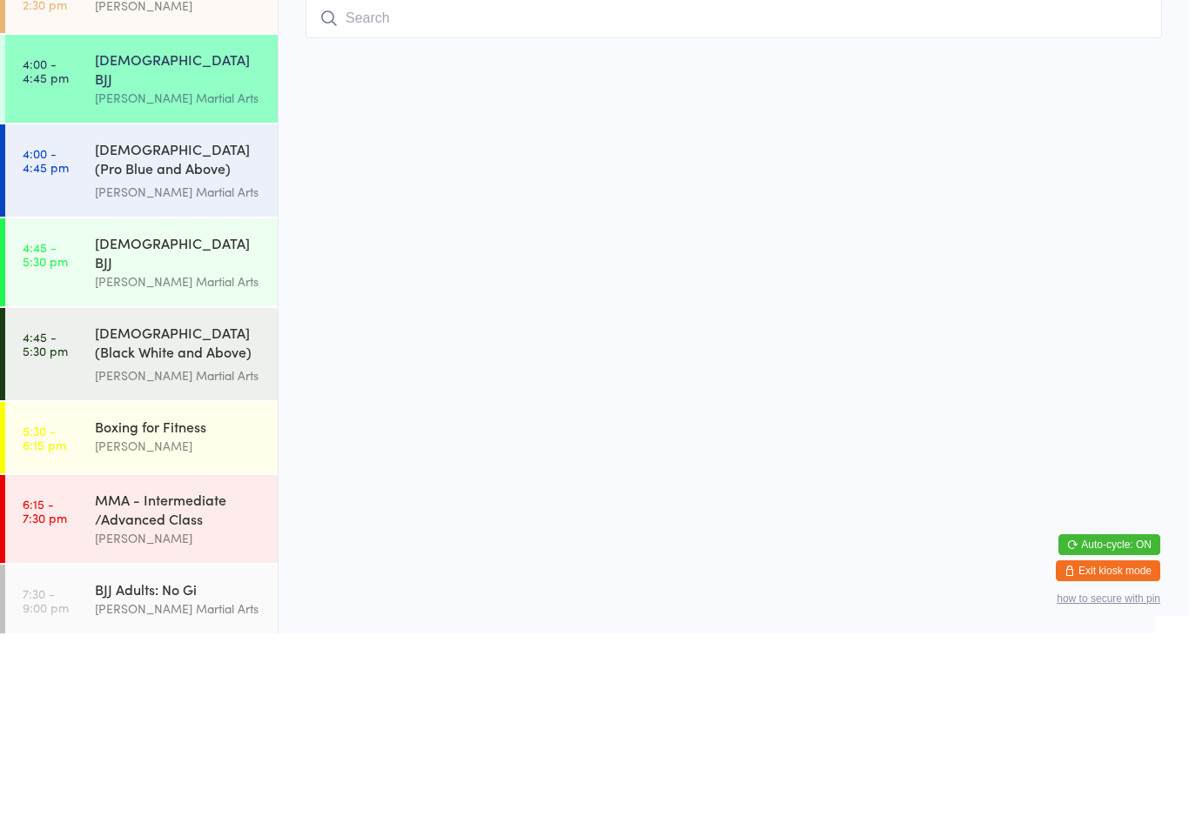
click at [176, 415] on div "[DEMOGRAPHIC_DATA] BJJ [PERSON_NAME] Martial Arts" at bounding box center [186, 459] width 183 height 88
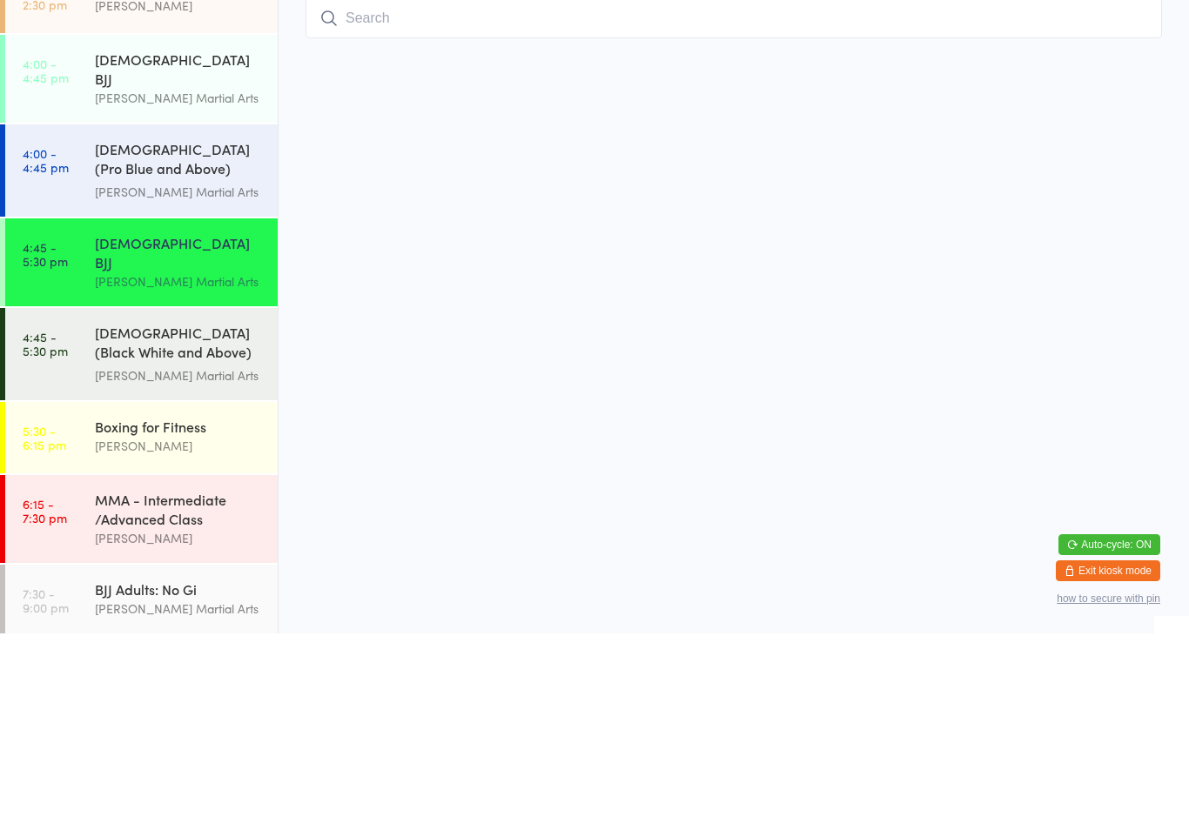
click at [411, 195] on input "search" at bounding box center [734, 215] width 856 height 40
type input "Sea"
click at [219, 520] on div "[DEMOGRAPHIC_DATA] (Black White and Above) Freestyle Martial ..." at bounding box center [179, 541] width 168 height 43
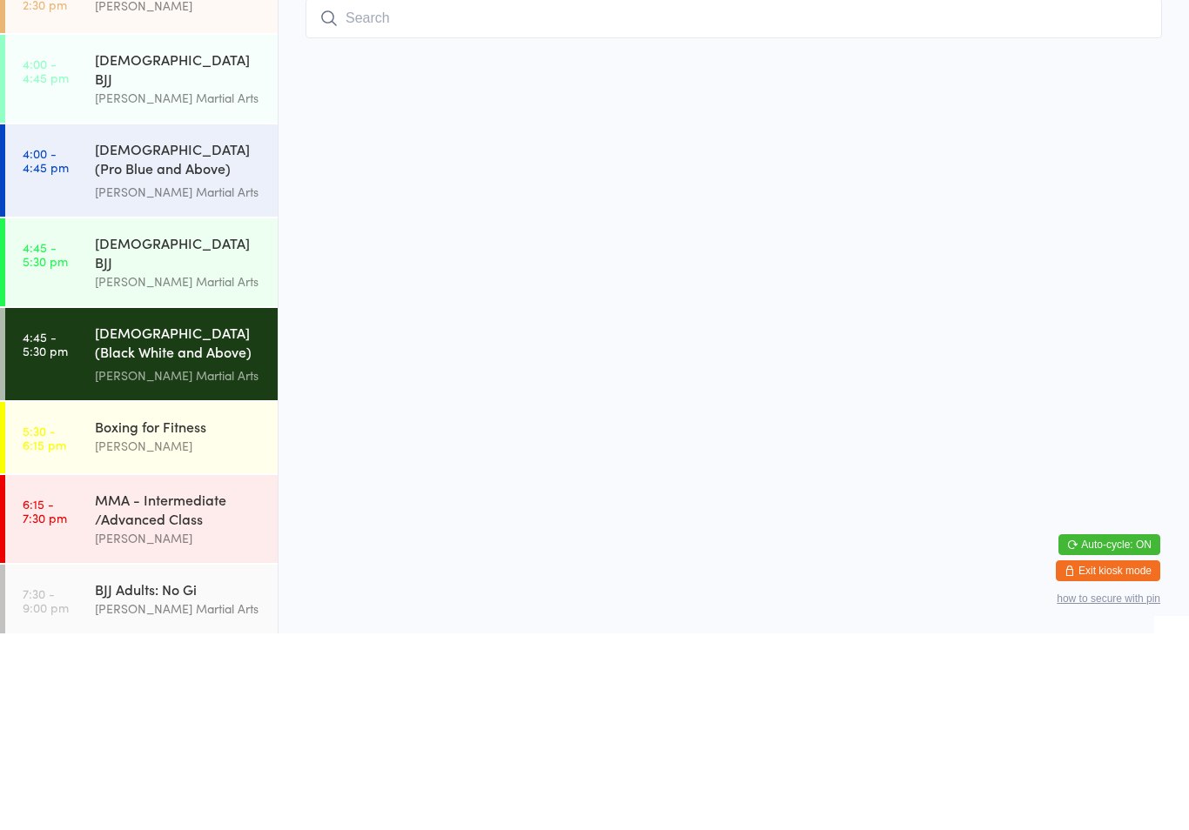
click at [746, 195] on input "search" at bounding box center [734, 215] width 856 height 40
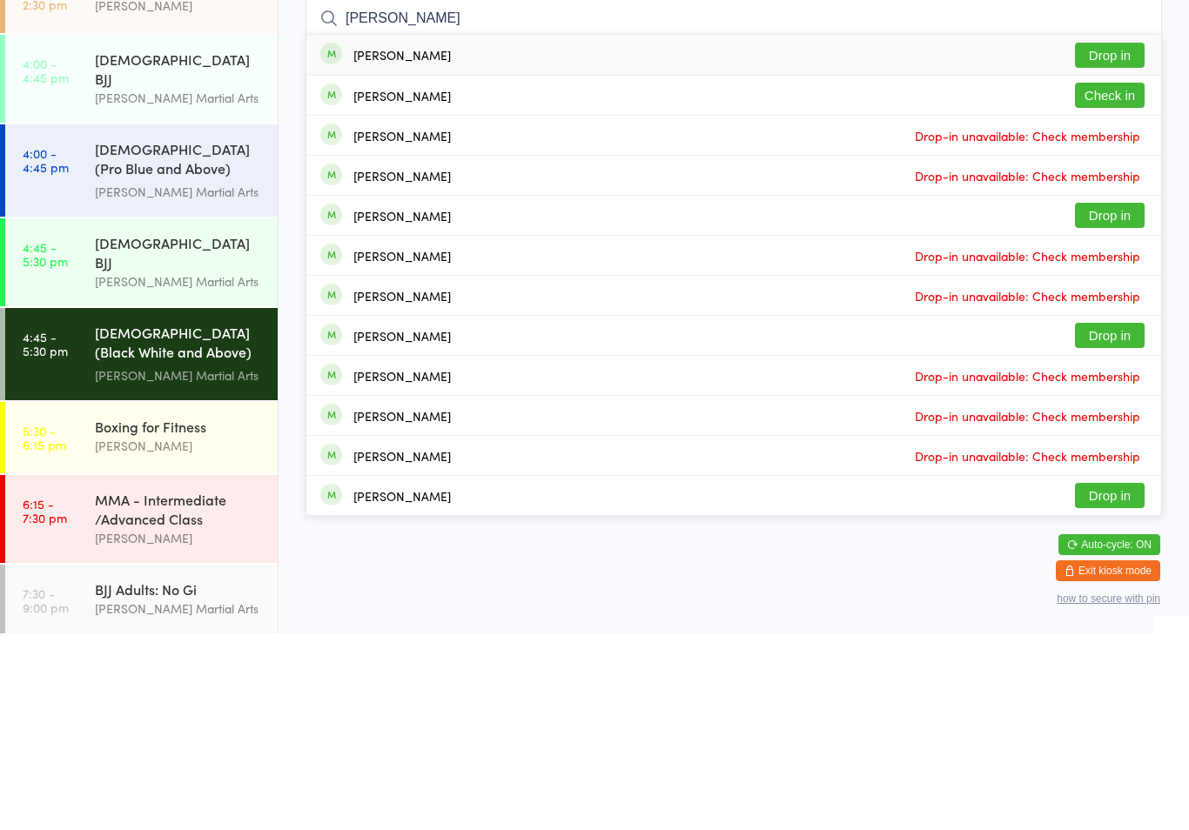
type input "[PERSON_NAME]"
click at [1111, 279] on button "Check in" at bounding box center [1110, 291] width 70 height 25
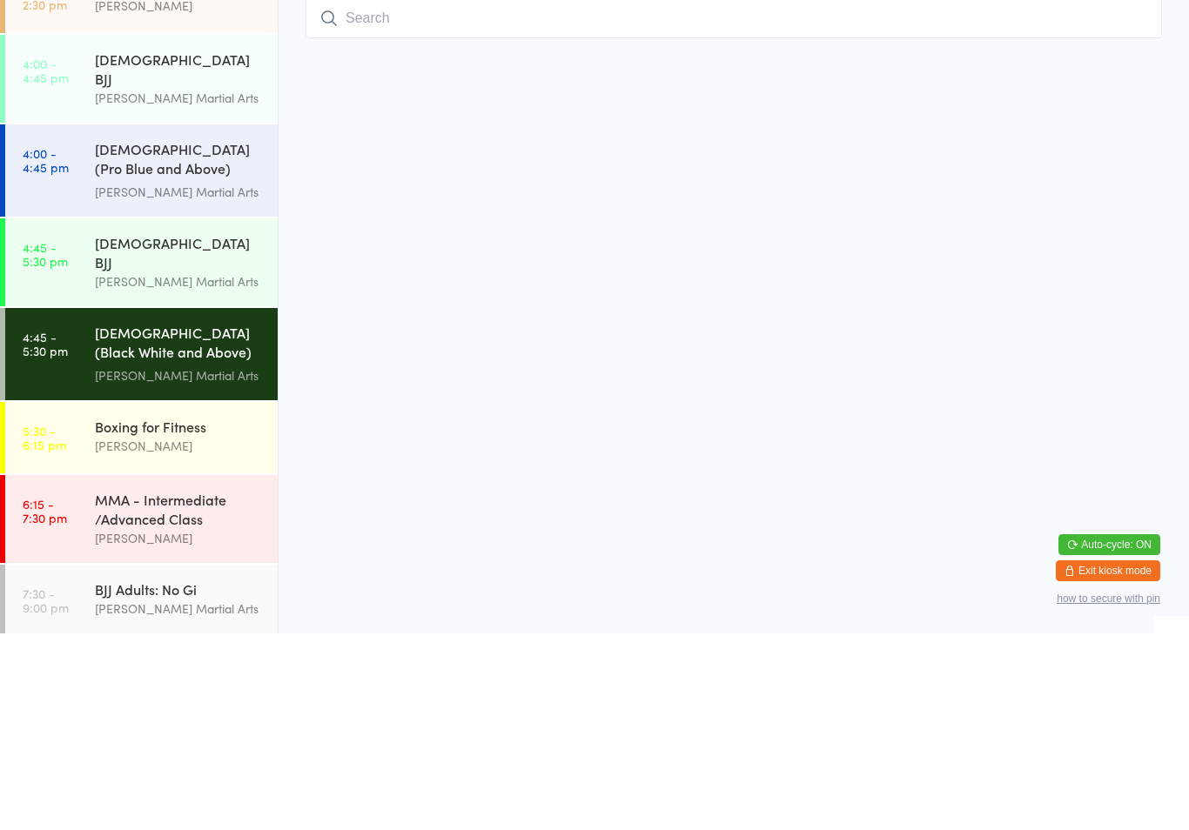
click at [87, 672] on link "6:15 - 7:30 pm MMA - Intermediate /Advanced Class [PERSON_NAME]" at bounding box center [141, 716] width 272 height 88
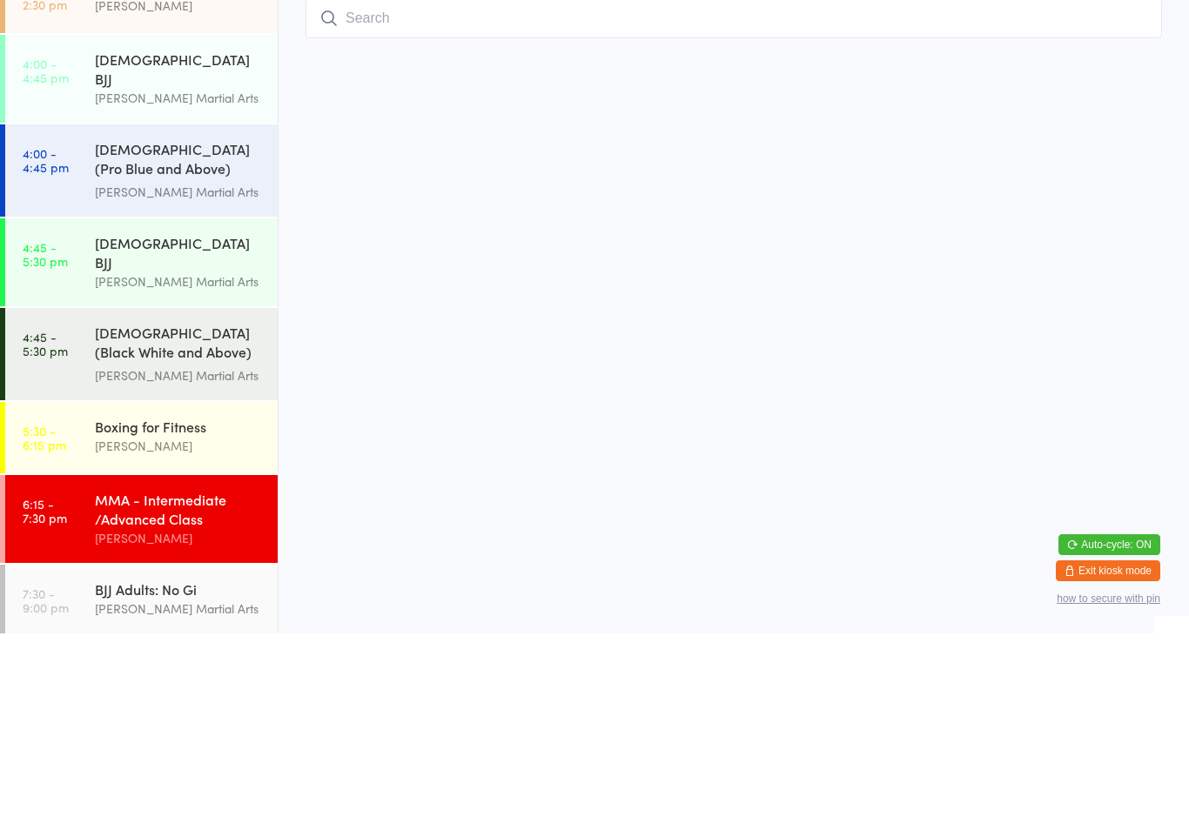
click at [198, 599] on div "Boxing for Fitness [PERSON_NAME]" at bounding box center [186, 633] width 183 height 69
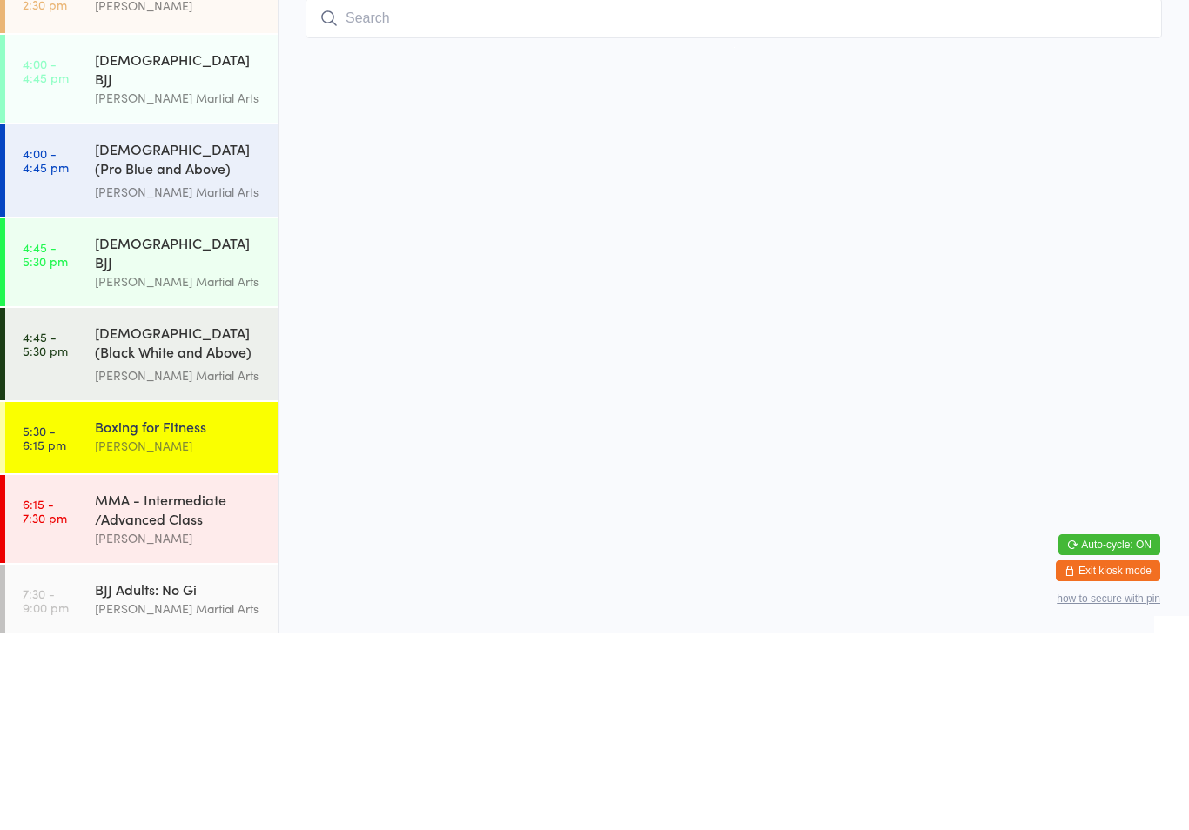
click at [183, 599] on div "Boxing for Fitness [PERSON_NAME]" at bounding box center [186, 633] width 183 height 69
click at [146, 599] on div "Boxing for Fitness [PERSON_NAME]" at bounding box center [186, 633] width 183 height 69
click at [176, 599] on div "Boxing for Fitness [PERSON_NAME]" at bounding box center [186, 633] width 183 height 69
click at [29, 672] on link "6:15 - 7:30 pm MMA - Intermediate /Advanced Class [PERSON_NAME]" at bounding box center [141, 716] width 272 height 88
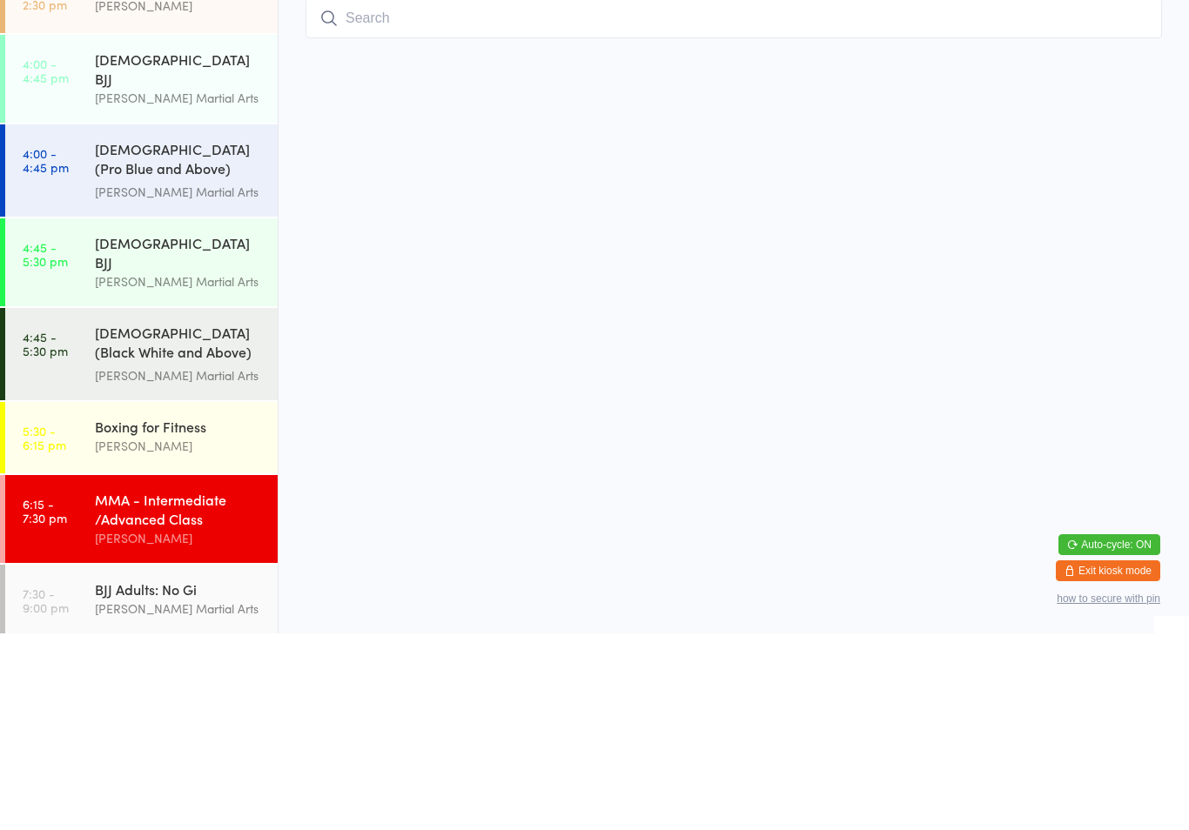
click at [64, 672] on link "6:15 - 7:30 pm MMA - Intermediate /Advanced Class [PERSON_NAME]" at bounding box center [141, 716] width 272 height 88
click at [104, 599] on div "Boxing for Fitness [PERSON_NAME]" at bounding box center [186, 633] width 183 height 69
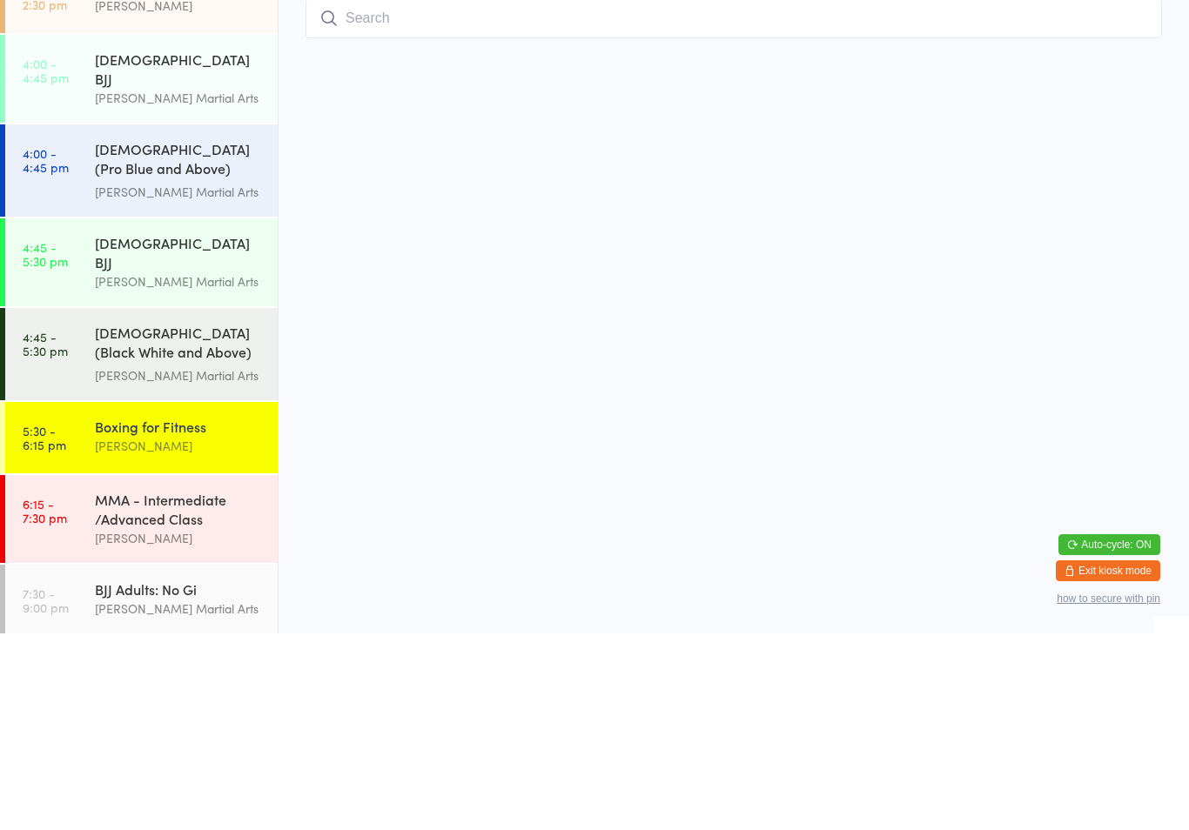
click at [120, 599] on div "Boxing for Fitness [PERSON_NAME]" at bounding box center [186, 633] width 183 height 69
click at [114, 633] on div "[PERSON_NAME]" at bounding box center [179, 643] width 168 height 20
click at [94, 440] on link "4:45 - 5:30 pm [DEMOGRAPHIC_DATA] BJJ [PERSON_NAME] Martial Arts" at bounding box center [141, 459] width 272 height 88
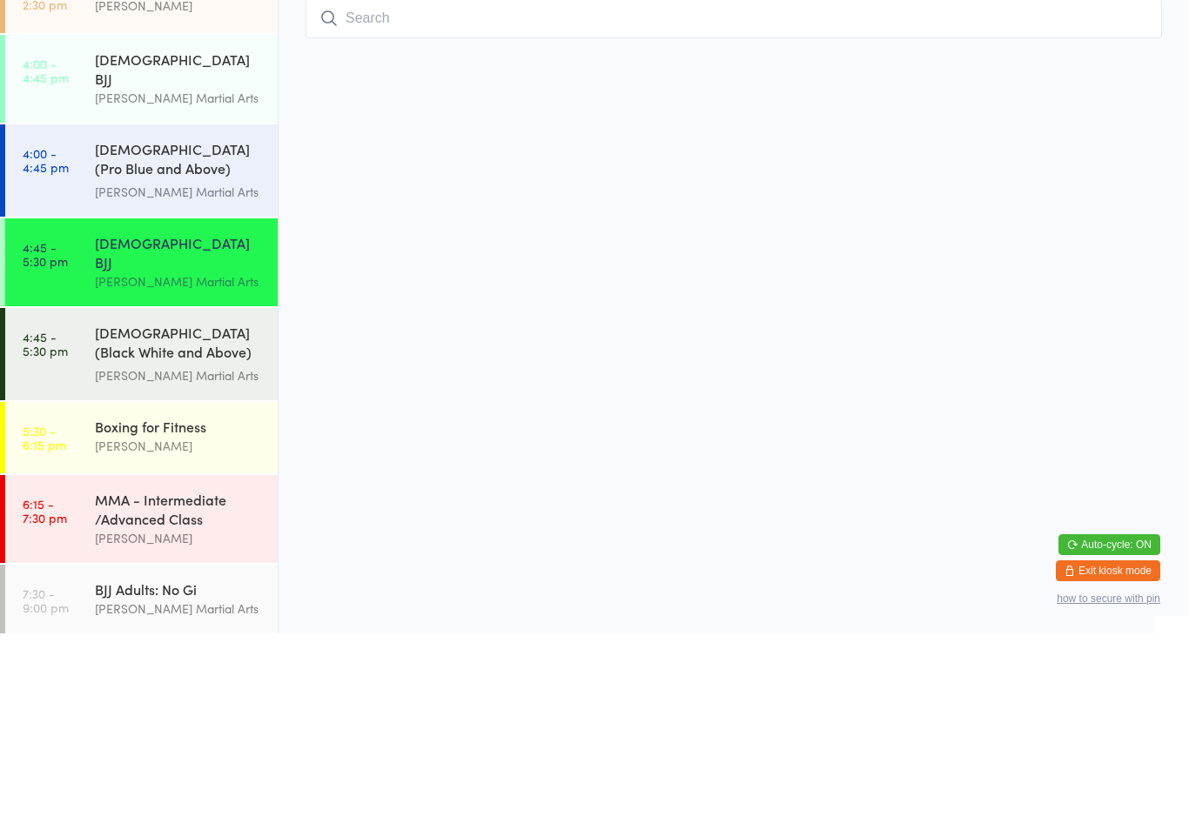
click at [553, 204] on input "search" at bounding box center [734, 215] width 856 height 40
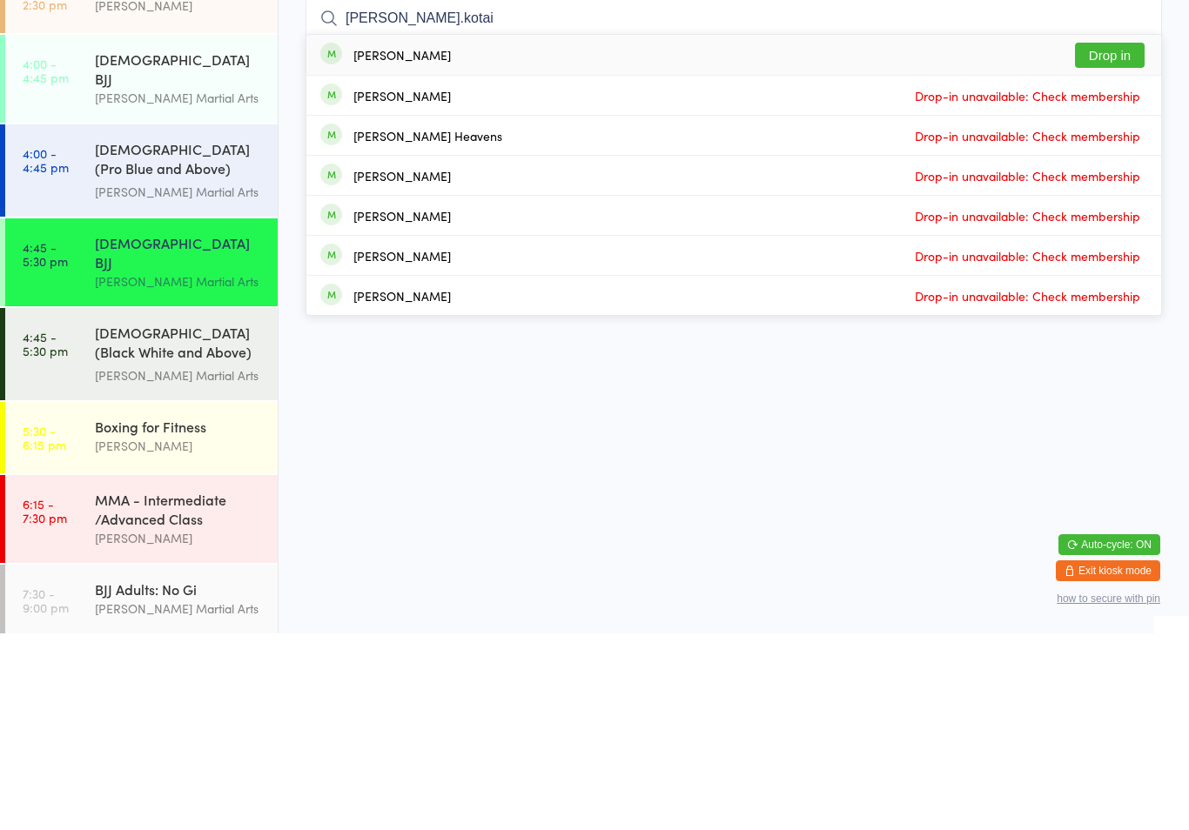
type input "[PERSON_NAME].kotai"
click at [1114, 239] on button "Drop in" at bounding box center [1110, 251] width 70 height 25
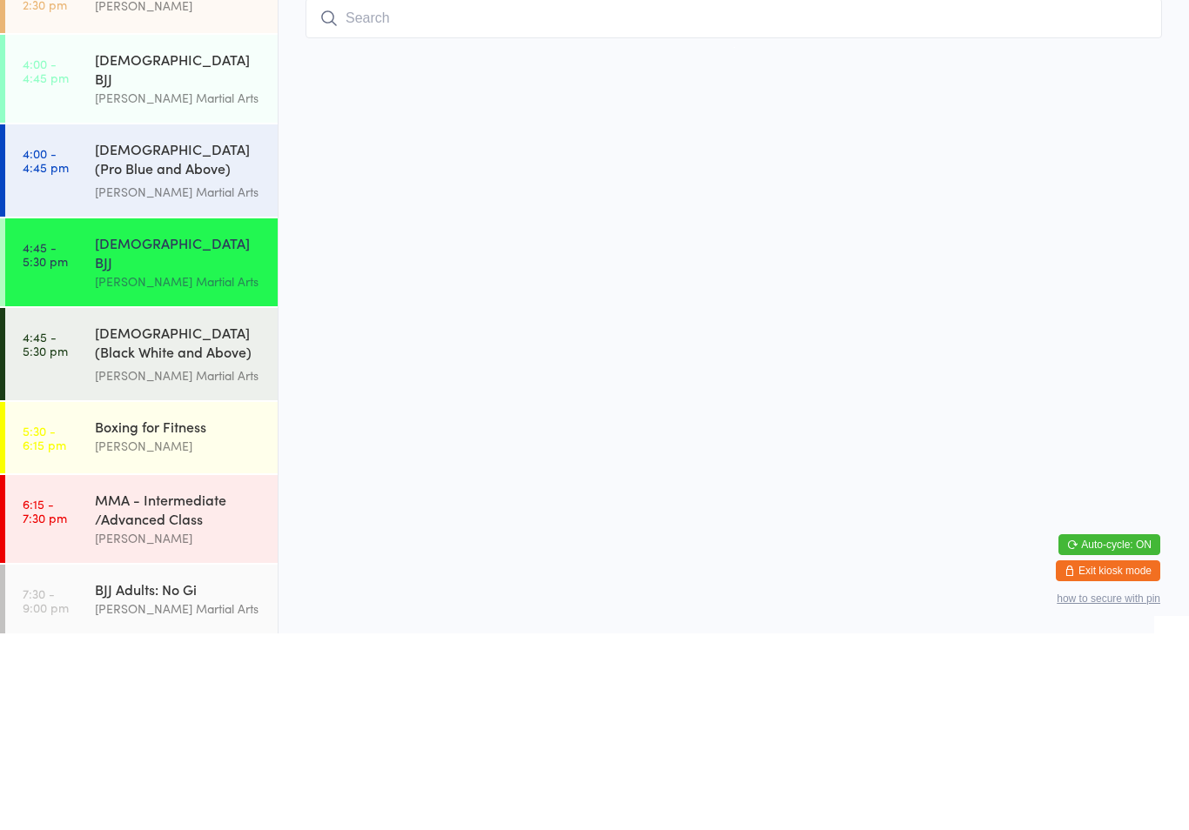
click at [104, 672] on div "MMA - Intermediate /Advanced Class [PERSON_NAME]" at bounding box center [186, 716] width 183 height 88
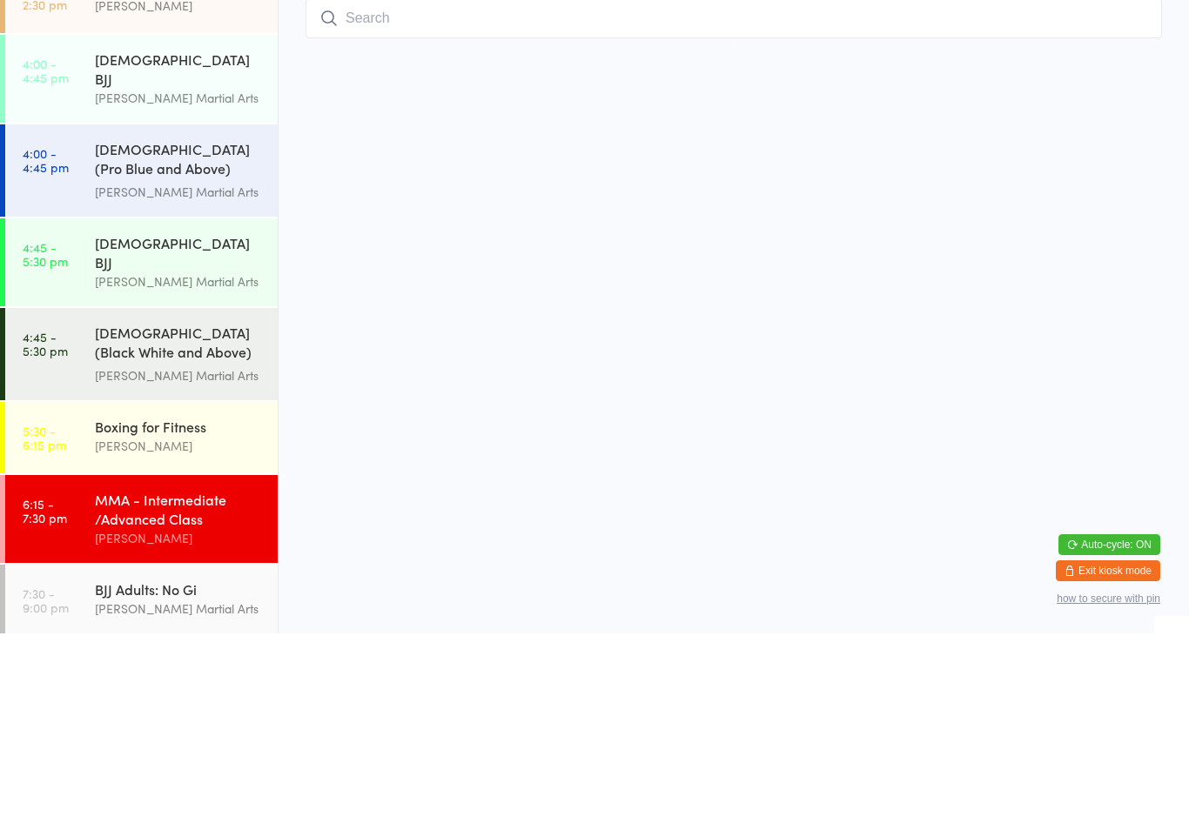
click at [149, 599] on div "Boxing for Fitness [PERSON_NAME]" at bounding box center [186, 633] width 183 height 69
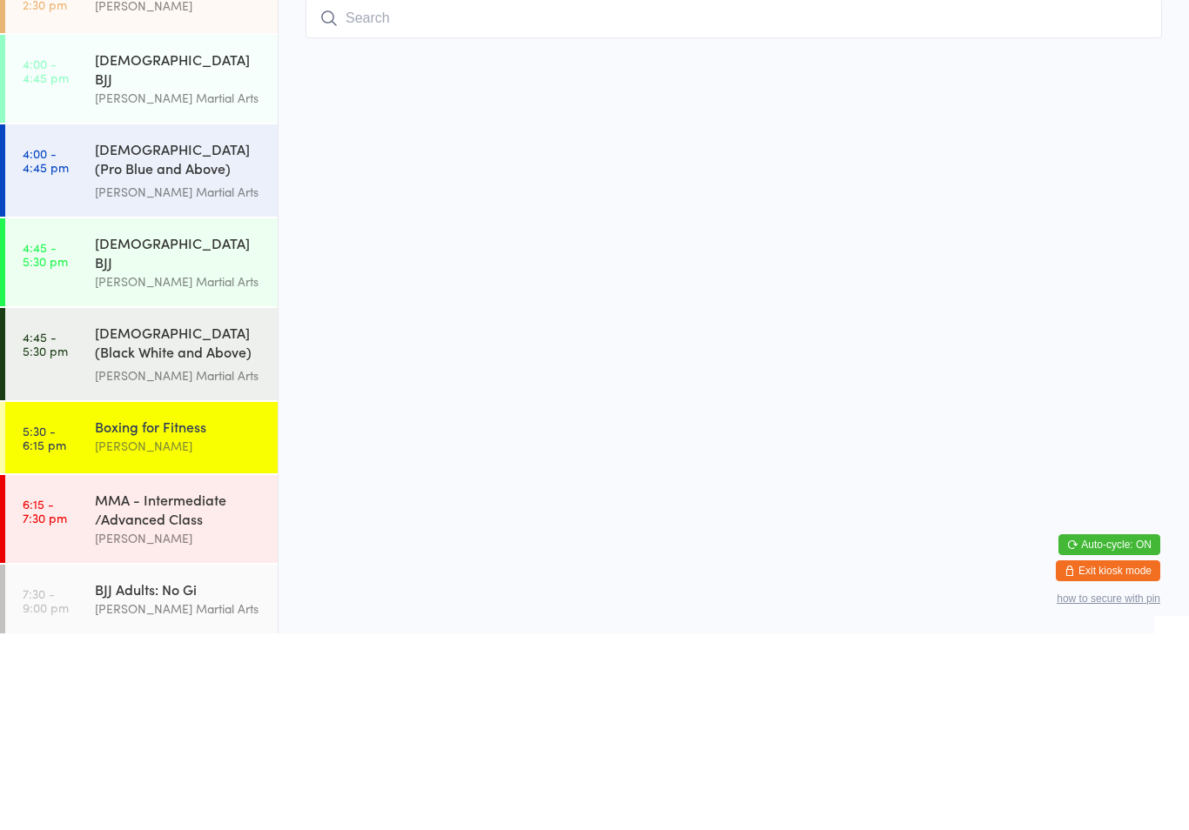
click at [121, 672] on div "MMA - Intermediate /Advanced Class [PERSON_NAME]" at bounding box center [186, 716] width 183 height 88
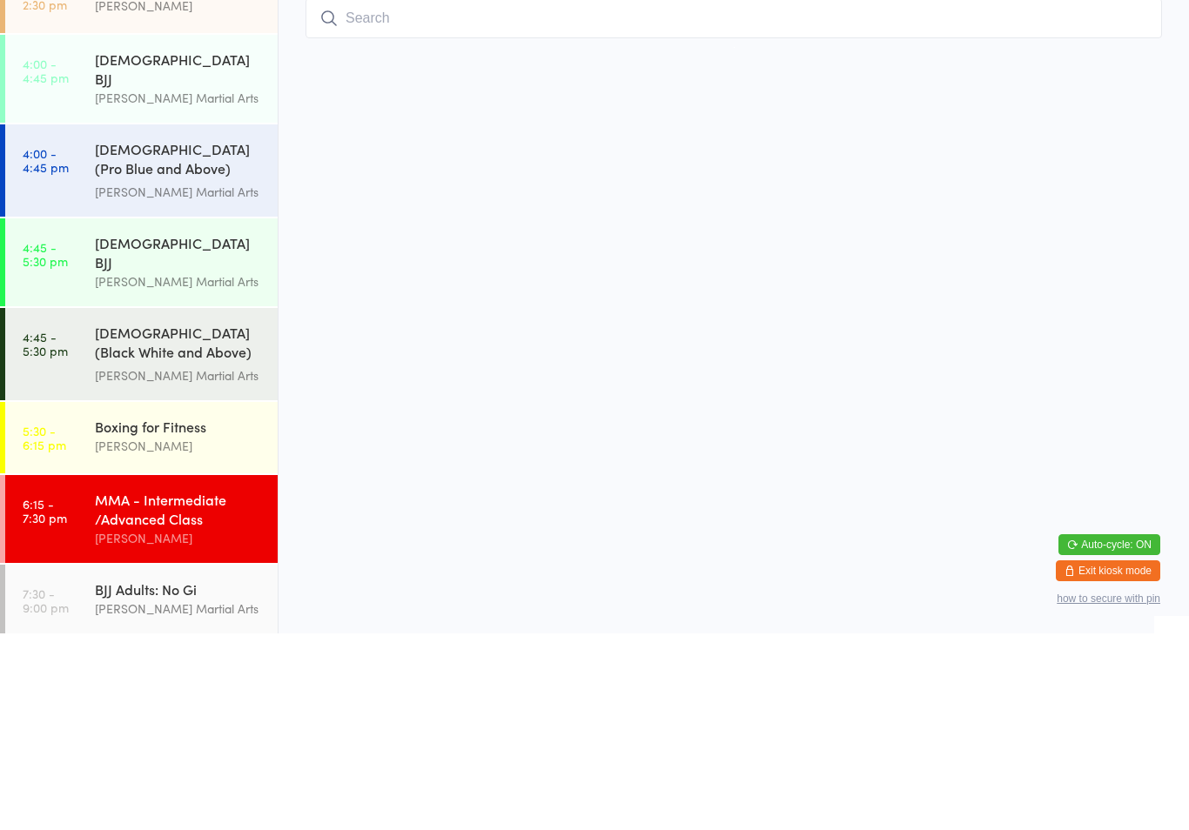
click at [131, 599] on div "Boxing for Fitness [PERSON_NAME]" at bounding box center [186, 633] width 183 height 69
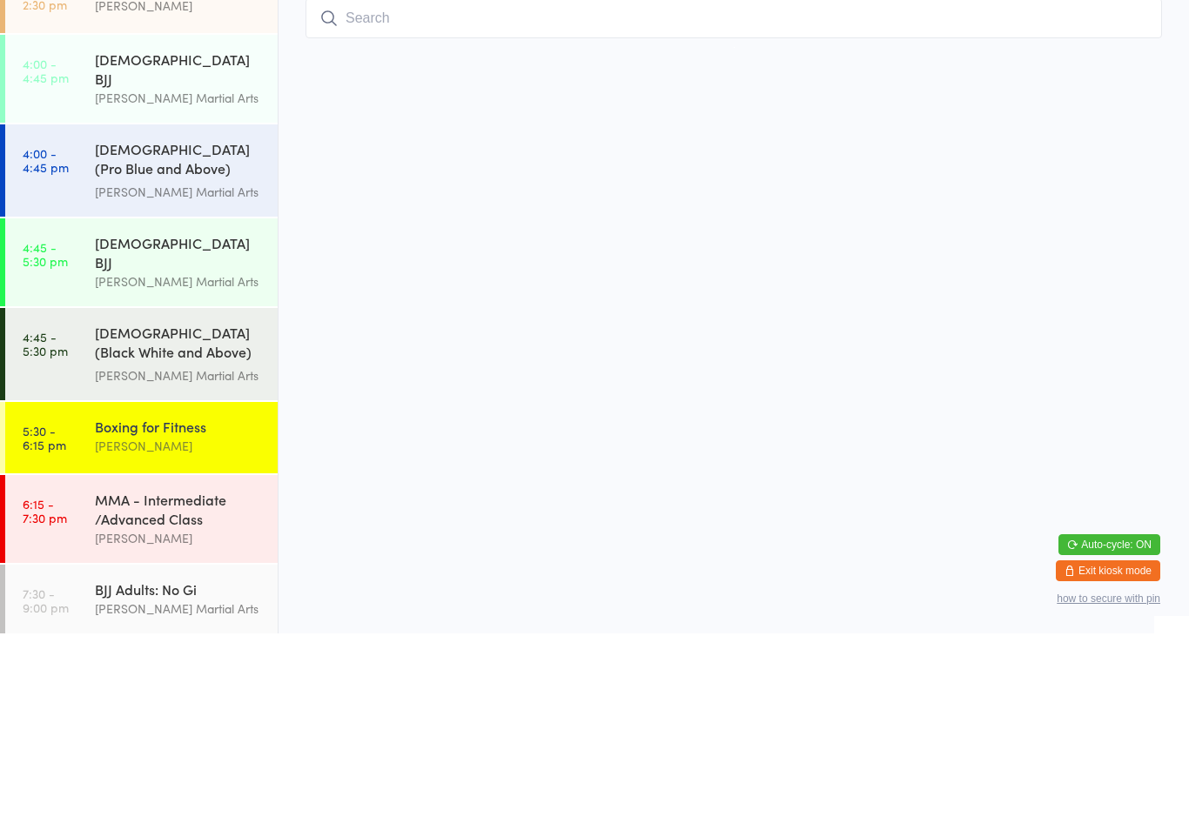
click at [881, 195] on input "search" at bounding box center [734, 215] width 856 height 40
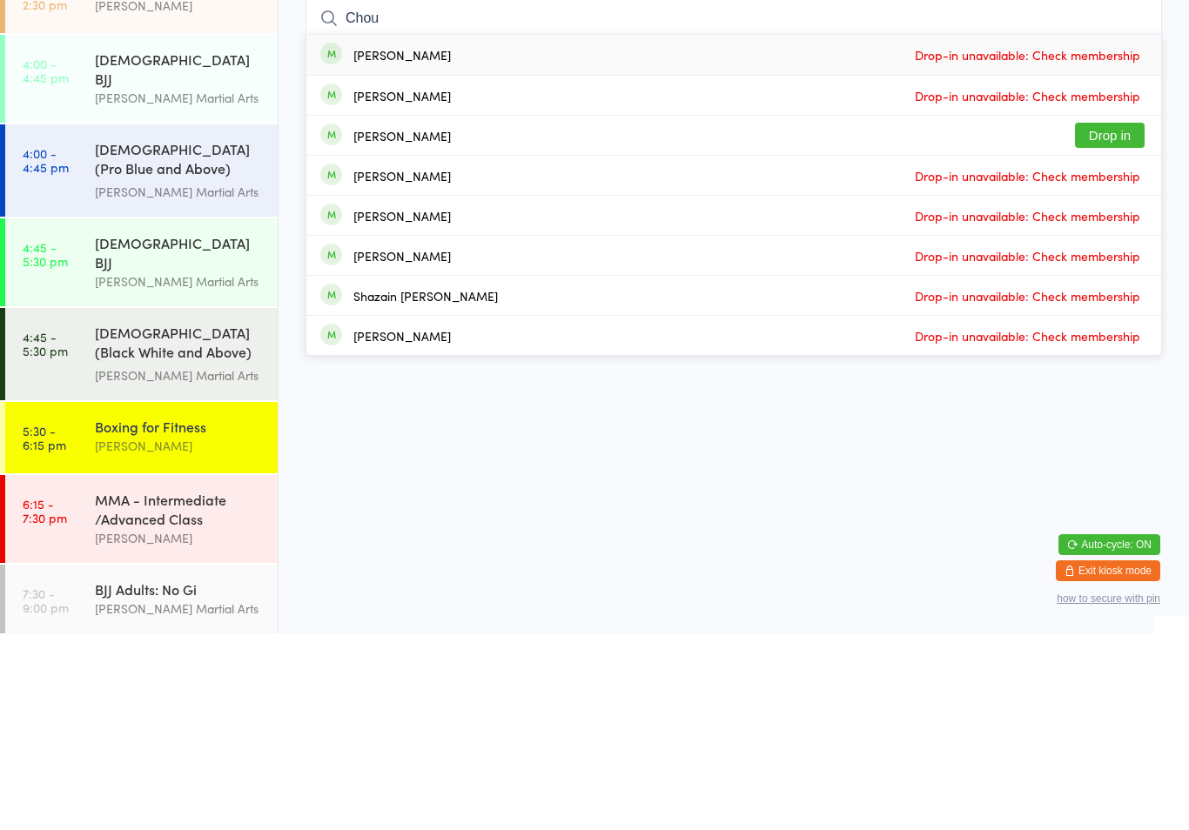
type input "Chou"
click at [1108, 238] on span "Drop-in unavailable: Check membership" at bounding box center [1027, 251] width 234 height 26
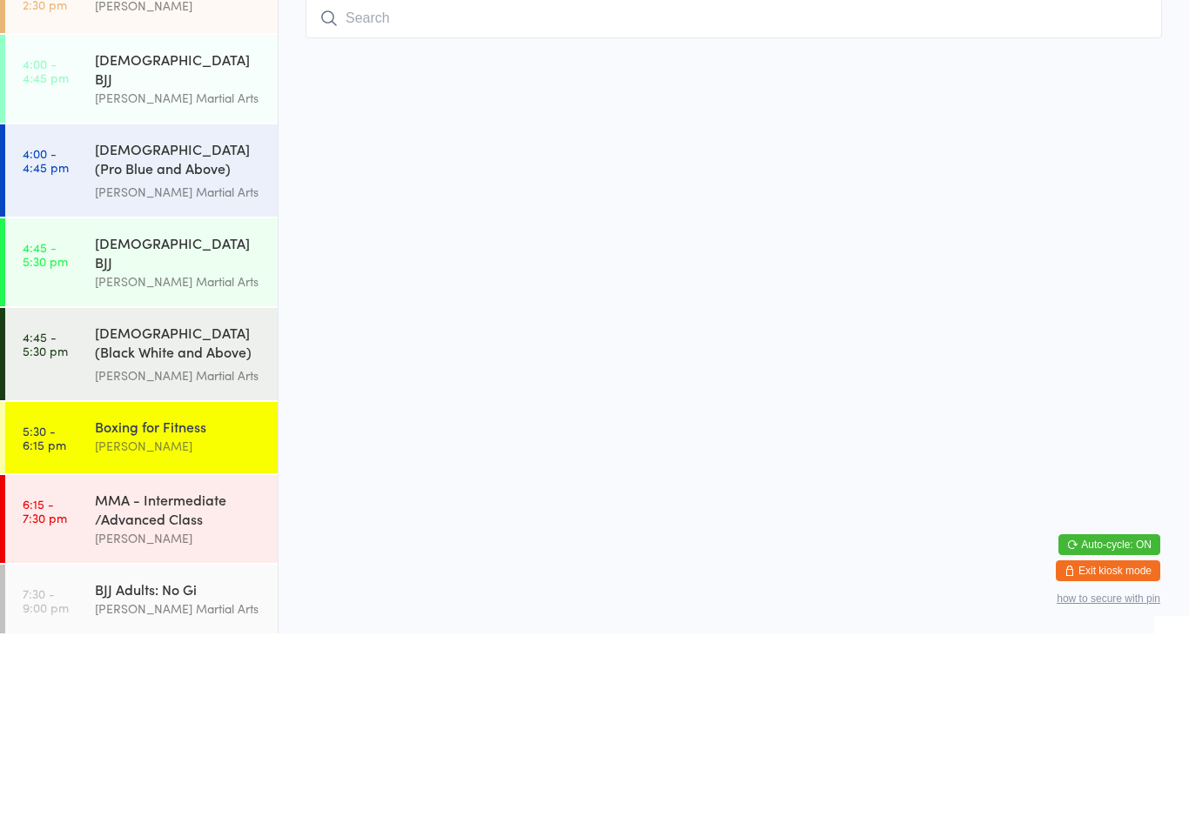
click at [259, 672] on div "MMA - Intermediate /Advanced Class [PERSON_NAME]" at bounding box center [186, 716] width 183 height 88
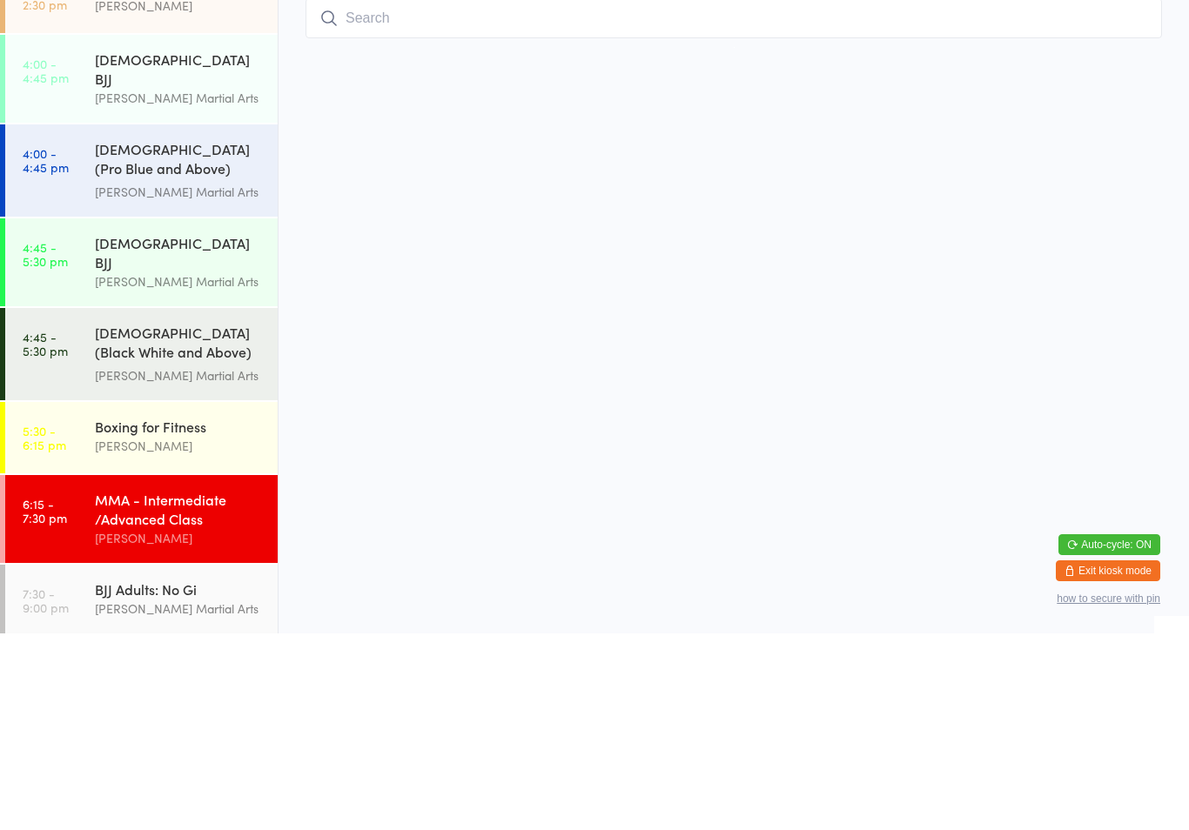
click at [243, 599] on div "Boxing for Fitness [PERSON_NAME]" at bounding box center [186, 633] width 183 height 69
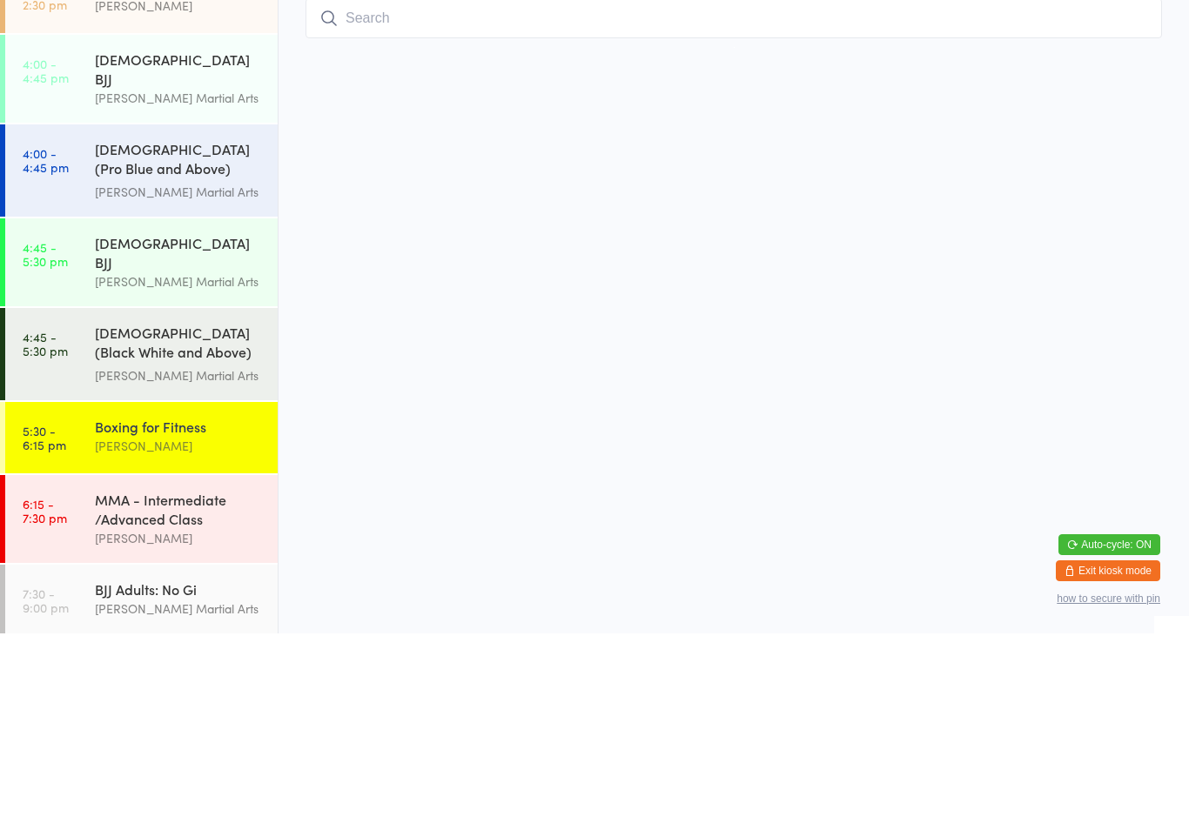
click at [225, 430] on div "[DEMOGRAPHIC_DATA] BJJ" at bounding box center [179, 449] width 168 height 38
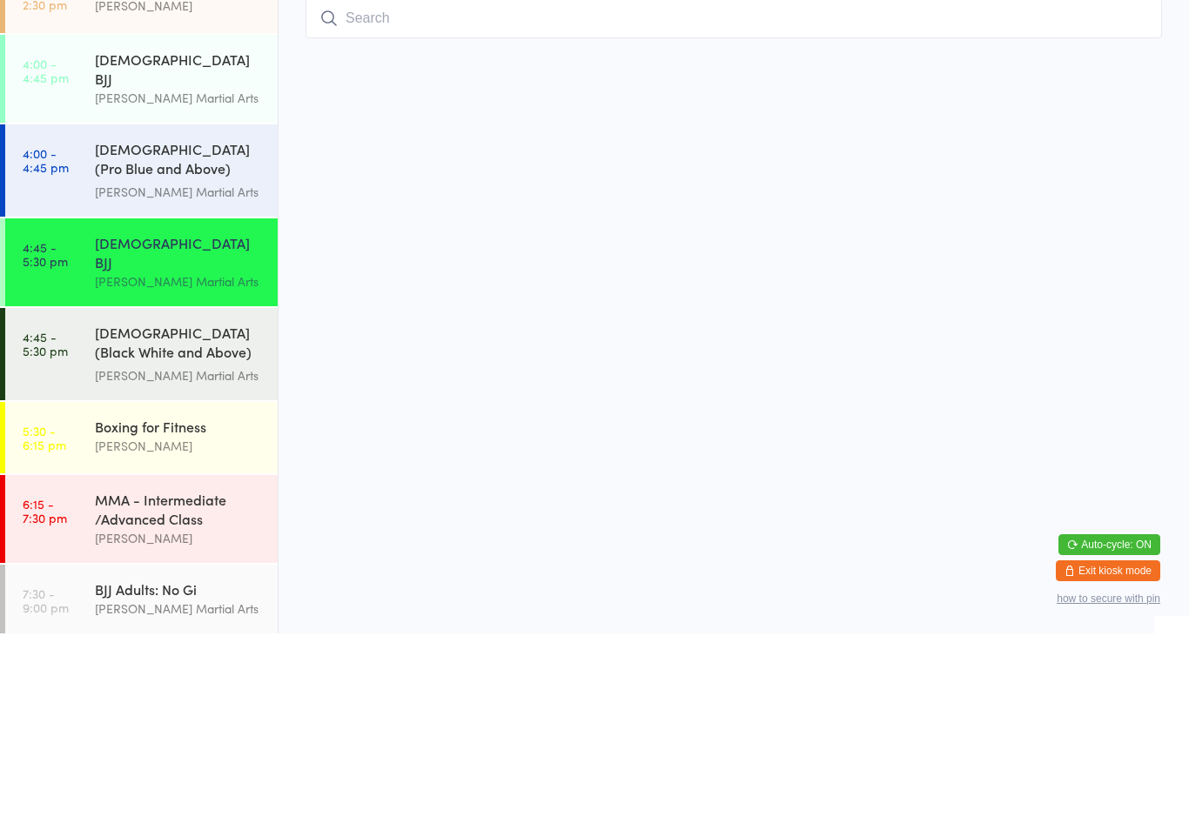
click at [227, 430] on div "[DEMOGRAPHIC_DATA] BJJ" at bounding box center [179, 449] width 168 height 38
click at [485, 214] on input "search" at bounding box center [734, 215] width 856 height 40
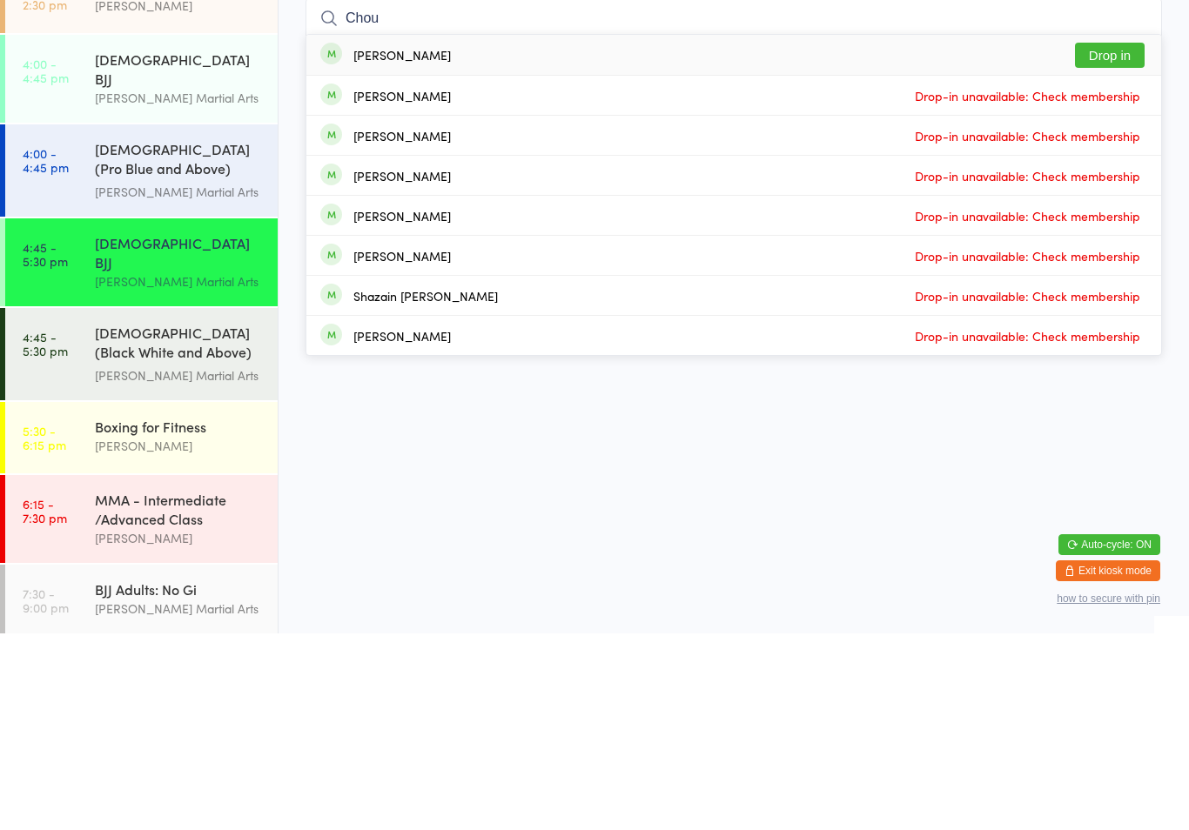
type input "Chou"
click at [1116, 239] on button "Drop in" at bounding box center [1110, 251] width 70 height 25
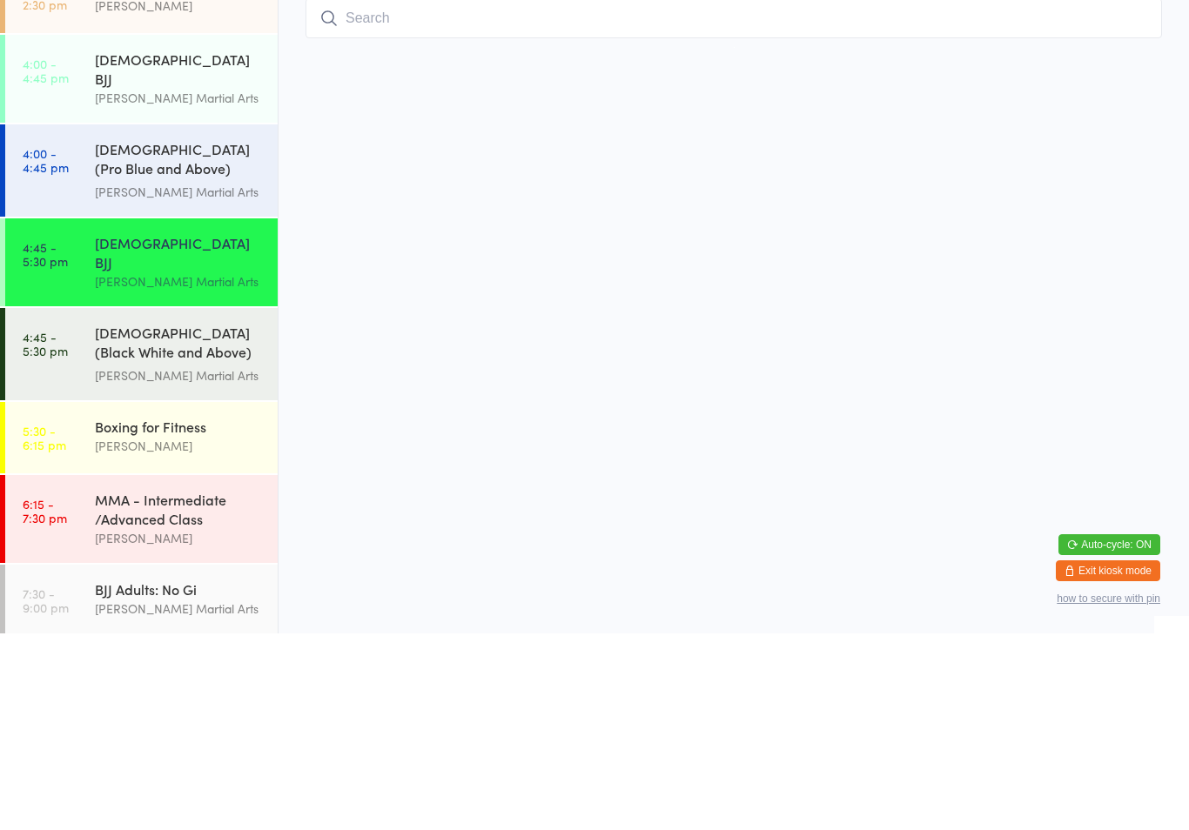
click at [185, 562] on div "[PERSON_NAME] Martial Arts" at bounding box center [179, 572] width 168 height 20
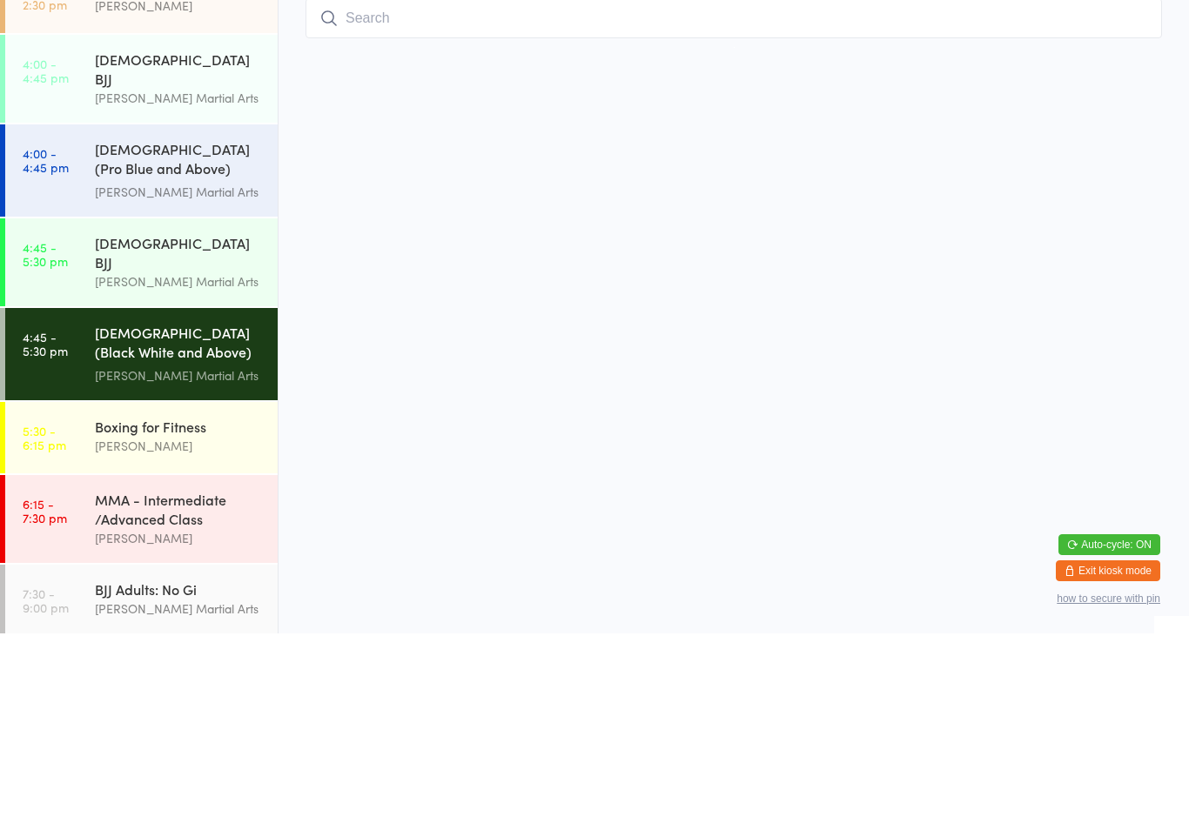
click at [485, 207] on input "search" at bounding box center [734, 215] width 856 height 40
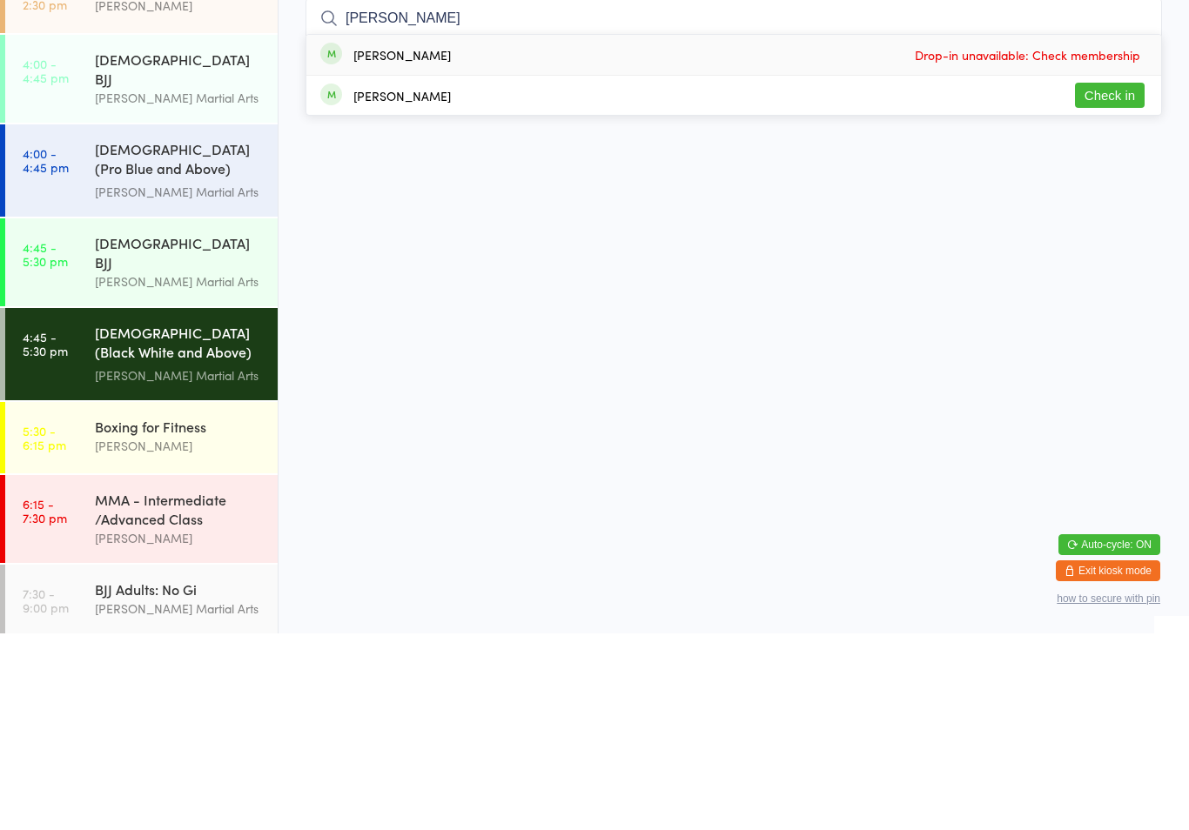
type input "[PERSON_NAME]"
click at [1100, 279] on button "Check in" at bounding box center [1110, 291] width 70 height 25
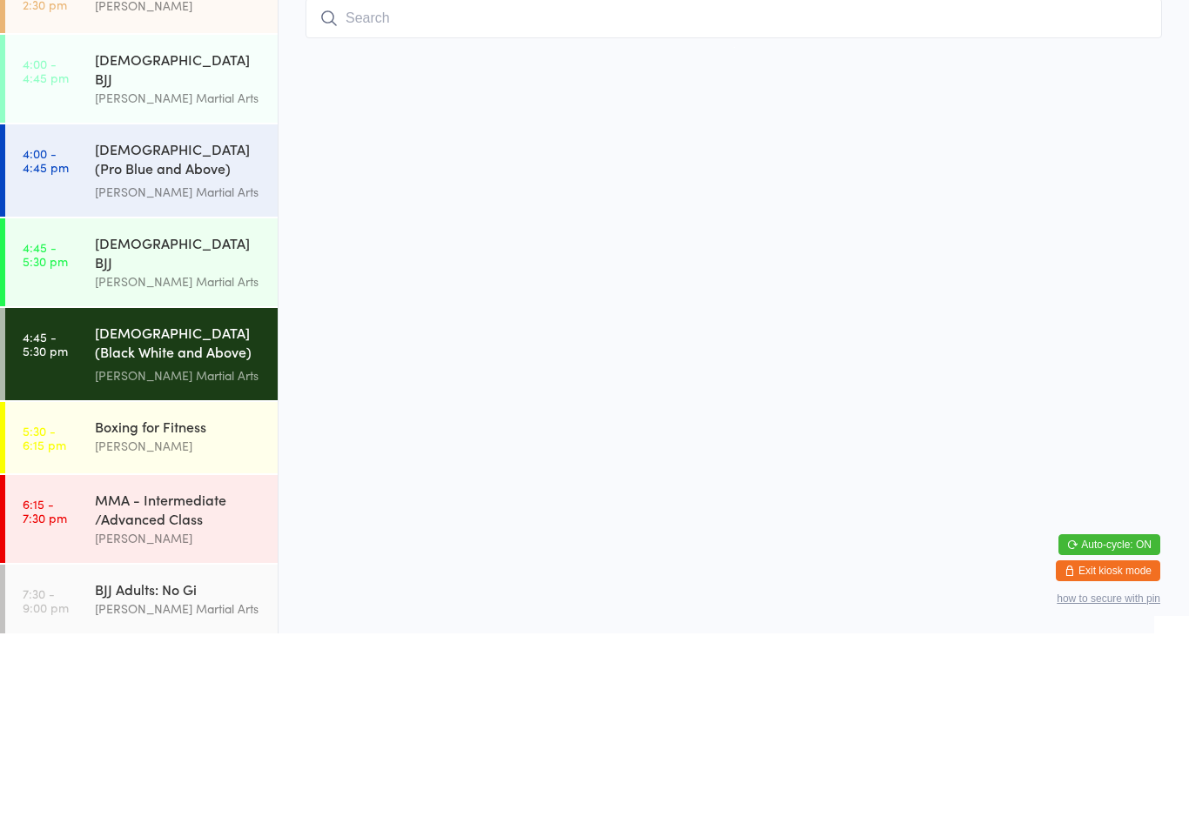
click at [221, 599] on div "Boxing for Fitness [PERSON_NAME]" at bounding box center [186, 633] width 183 height 69
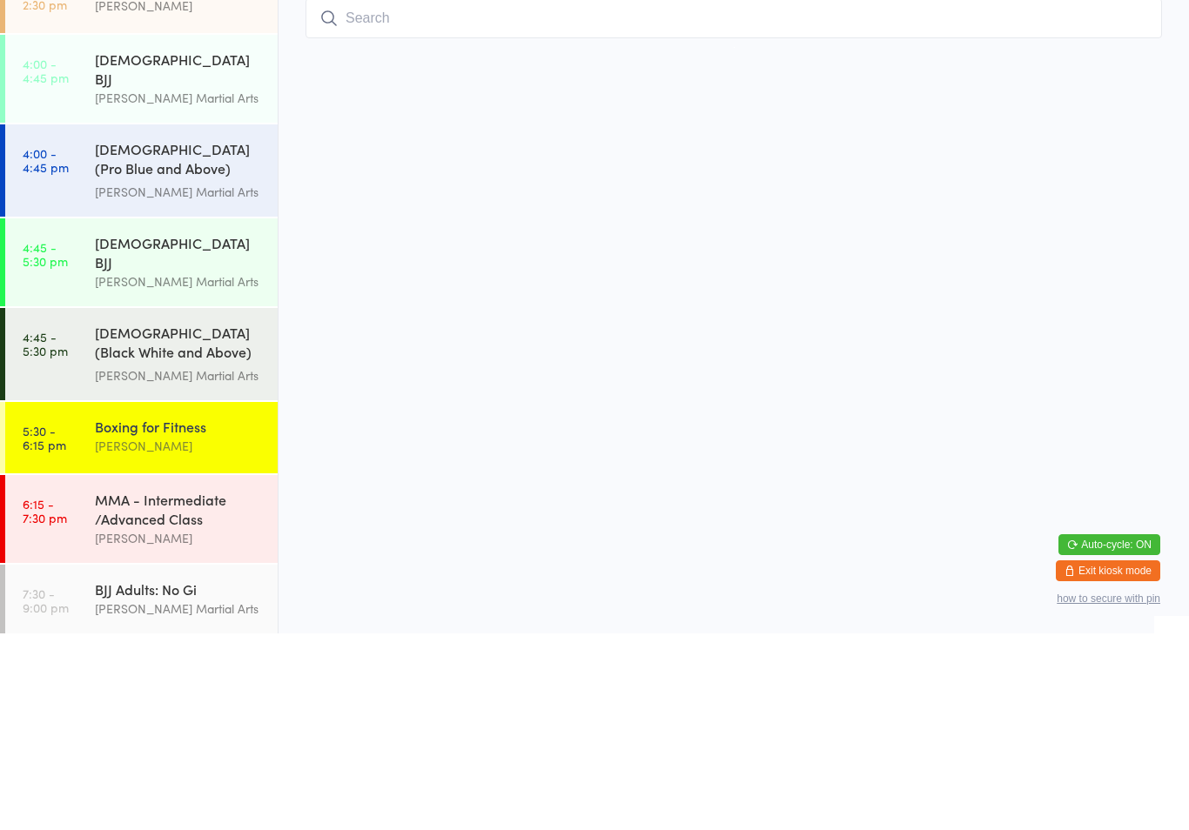
click at [563, 195] on input "search" at bounding box center [734, 215] width 856 height 40
type input "Kent"
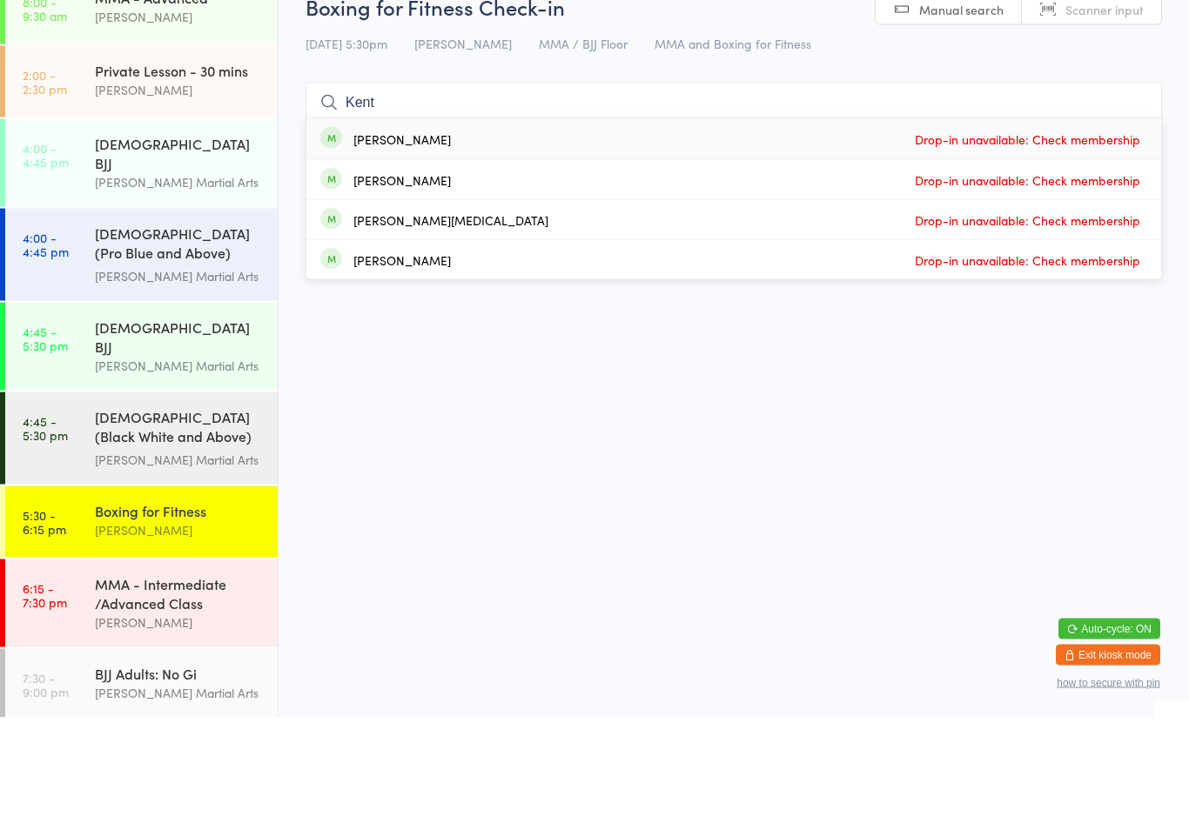
click at [218, 430] on div "[DEMOGRAPHIC_DATA] BJJ" at bounding box center [179, 449] width 168 height 38
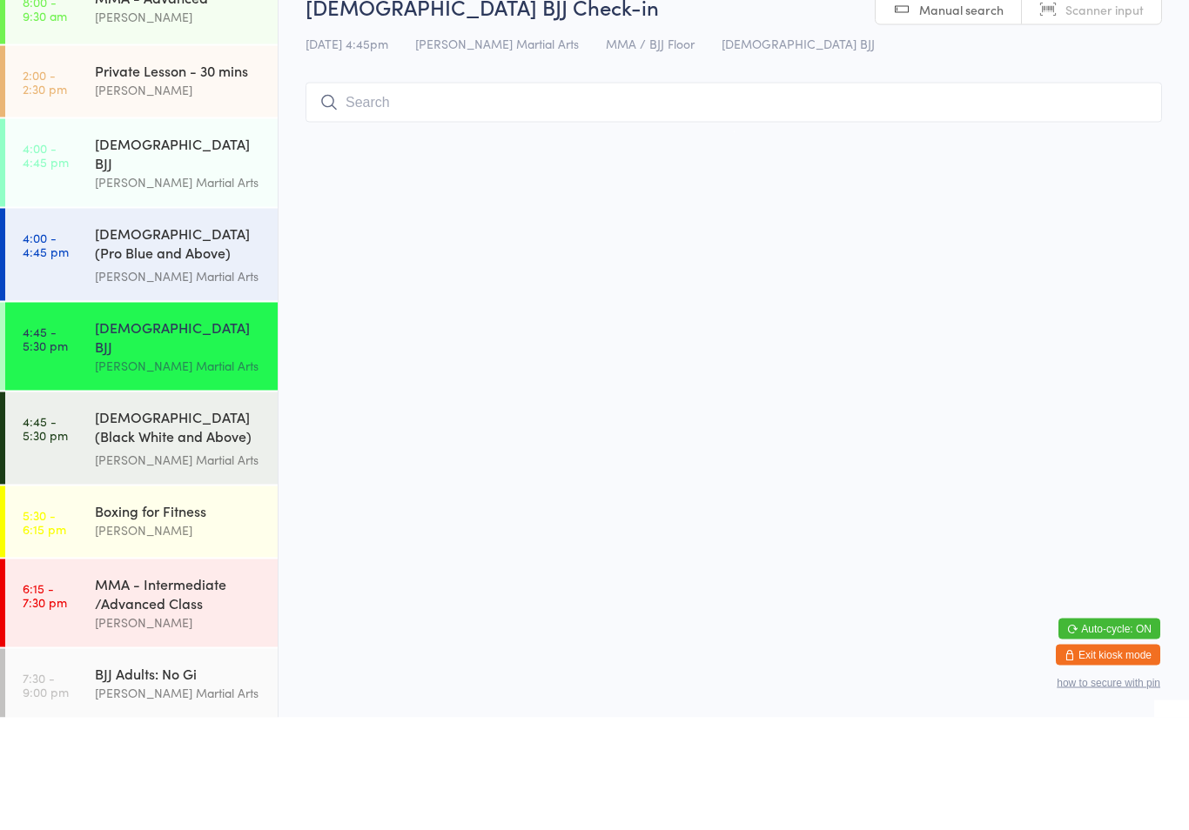
click at [946, 204] on input "search" at bounding box center [734, 215] width 856 height 40
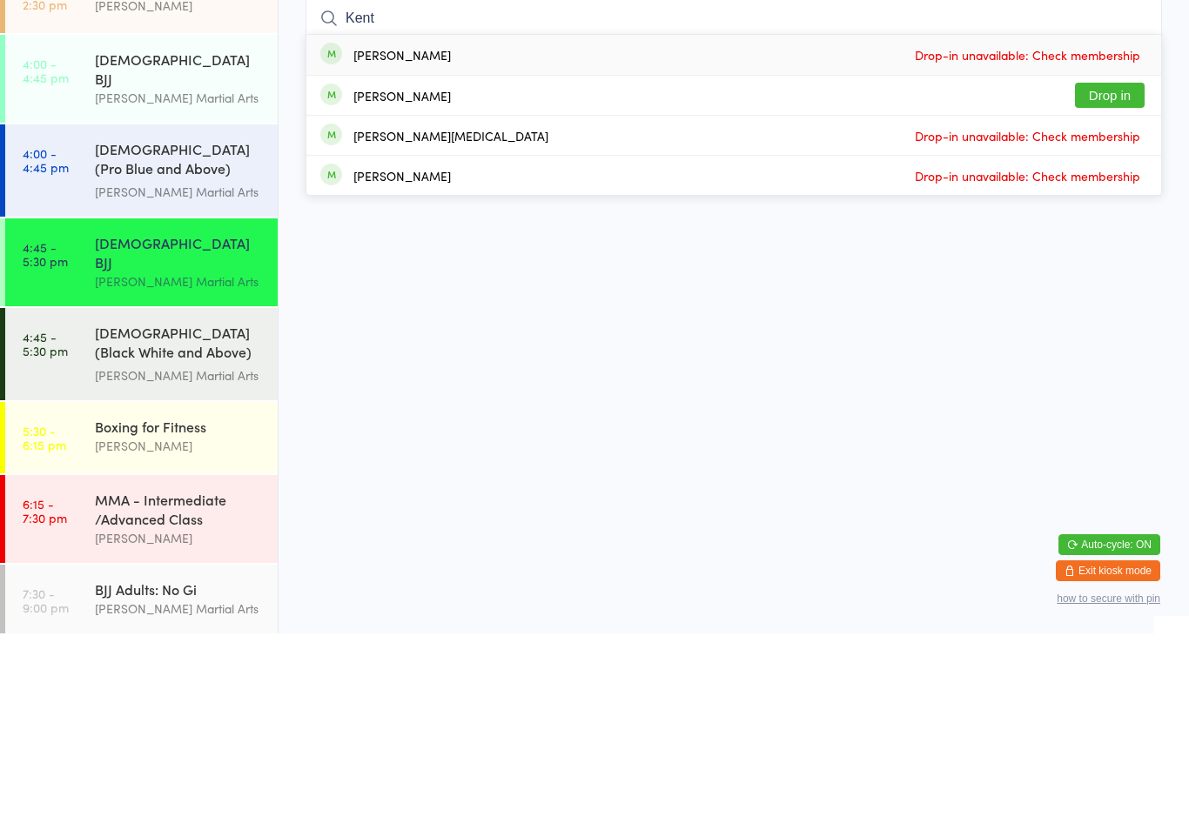
type input "Kent"
click at [1121, 279] on button "Drop in" at bounding box center [1110, 291] width 70 height 25
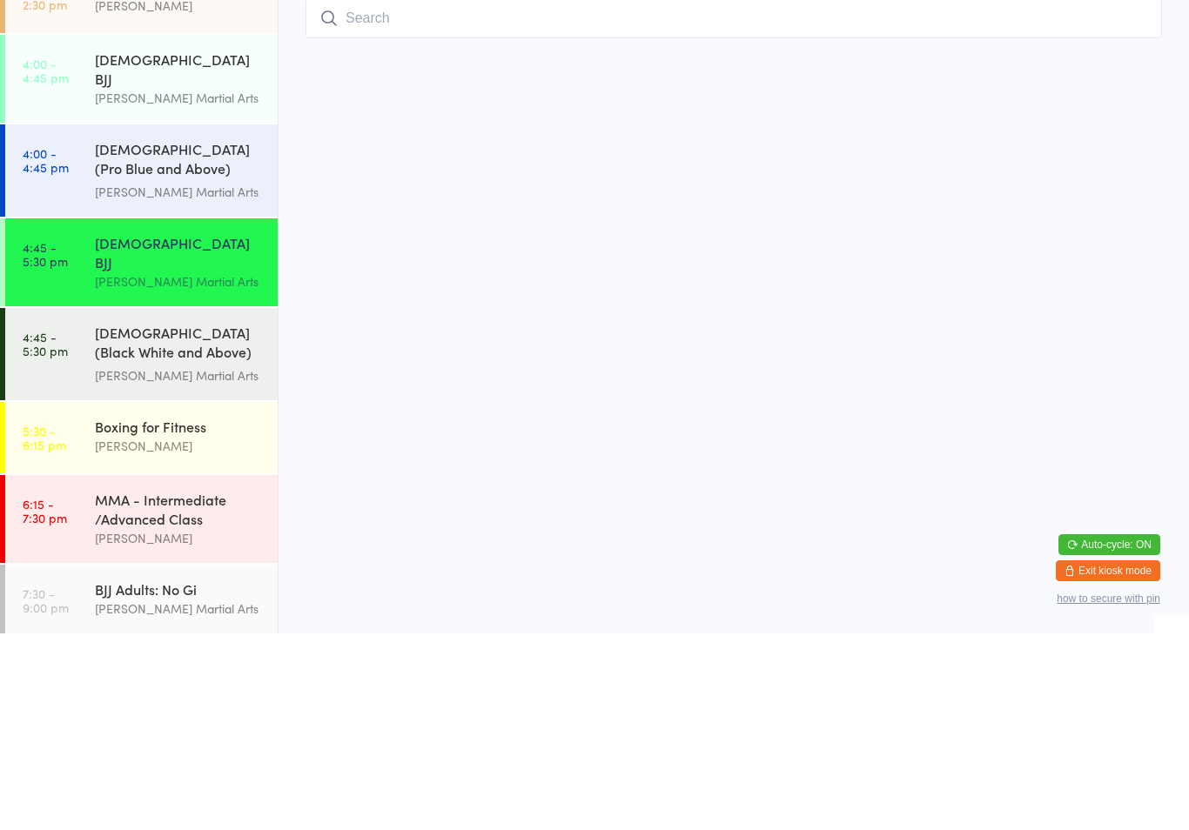
click at [173, 687] on div "MMA - Intermediate /Advanced Class" at bounding box center [179, 706] width 168 height 38
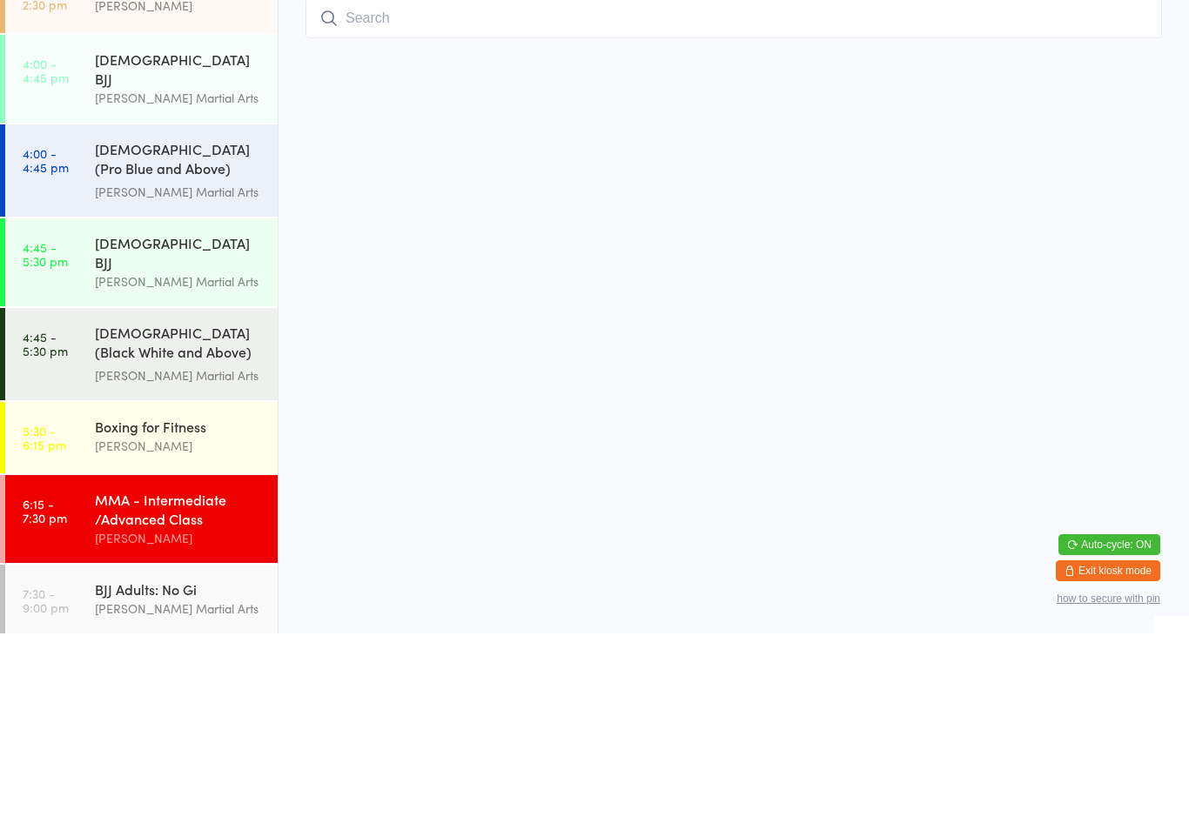
click at [114, 672] on div "MMA - Intermediate /Advanced Class [PERSON_NAME]" at bounding box center [186, 716] width 183 height 88
click at [151, 725] on div "[PERSON_NAME]" at bounding box center [179, 735] width 168 height 20
click at [176, 672] on div "MMA - Intermediate /Advanced Class [PERSON_NAME]" at bounding box center [186, 716] width 183 height 88
click at [176, 725] on div "[PERSON_NAME]" at bounding box center [179, 735] width 168 height 20
click at [188, 762] on div "BJJ Adults: No Gi [PERSON_NAME] Martial Arts" at bounding box center [186, 796] width 183 height 69
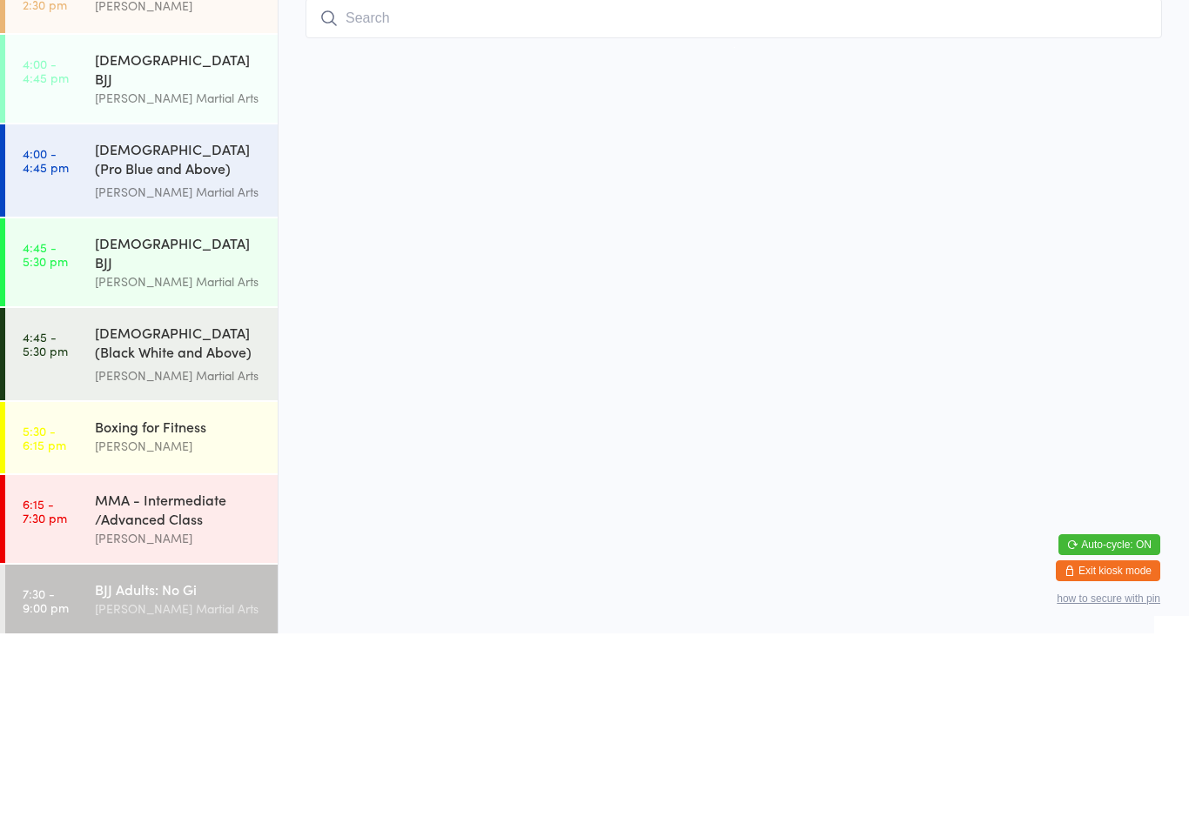
click at [206, 672] on div "MMA - Intermediate /Advanced Class [PERSON_NAME]" at bounding box center [186, 716] width 183 height 88
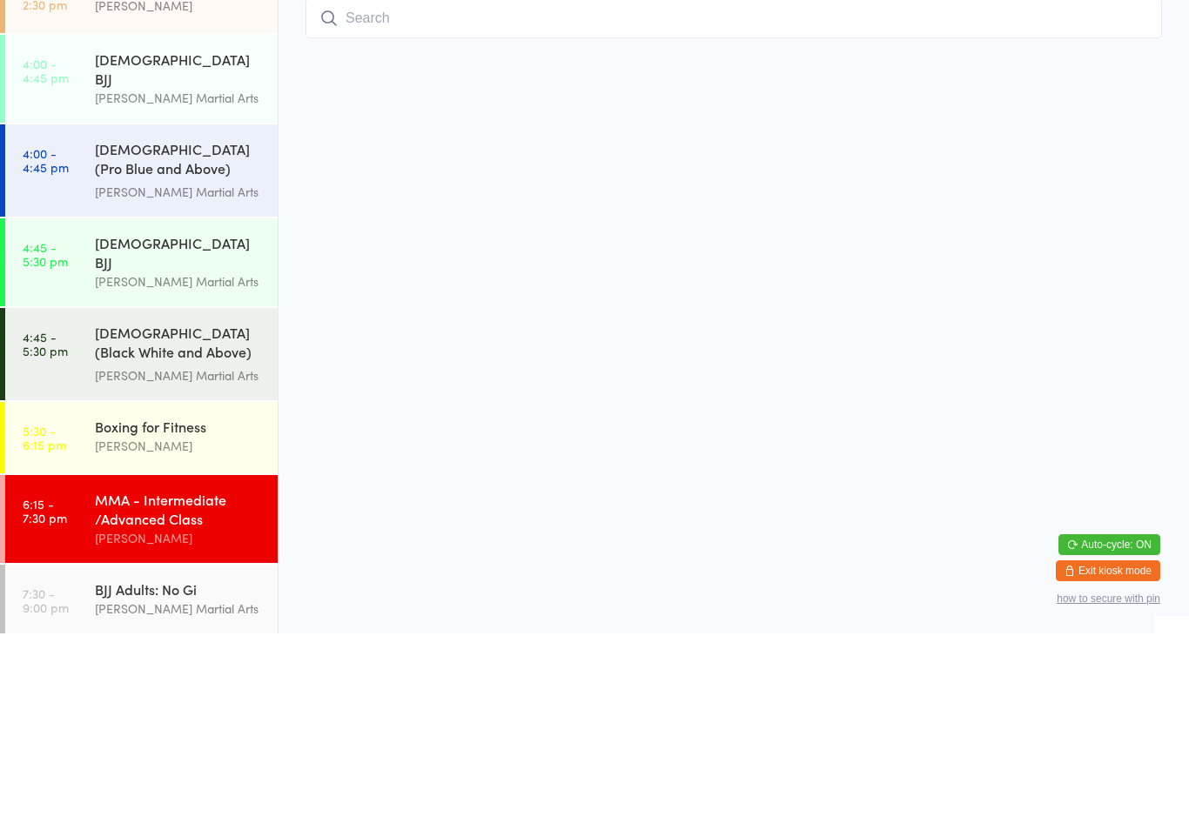
click at [192, 725] on div "[PERSON_NAME]" at bounding box center [179, 735] width 168 height 20
click at [185, 725] on div "[PERSON_NAME]" at bounding box center [179, 735] width 168 height 20
click at [221, 762] on div "BJJ Adults: No Gi [PERSON_NAME] Martial Arts" at bounding box center [186, 796] width 183 height 69
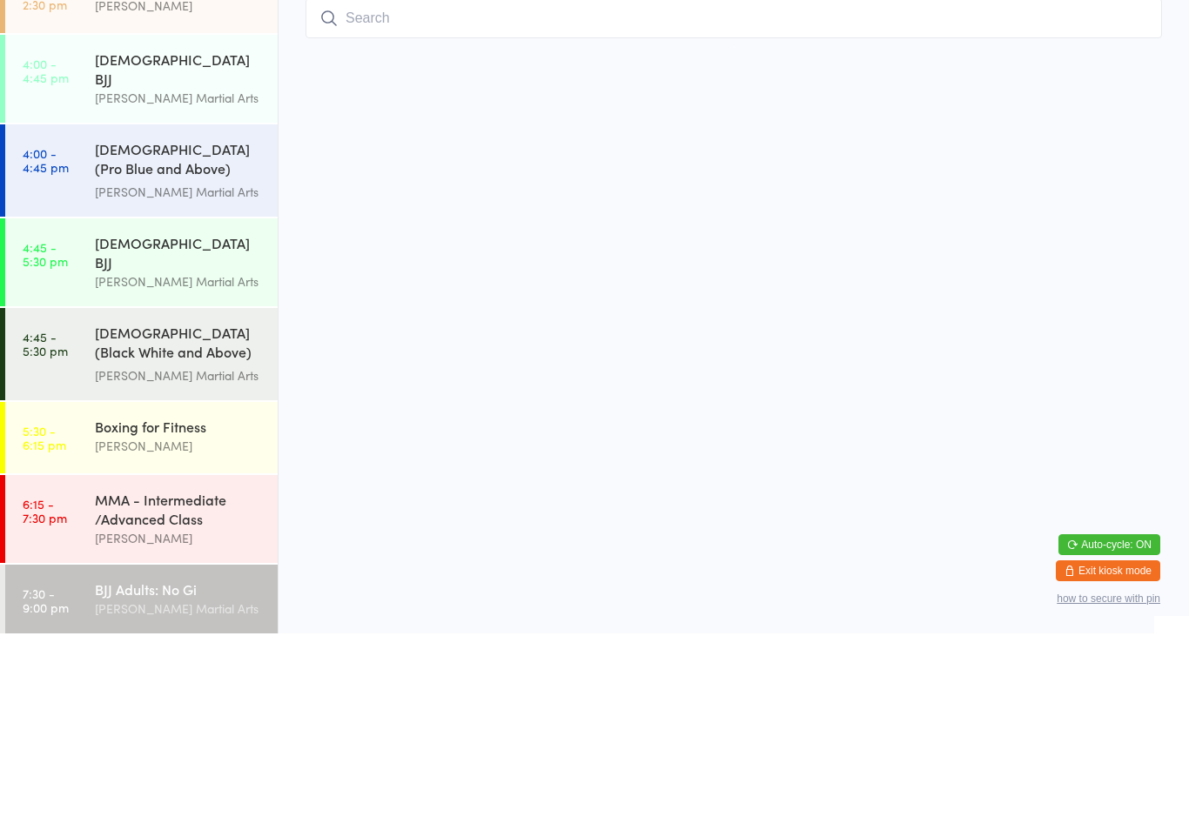
click at [198, 725] on div "[PERSON_NAME]" at bounding box center [179, 735] width 168 height 20
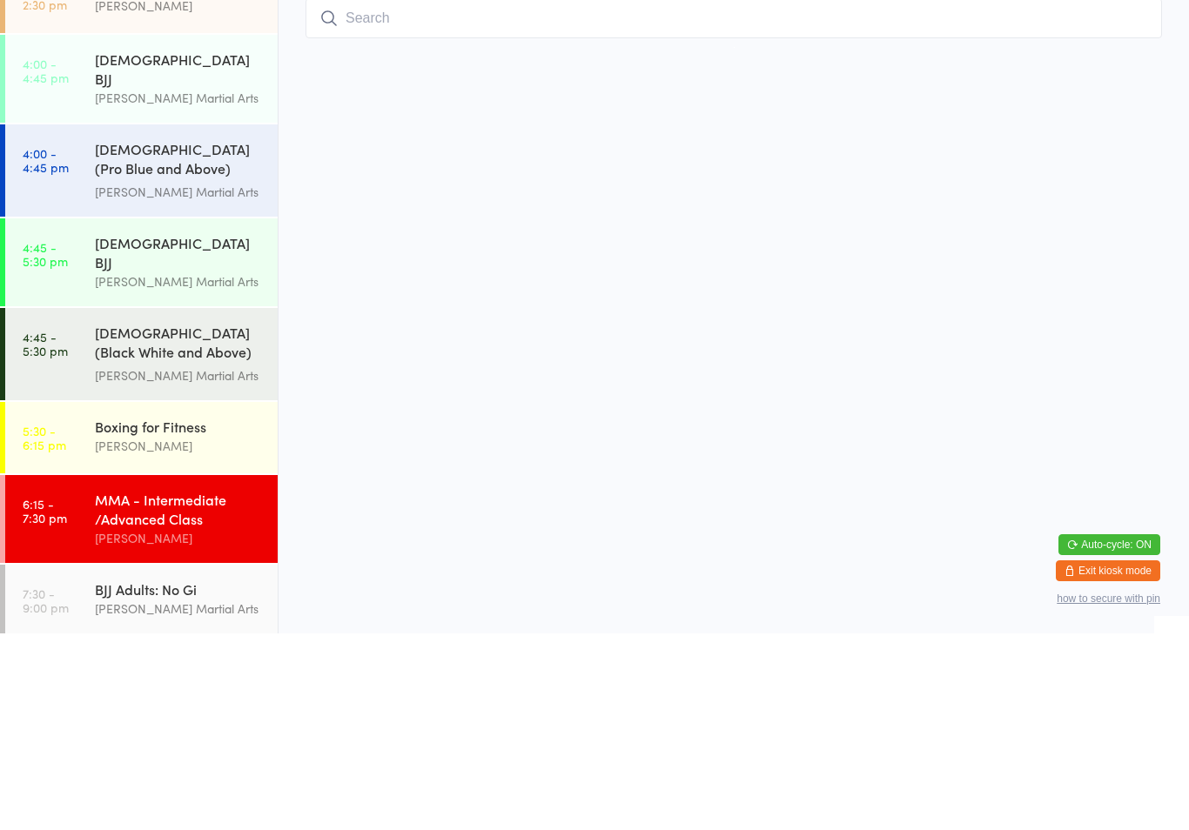
click at [205, 762] on div "BJJ Adults: No Gi [PERSON_NAME] Martial Arts" at bounding box center [186, 796] width 183 height 69
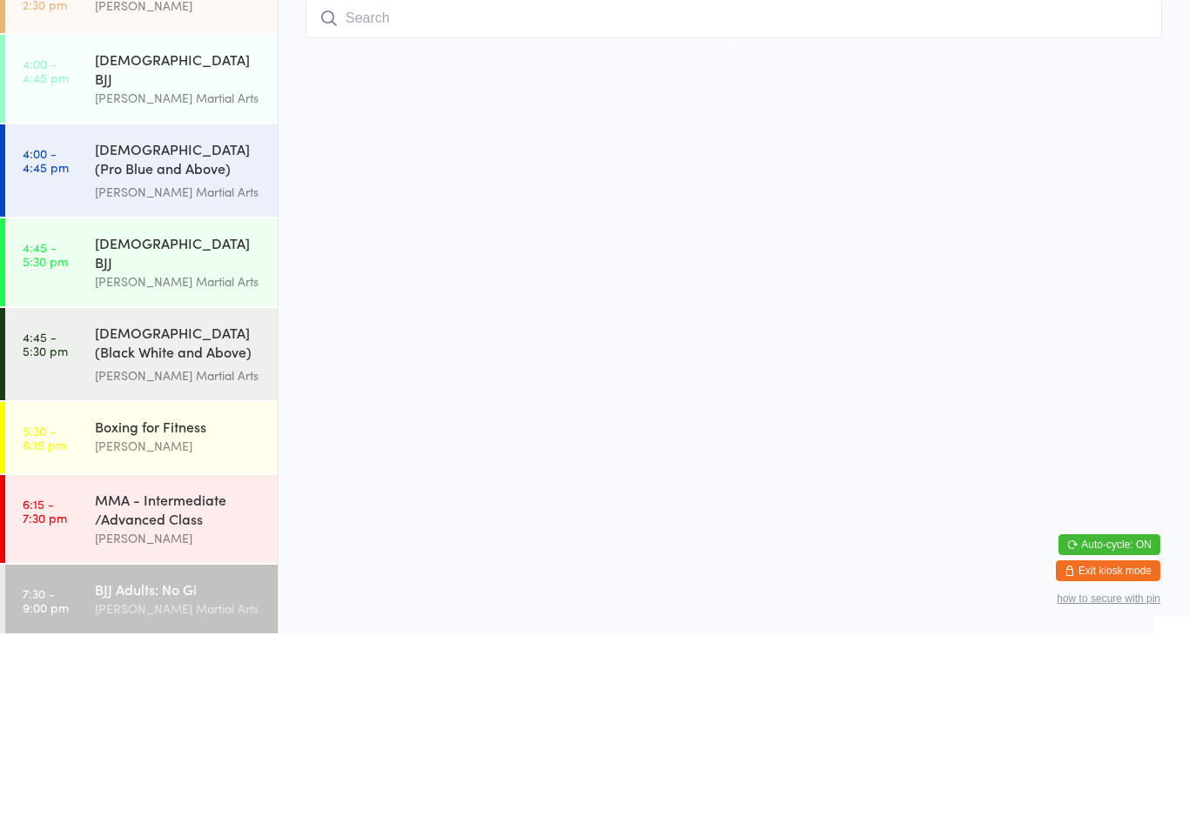
click at [198, 672] on div "MMA - Intermediate /Advanced Class [PERSON_NAME]" at bounding box center [186, 716] width 183 height 88
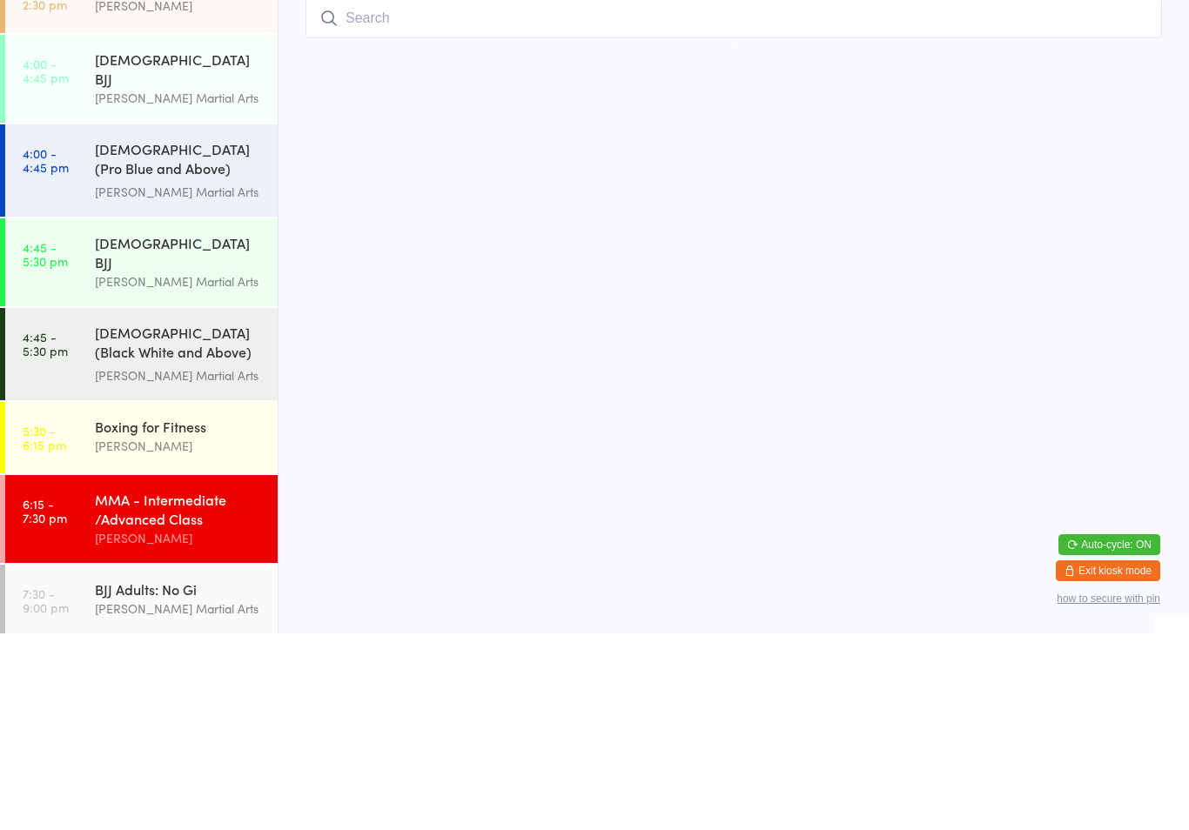
click at [201, 725] on div "[PERSON_NAME]" at bounding box center [179, 735] width 168 height 20
click at [187, 672] on div "MMA - Intermediate /Advanced Class [PERSON_NAME]" at bounding box center [186, 716] width 183 height 88
click at [182, 762] on div "BJJ Adults: No Gi [PERSON_NAME] Martial Arts" at bounding box center [186, 796] width 183 height 69
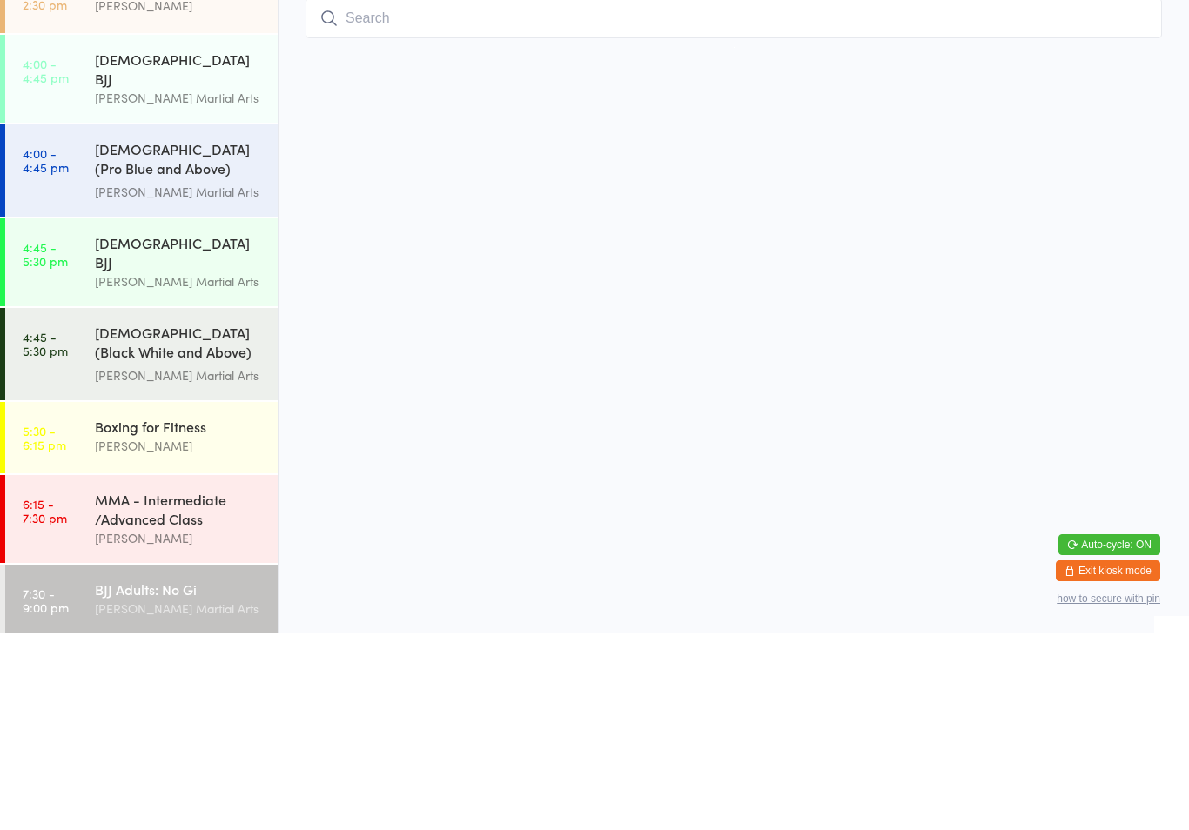
click at [197, 672] on div "MMA - Intermediate /Advanced Class [PERSON_NAME]" at bounding box center [186, 716] width 183 height 88
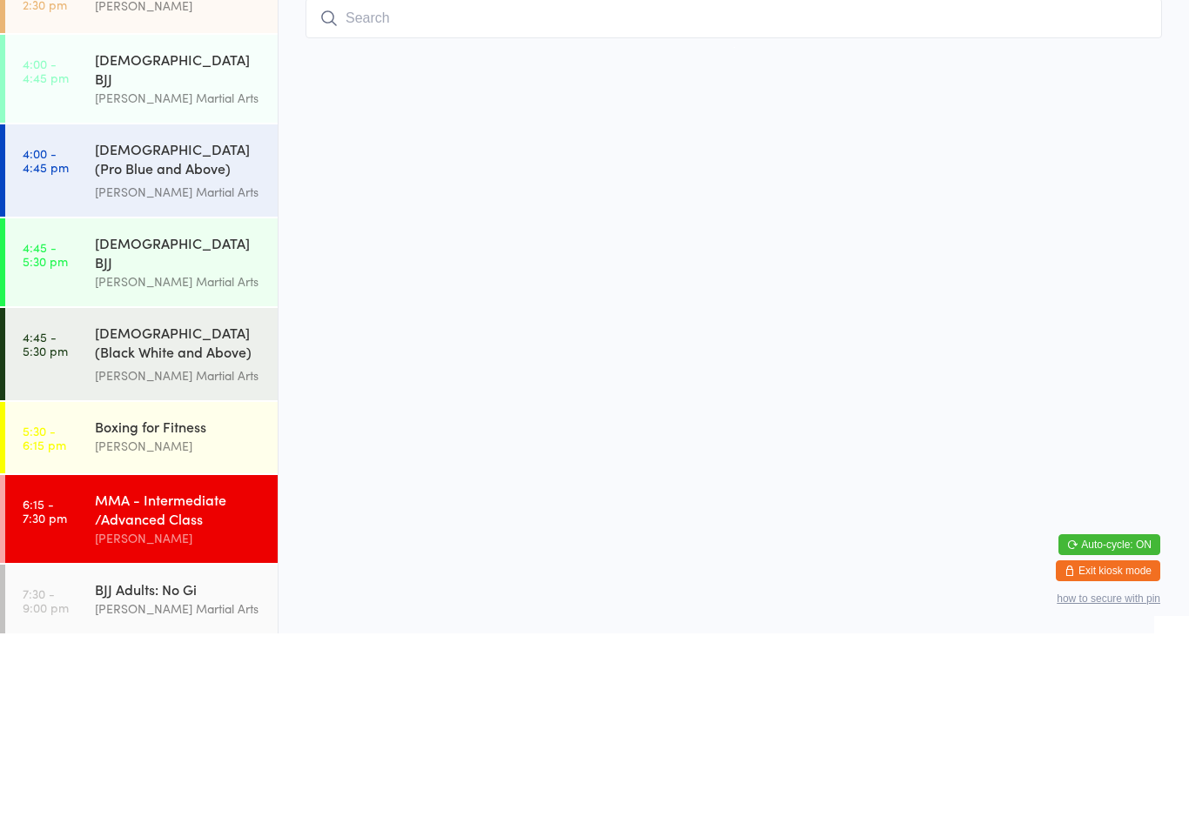
click at [206, 725] on div "[PERSON_NAME]" at bounding box center [179, 735] width 168 height 20
click at [193, 672] on div "MMA - Intermediate /Advanced Class [PERSON_NAME]" at bounding box center [186, 716] width 183 height 88
click at [174, 672] on div "MMA - Intermediate /Advanced Class [PERSON_NAME]" at bounding box center [186, 716] width 183 height 88
click at [198, 599] on div "Boxing for Fitness [PERSON_NAME]" at bounding box center [186, 633] width 183 height 69
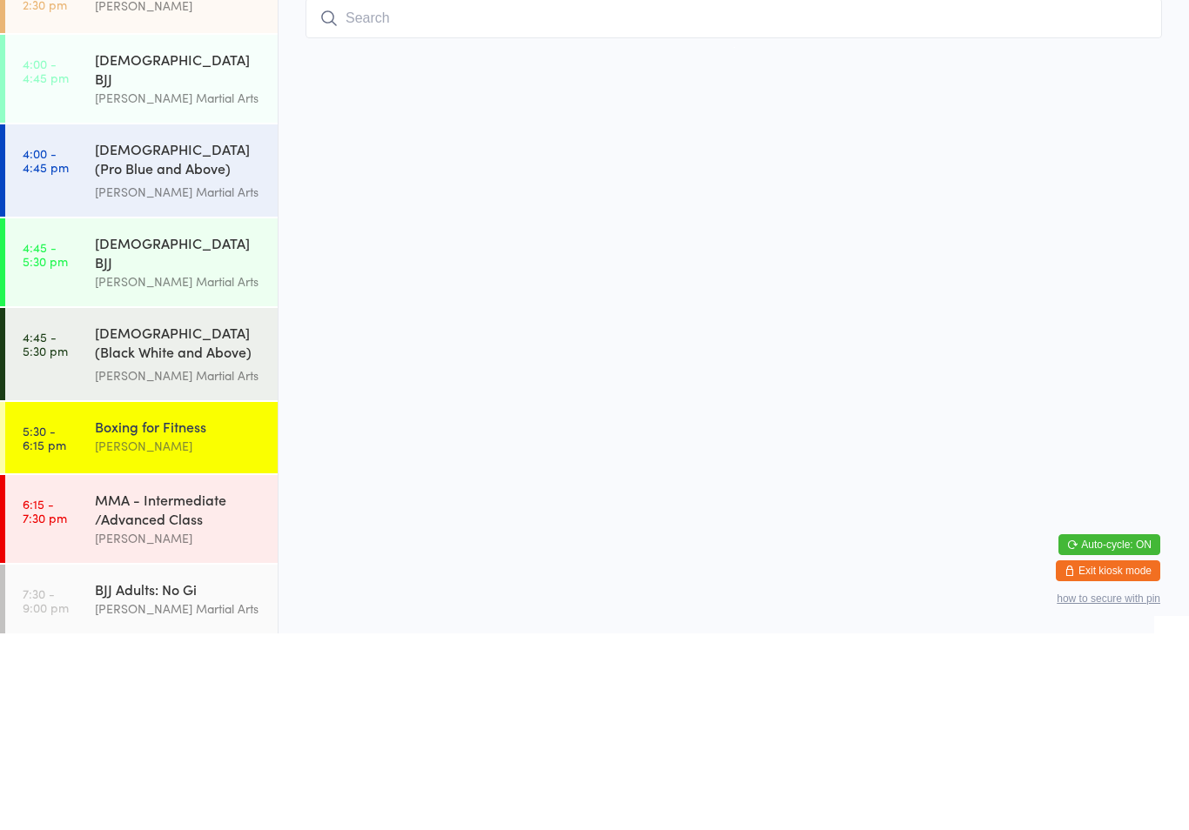
click at [234, 599] on div "Boxing for Fitness [PERSON_NAME]" at bounding box center [186, 633] width 183 height 69
click at [181, 672] on div "MMA - Intermediate /Advanced Class [PERSON_NAME]" at bounding box center [186, 716] width 183 height 88
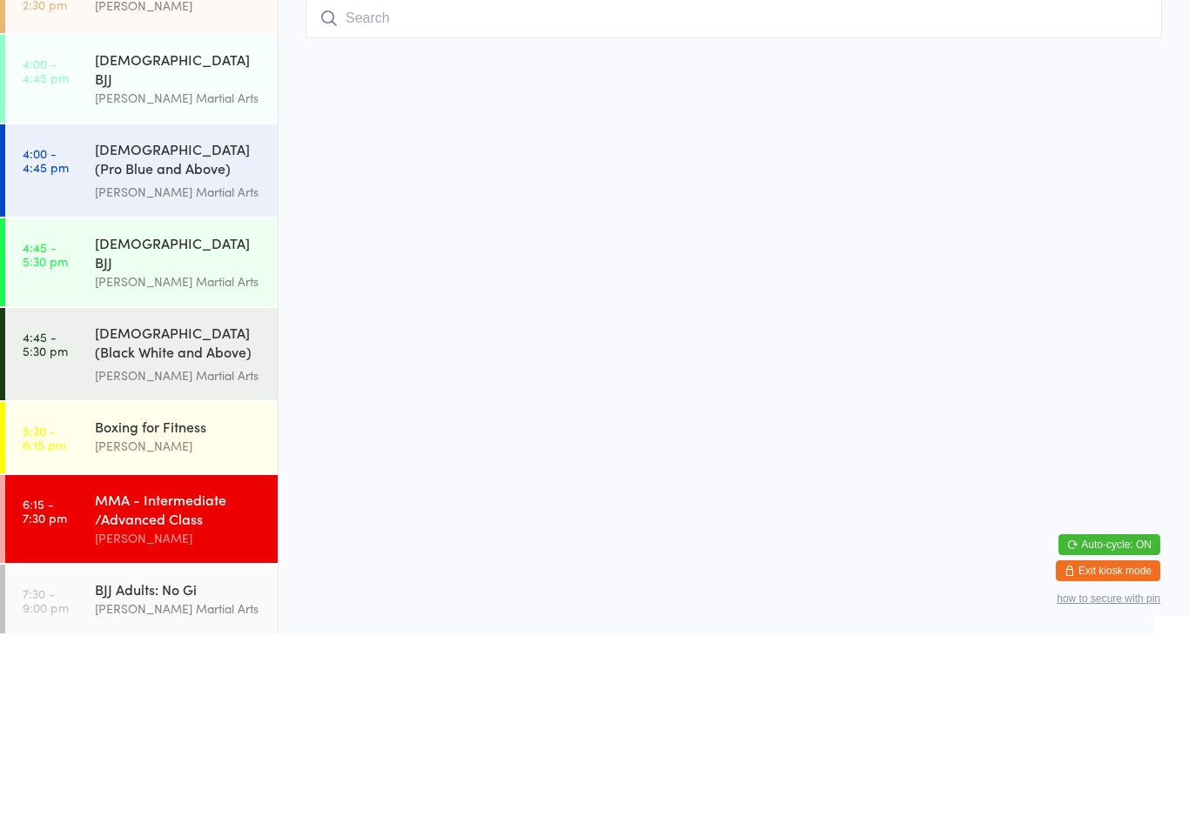
click at [226, 633] on div "[PERSON_NAME]" at bounding box center [179, 643] width 168 height 20
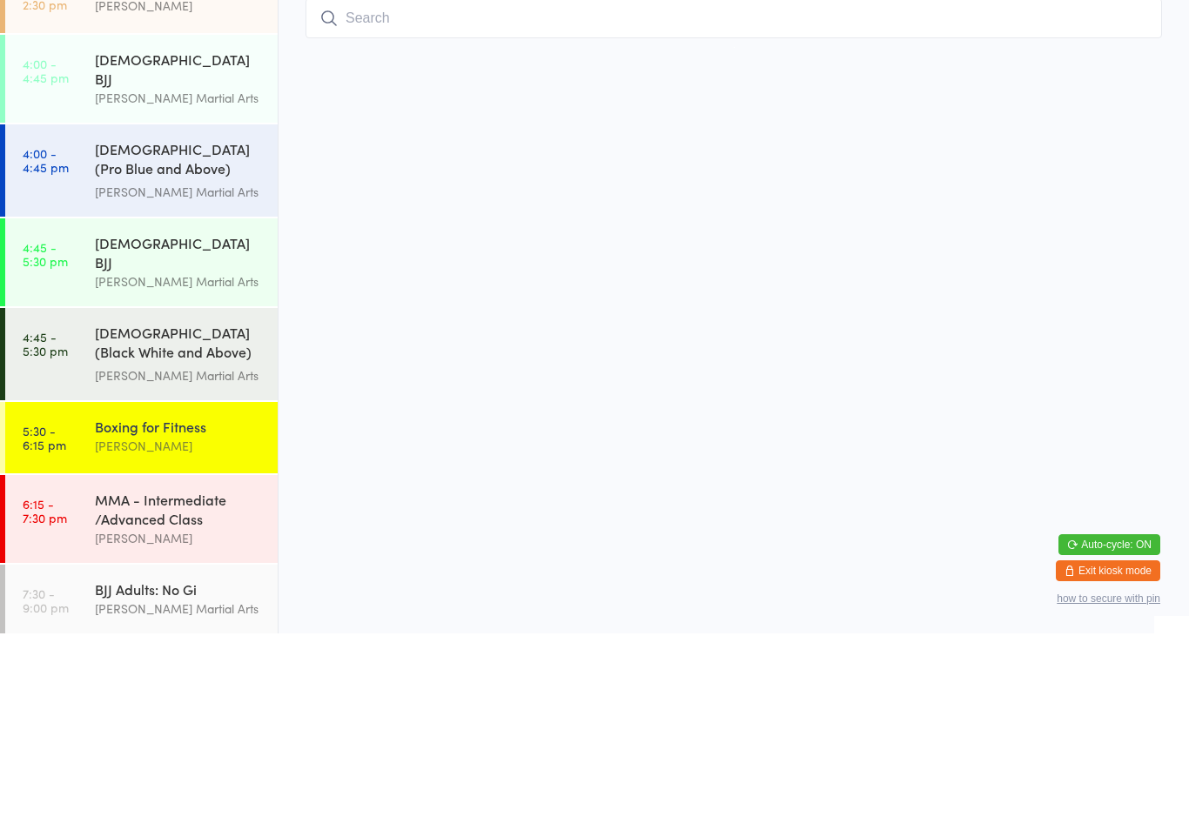
click at [227, 599] on div "Boxing for Fitness [PERSON_NAME]" at bounding box center [186, 633] width 183 height 69
click at [217, 687] on div "MMA - Intermediate /Advanced Class" at bounding box center [179, 706] width 168 height 38
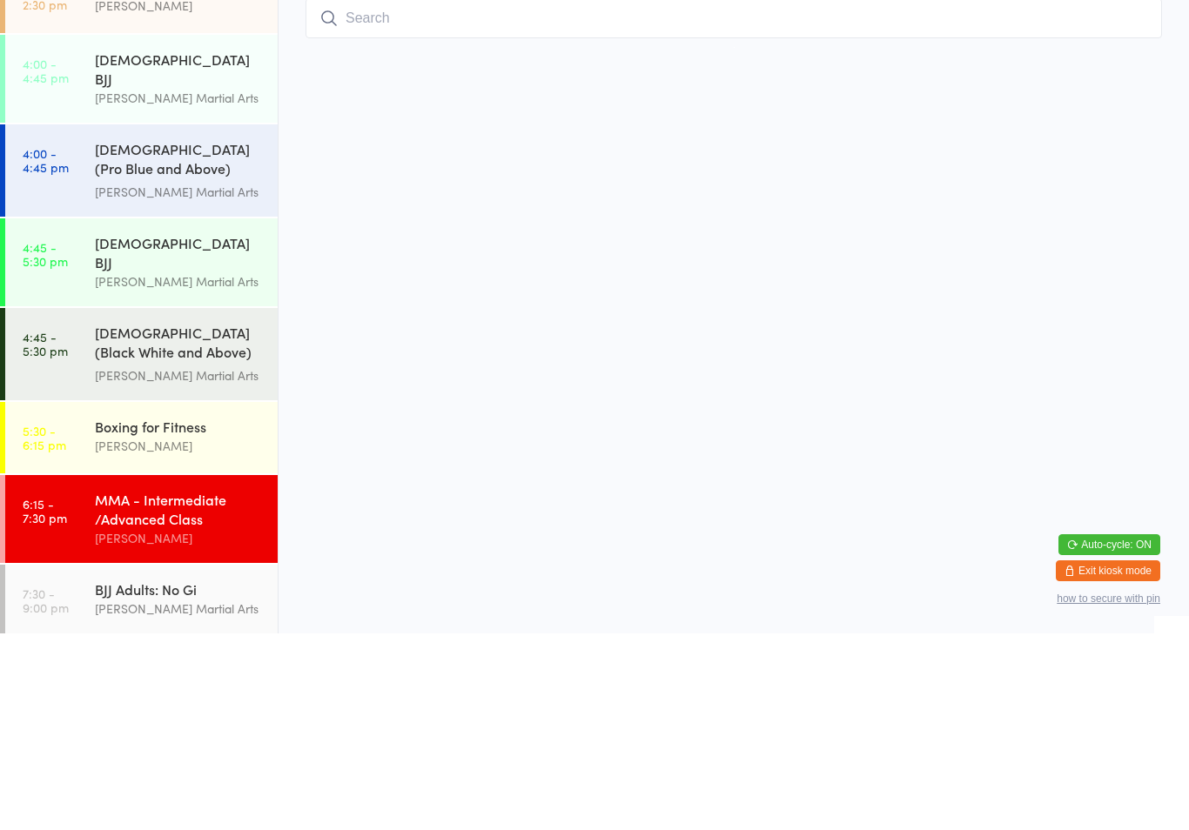
click at [233, 725] on div "[PERSON_NAME]" at bounding box center [179, 735] width 168 height 20
click at [206, 672] on div "MMA - Intermediate /Advanced Class [PERSON_NAME]" at bounding box center [186, 716] width 183 height 88
click at [212, 725] on div "[PERSON_NAME]" at bounding box center [179, 735] width 168 height 20
click at [234, 725] on div "[PERSON_NAME]" at bounding box center [179, 735] width 168 height 20
click at [244, 672] on div "MMA - Intermediate /Advanced Class [PERSON_NAME]" at bounding box center [186, 716] width 183 height 88
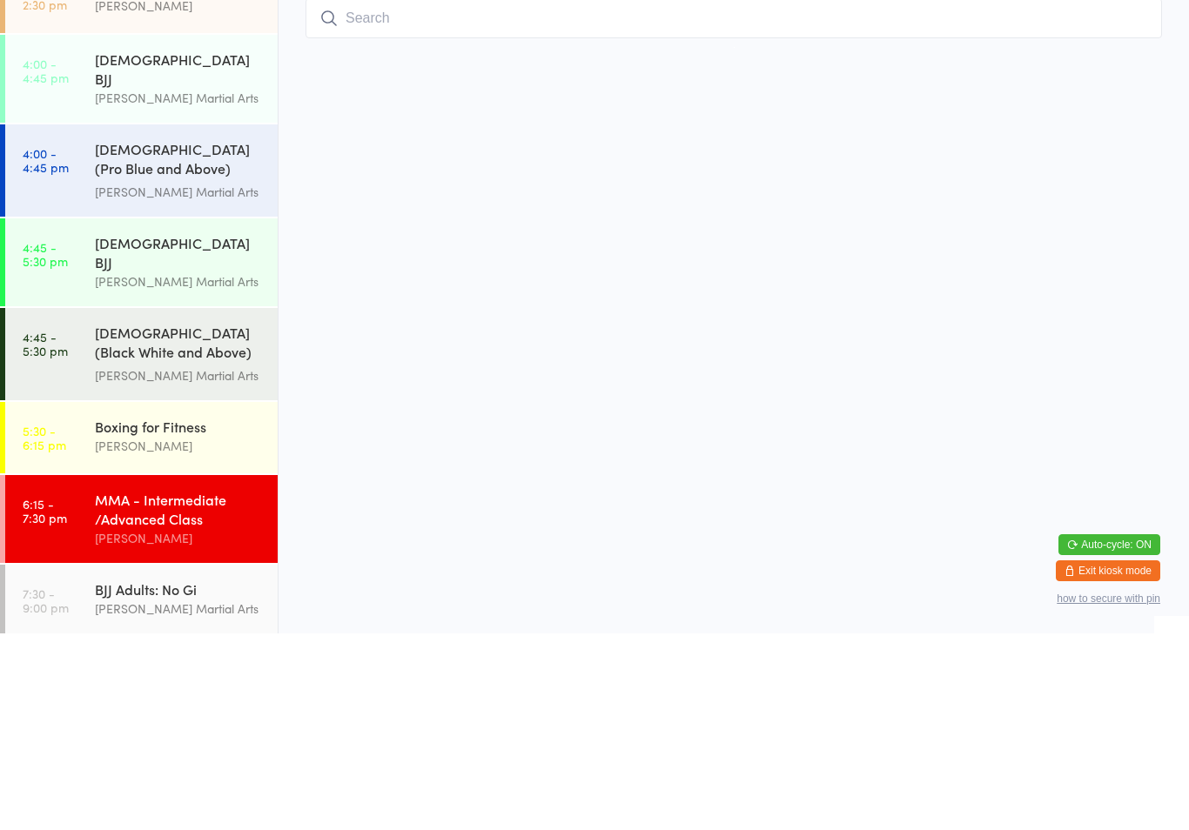
click at [224, 356] on div "[DEMOGRAPHIC_DATA] (Pro Blue and Above) Freestyle Martial Arts" at bounding box center [179, 357] width 168 height 43
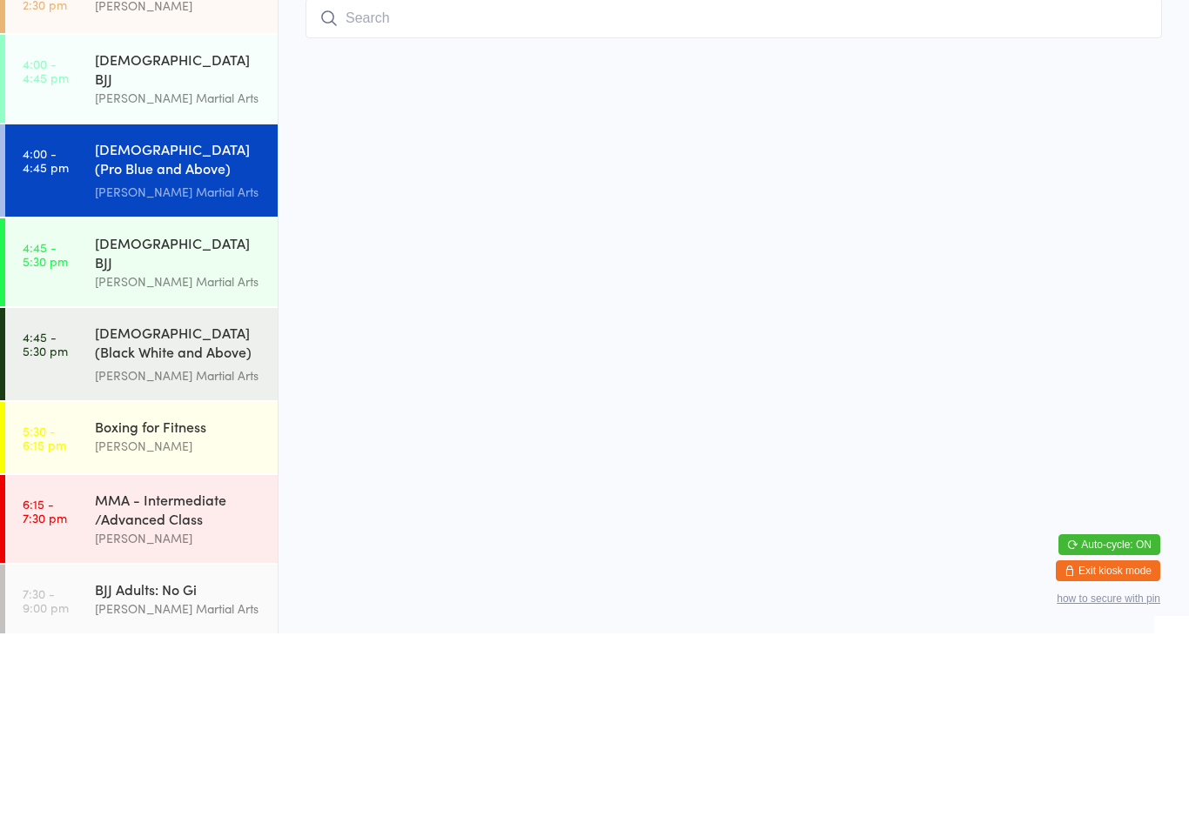
click at [221, 430] on div "[DEMOGRAPHIC_DATA] BJJ" at bounding box center [179, 449] width 168 height 38
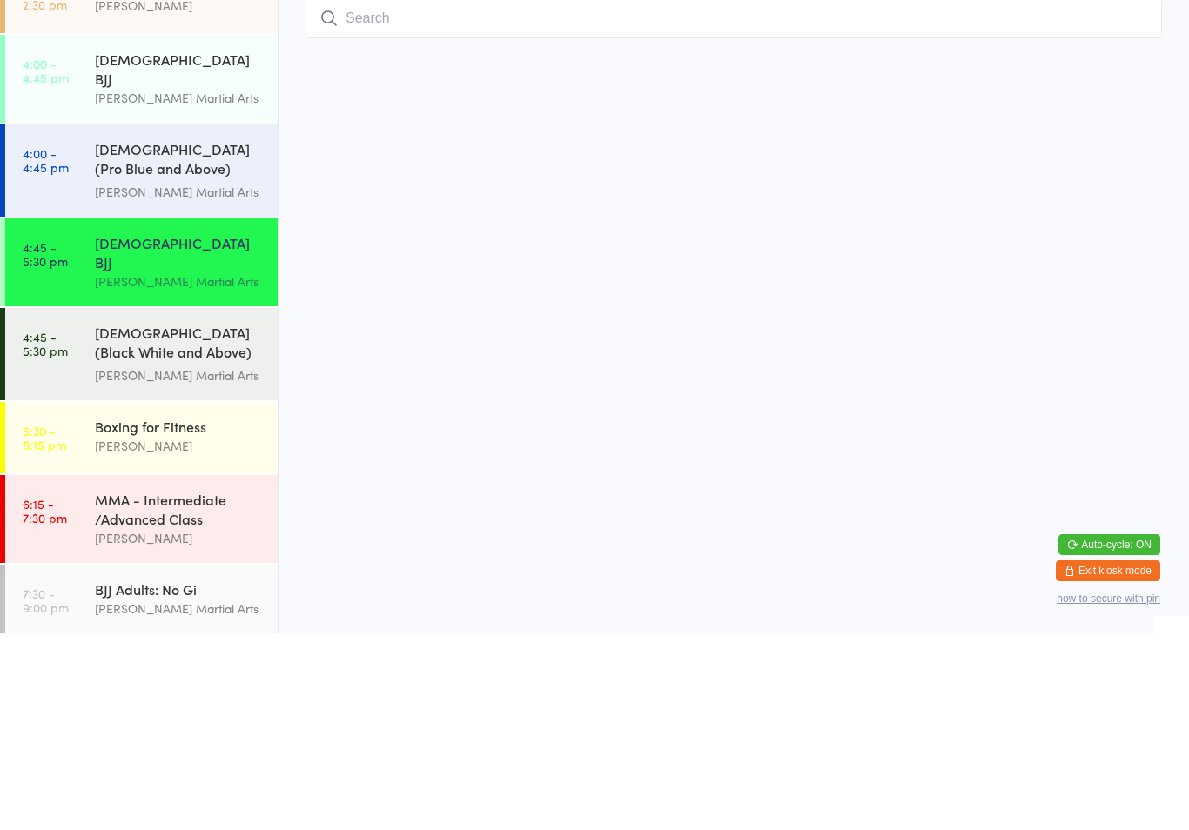
click at [523, 202] on input "search" at bounding box center [734, 215] width 856 height 40
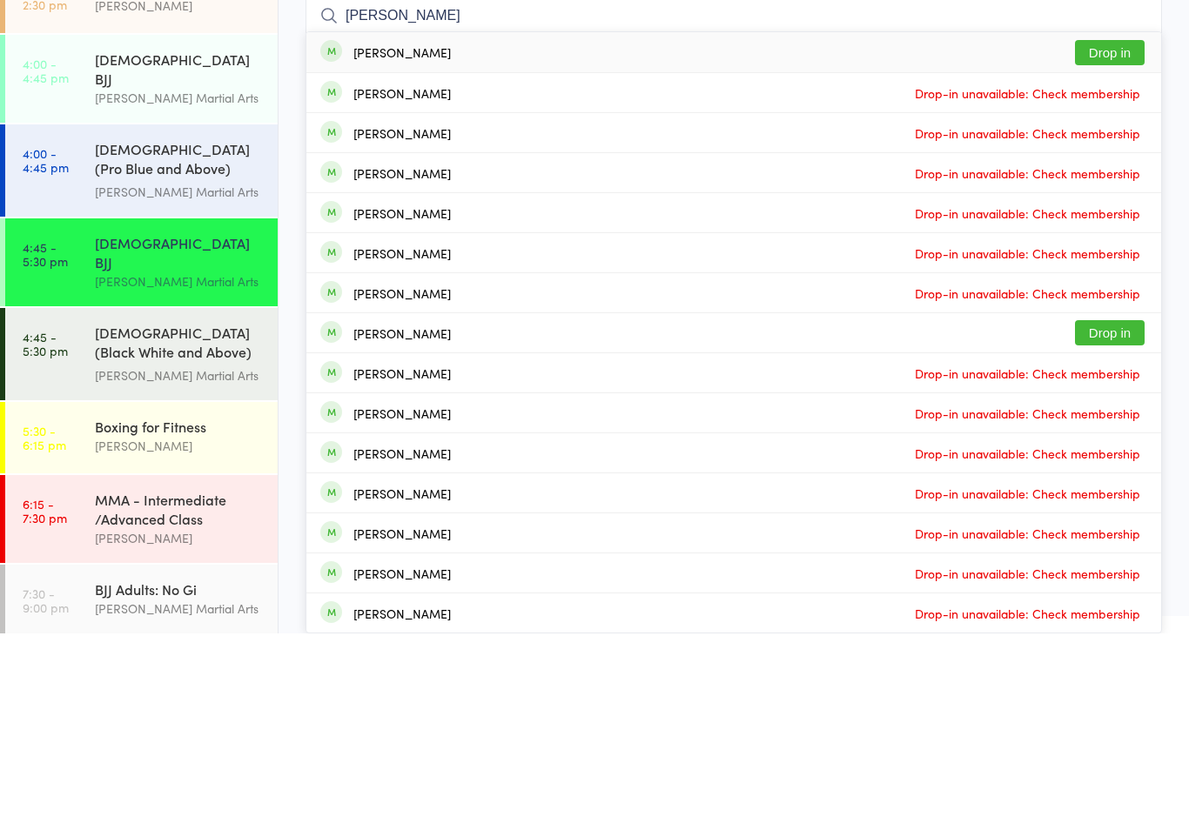
type input "[PERSON_NAME]"
click at [1108, 237] on button "Drop in" at bounding box center [1110, 249] width 70 height 25
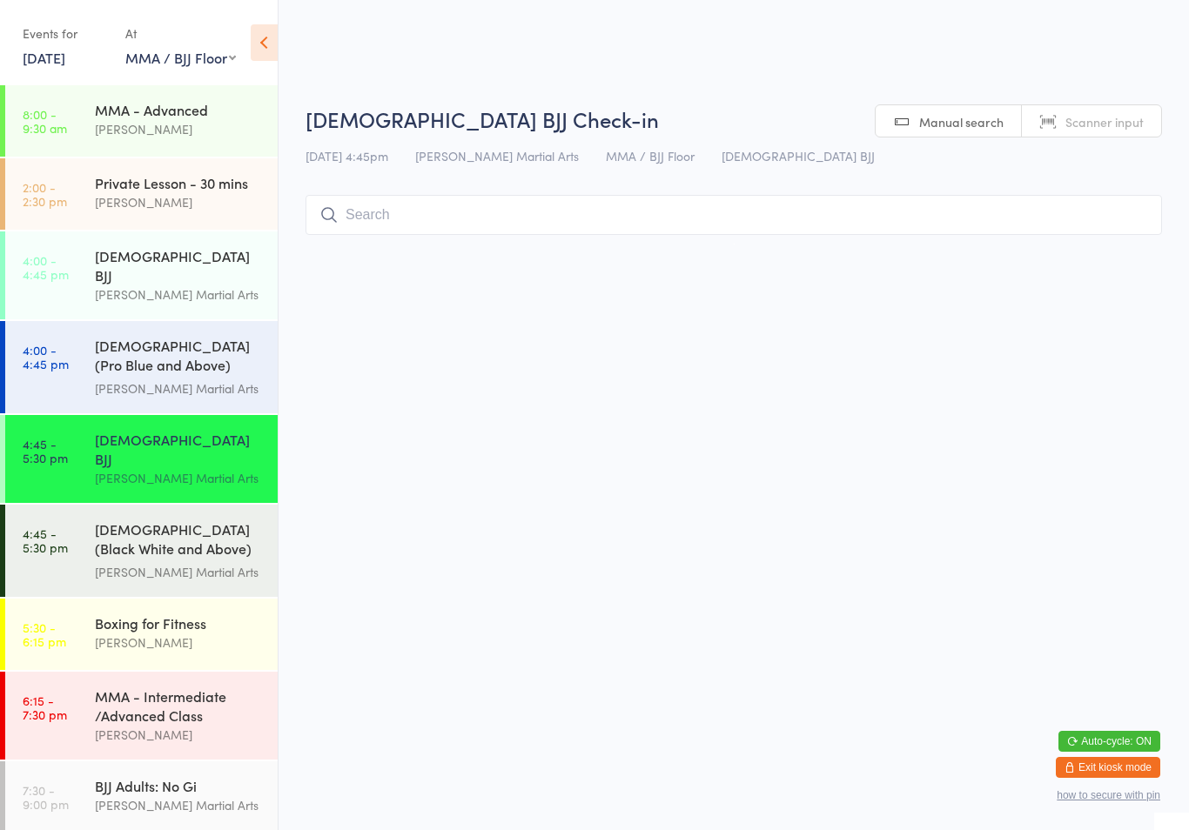
click at [229, 520] on div "[DEMOGRAPHIC_DATA] (Black White and Above) Freestyle Martial ..." at bounding box center [179, 541] width 168 height 43
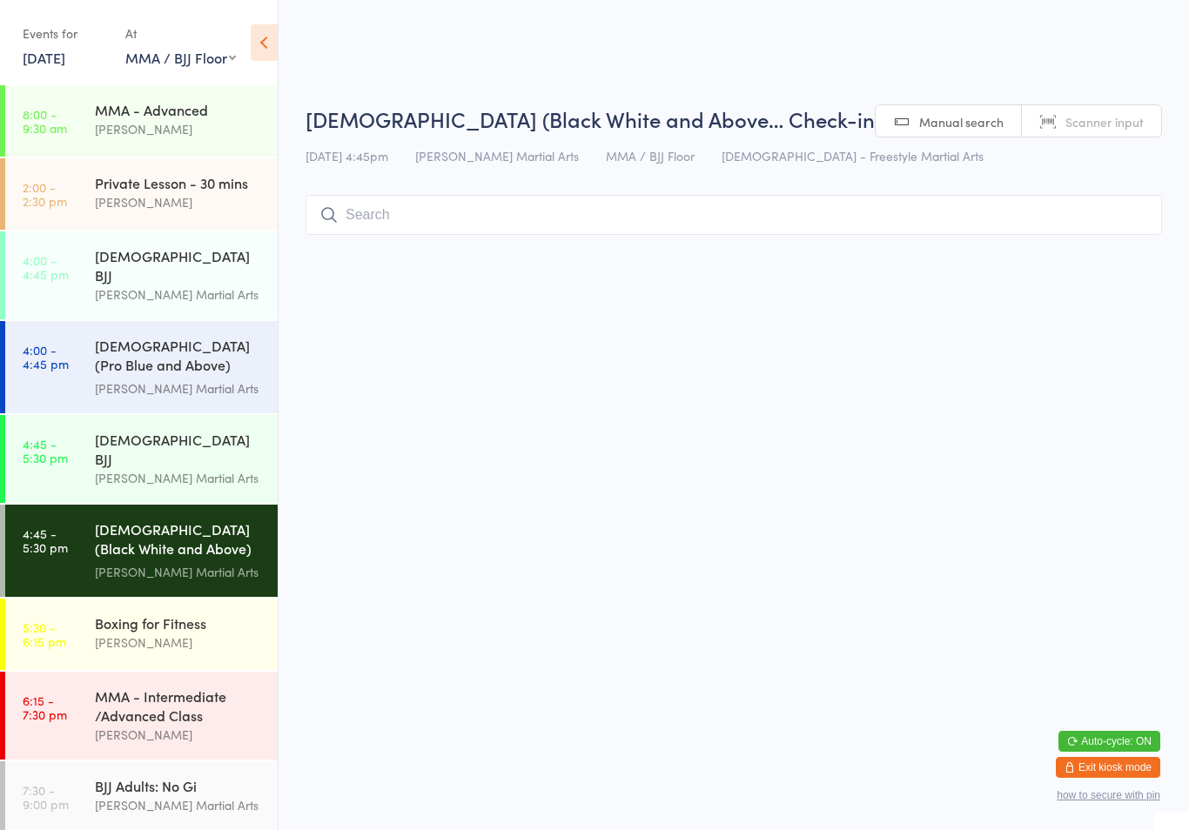
click at [844, 205] on input "search" at bounding box center [734, 215] width 856 height 40
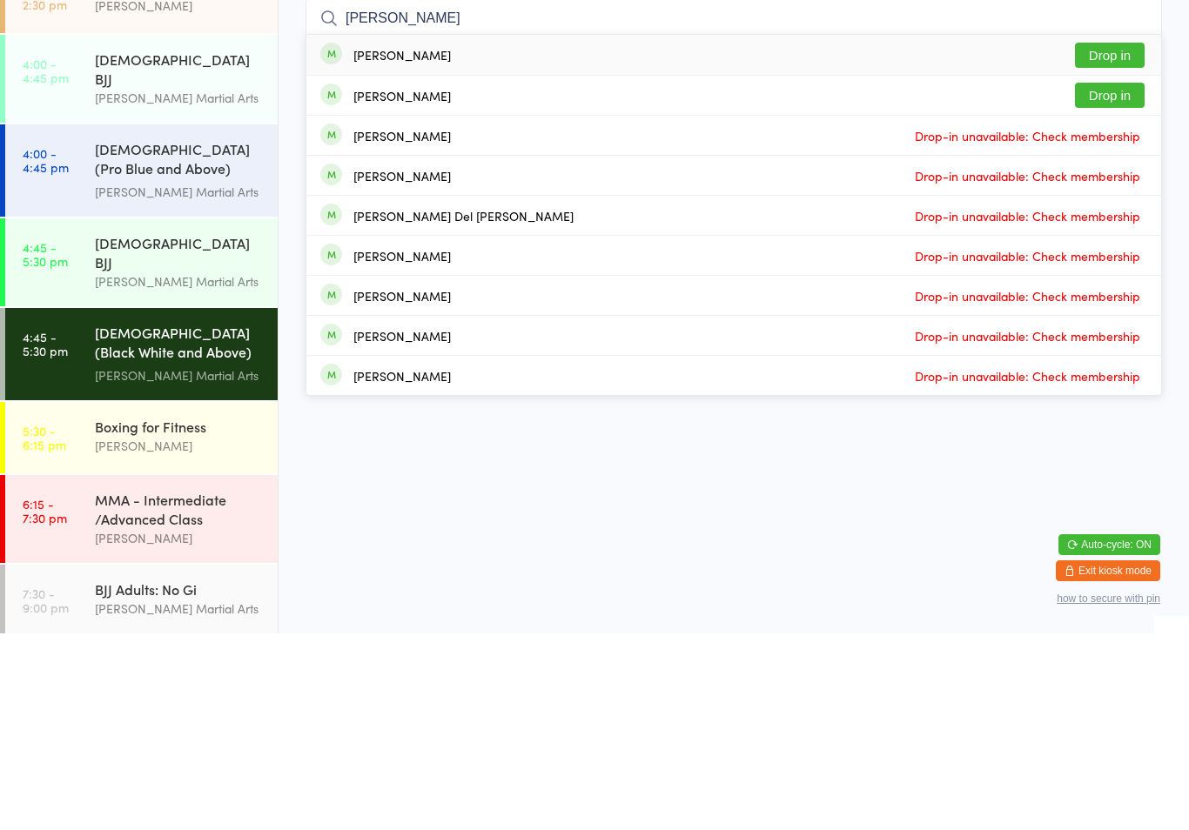
type input "[PERSON_NAME]"
click at [1114, 239] on button "Drop in" at bounding box center [1110, 251] width 70 height 25
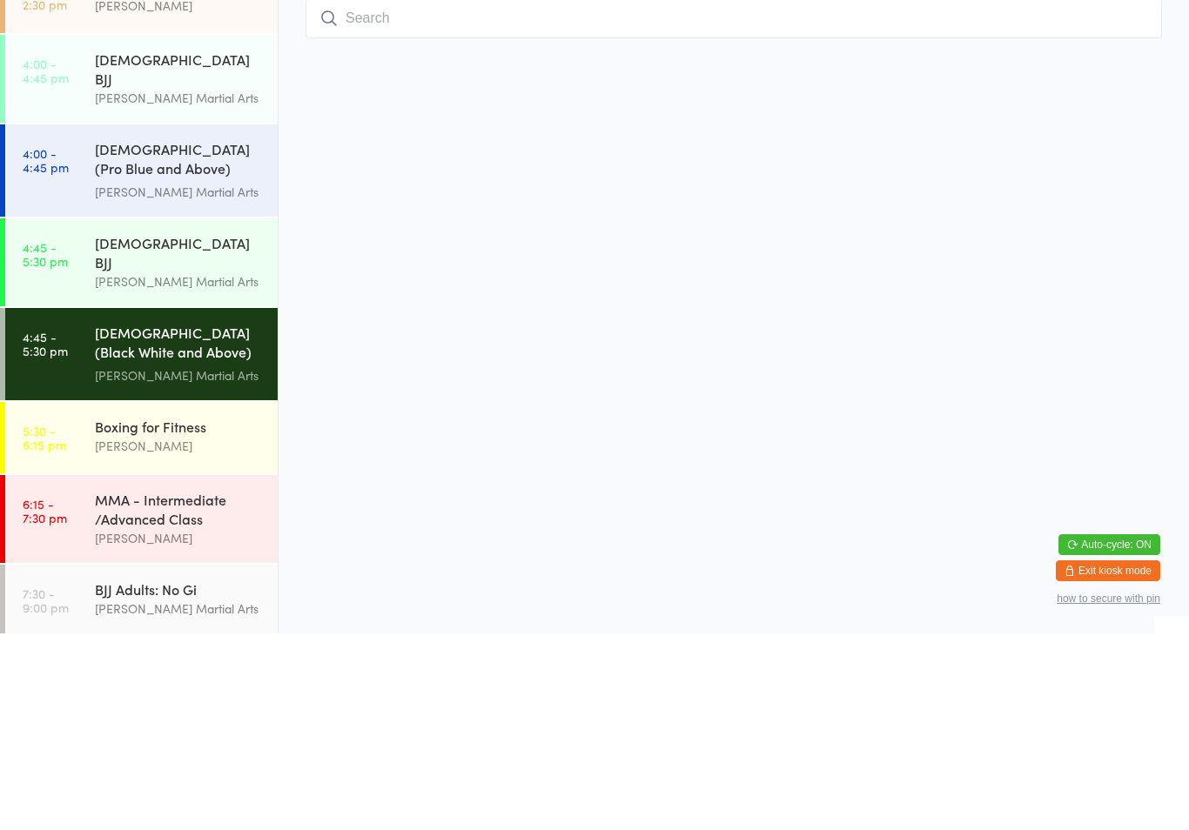
click at [148, 633] on div "[PERSON_NAME]" at bounding box center [179, 643] width 168 height 20
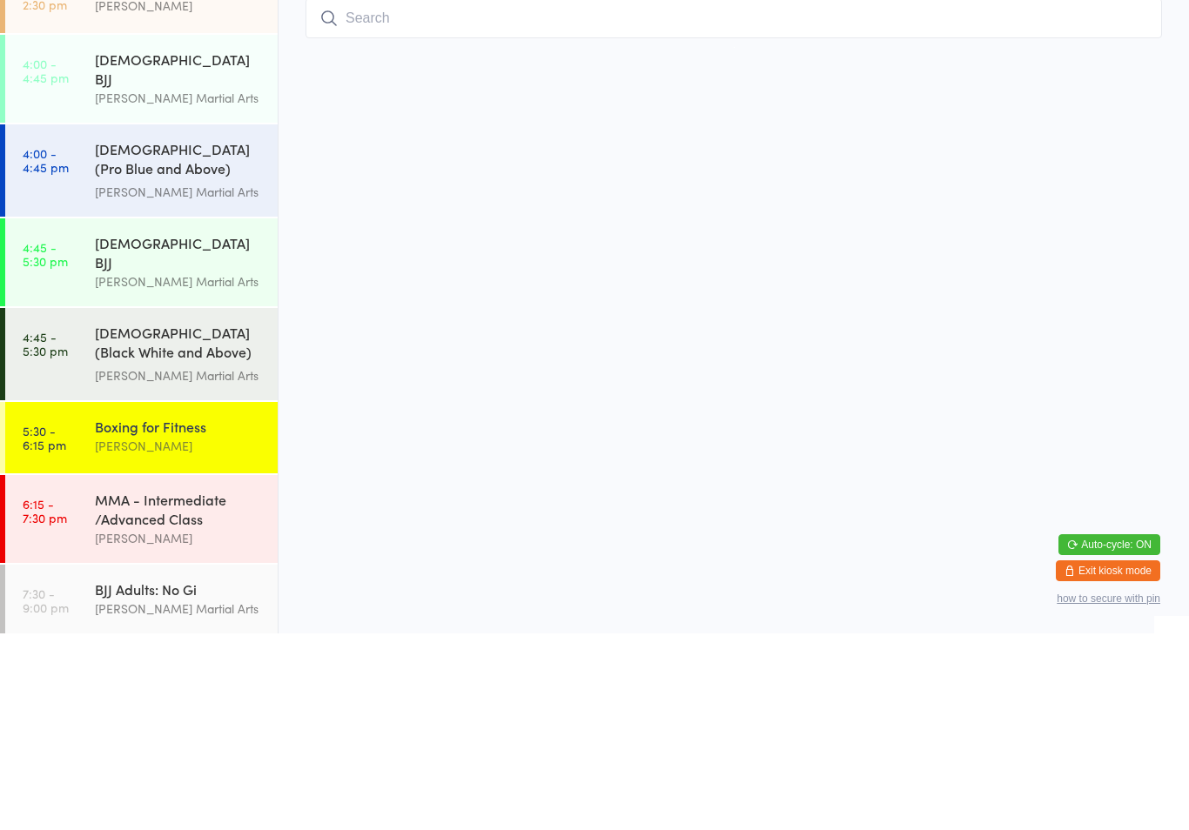
click at [467, 225] on input "search" at bounding box center [734, 215] width 856 height 40
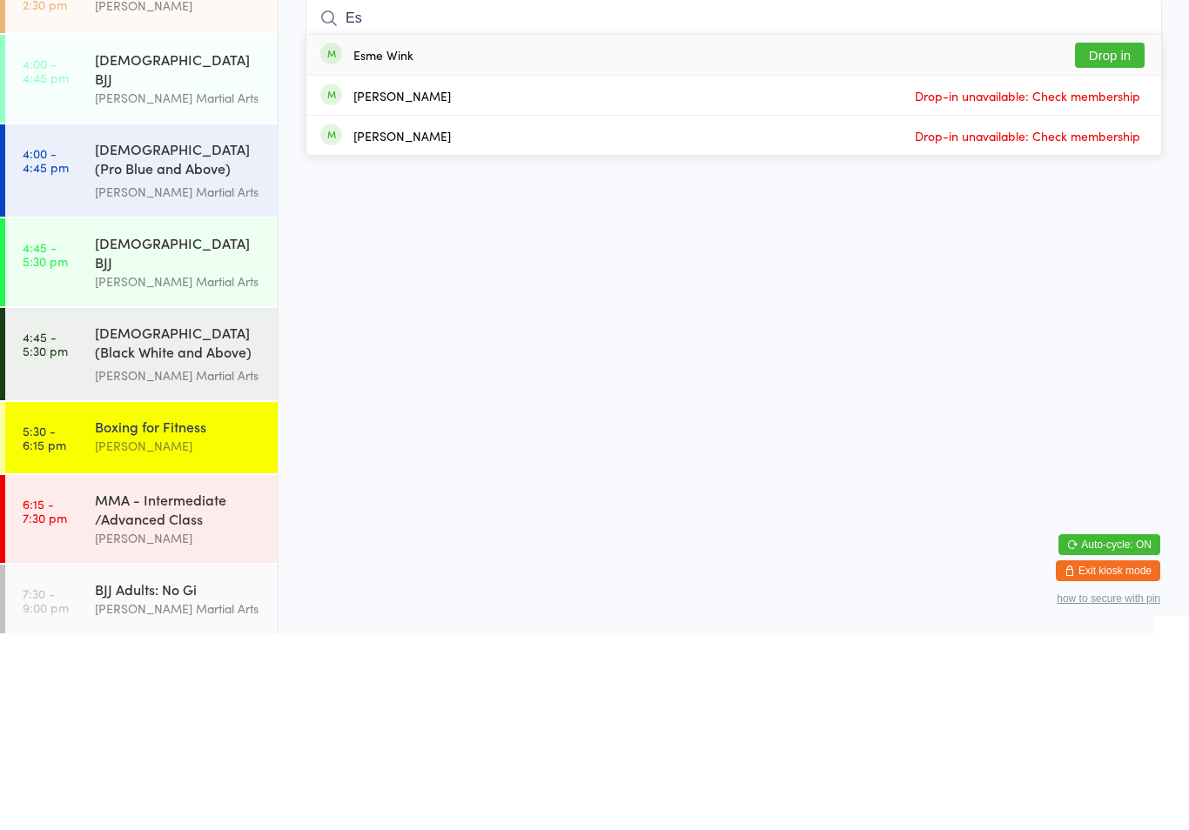
type input "Es"
click at [1098, 239] on button "Drop in" at bounding box center [1110, 251] width 70 height 25
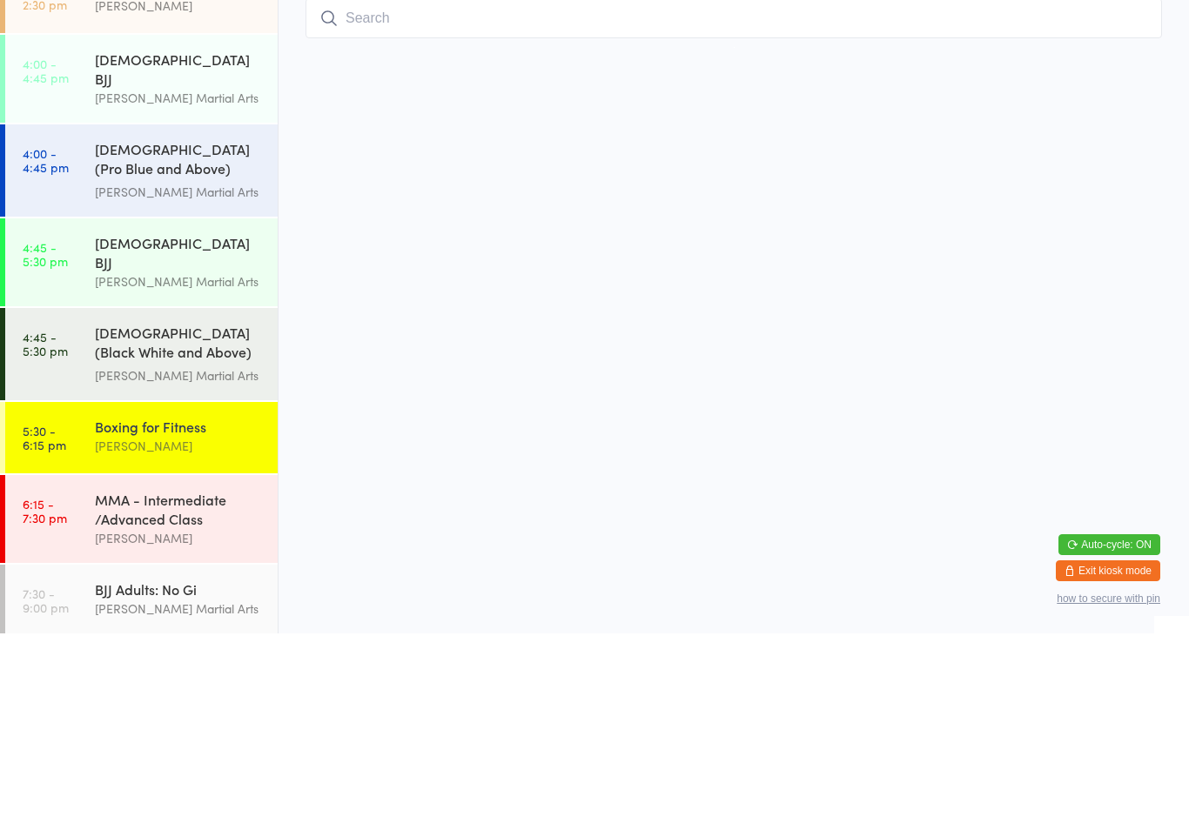
click at [202, 415] on div "[DEMOGRAPHIC_DATA] BJJ [PERSON_NAME] Martial Arts" at bounding box center [186, 459] width 183 height 88
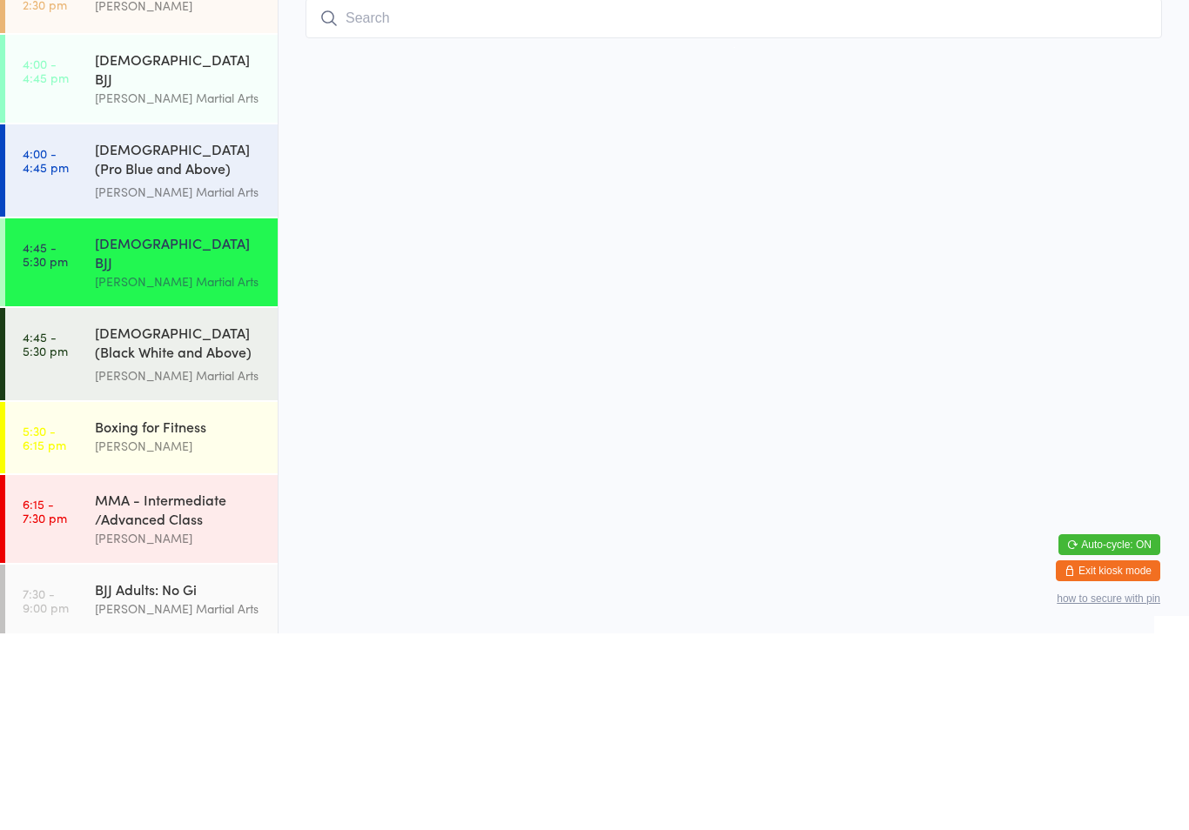
click at [184, 415] on div "[DEMOGRAPHIC_DATA] BJJ [PERSON_NAME] Martial Arts" at bounding box center [186, 459] width 183 height 88
click at [180, 415] on link "4:45 - 5:30 pm [DEMOGRAPHIC_DATA] BJJ [PERSON_NAME] Martial Arts" at bounding box center [141, 459] width 272 height 88
click at [194, 468] on div "[PERSON_NAME] Martial Arts" at bounding box center [179, 478] width 168 height 20
click at [200, 415] on div "[DEMOGRAPHIC_DATA] BJJ [PERSON_NAME] Martial Arts" at bounding box center [186, 459] width 183 height 88
click at [186, 415] on div "[DEMOGRAPHIC_DATA] BJJ [PERSON_NAME] Martial Arts" at bounding box center [186, 459] width 183 height 88
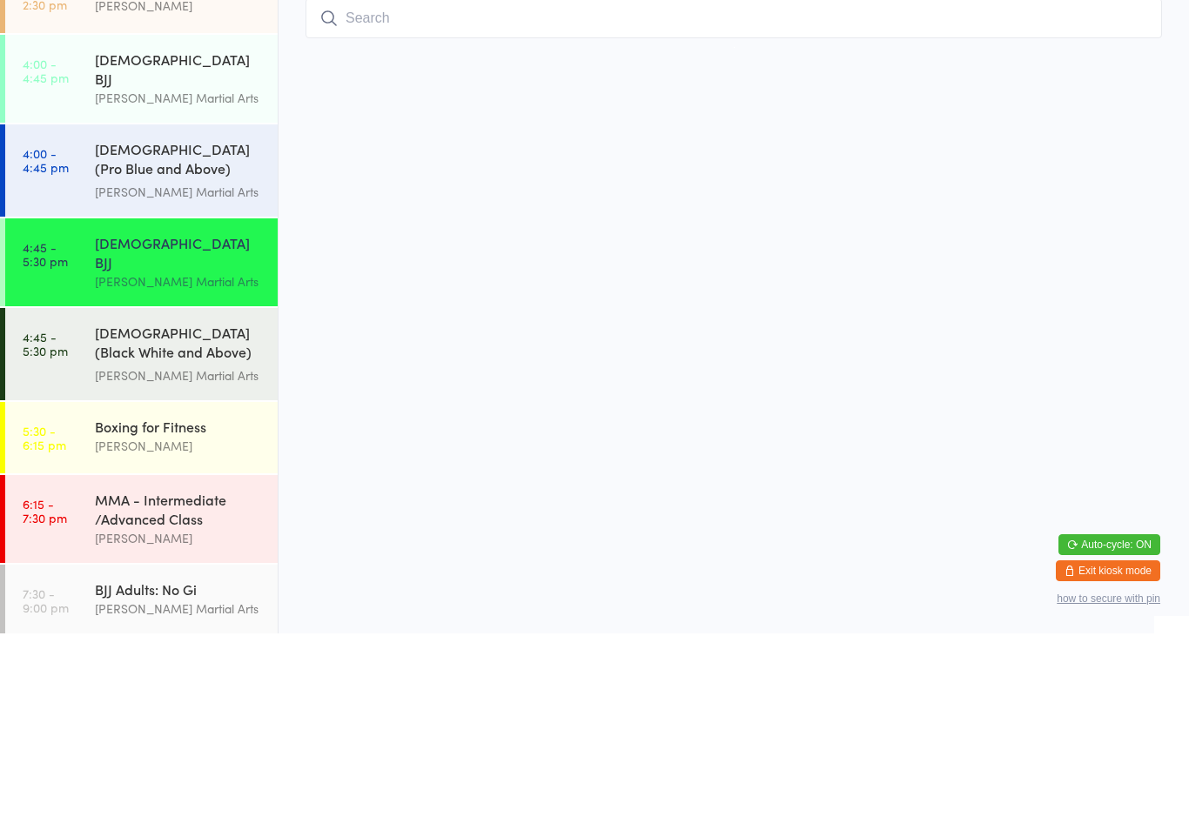
click at [174, 285] on div "[PERSON_NAME] Martial Arts" at bounding box center [179, 295] width 168 height 20
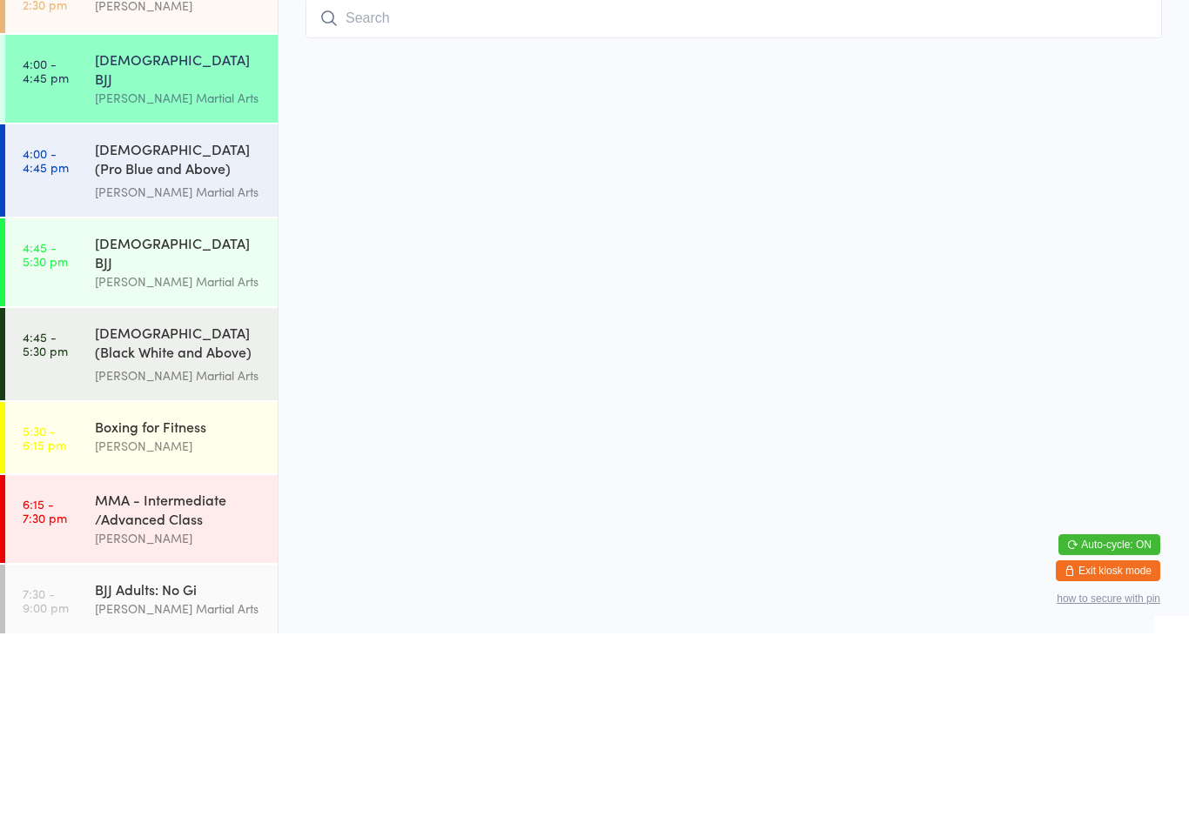
click at [150, 191] on div "Private Lesson - 30 mins" at bounding box center [179, 182] width 168 height 19
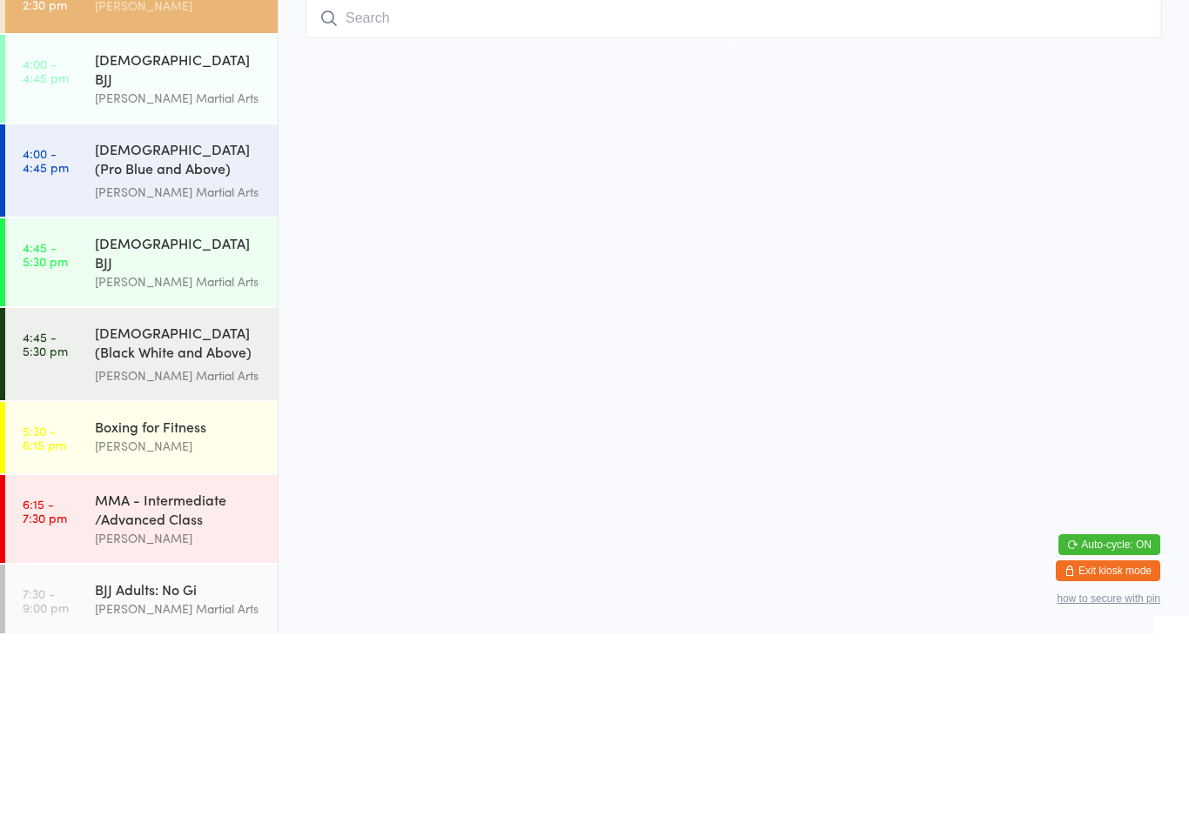
click at [161, 285] on div "[PERSON_NAME] Martial Arts" at bounding box center [179, 295] width 168 height 20
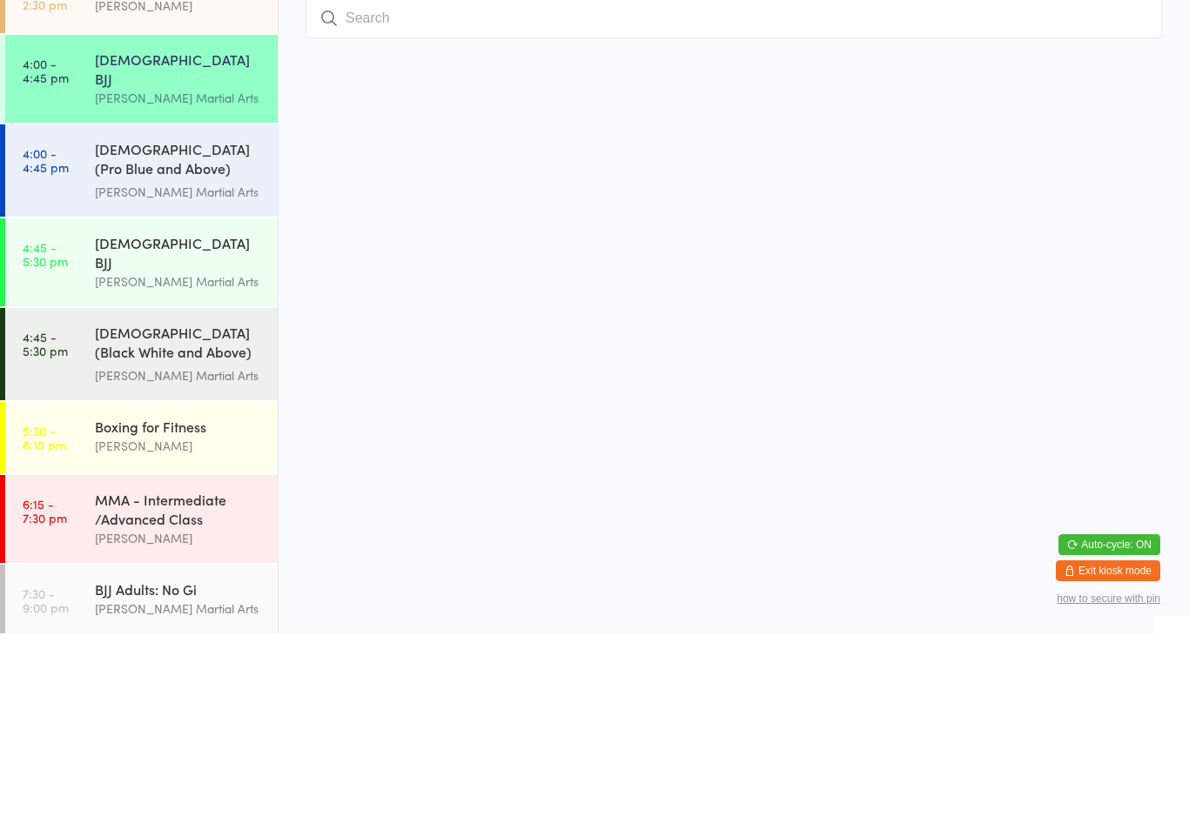
click at [435, 217] on input "search" at bounding box center [734, 215] width 856 height 40
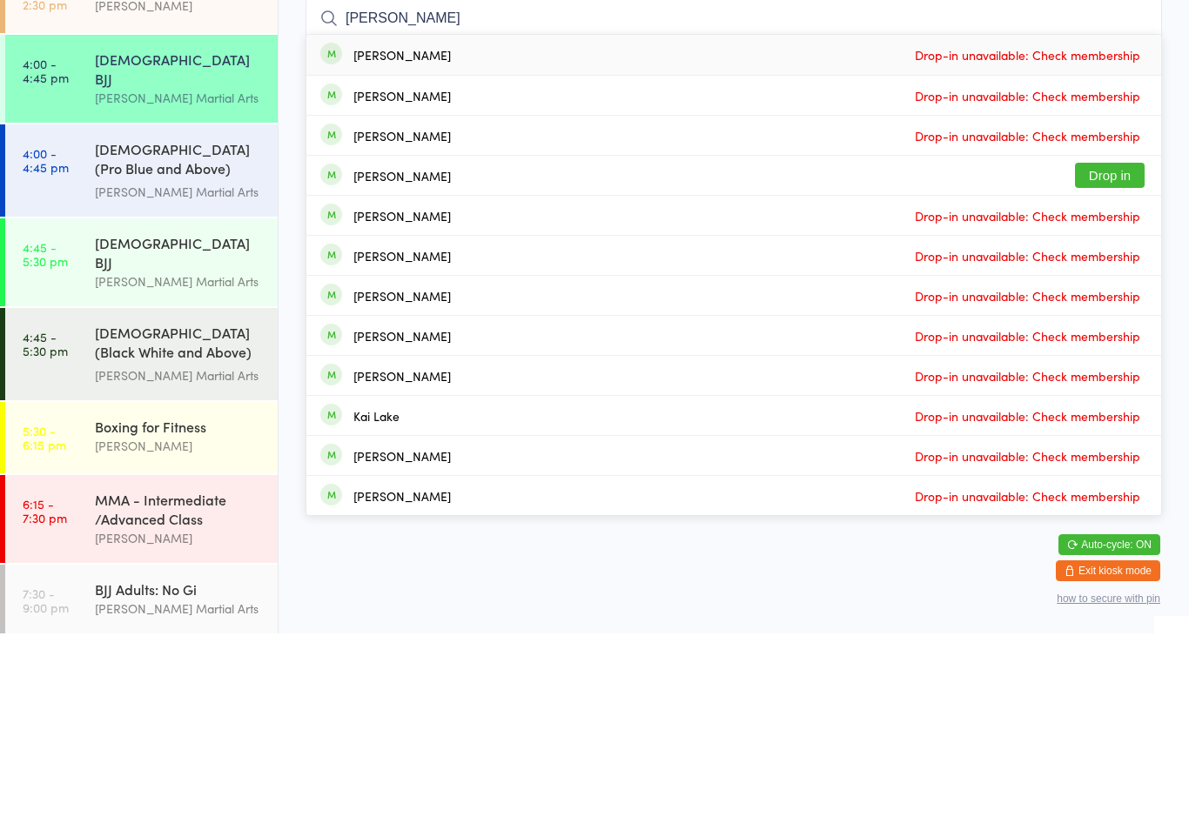
type input "[PERSON_NAME]"
click at [1110, 359] on button "Drop in" at bounding box center [1110, 371] width 70 height 25
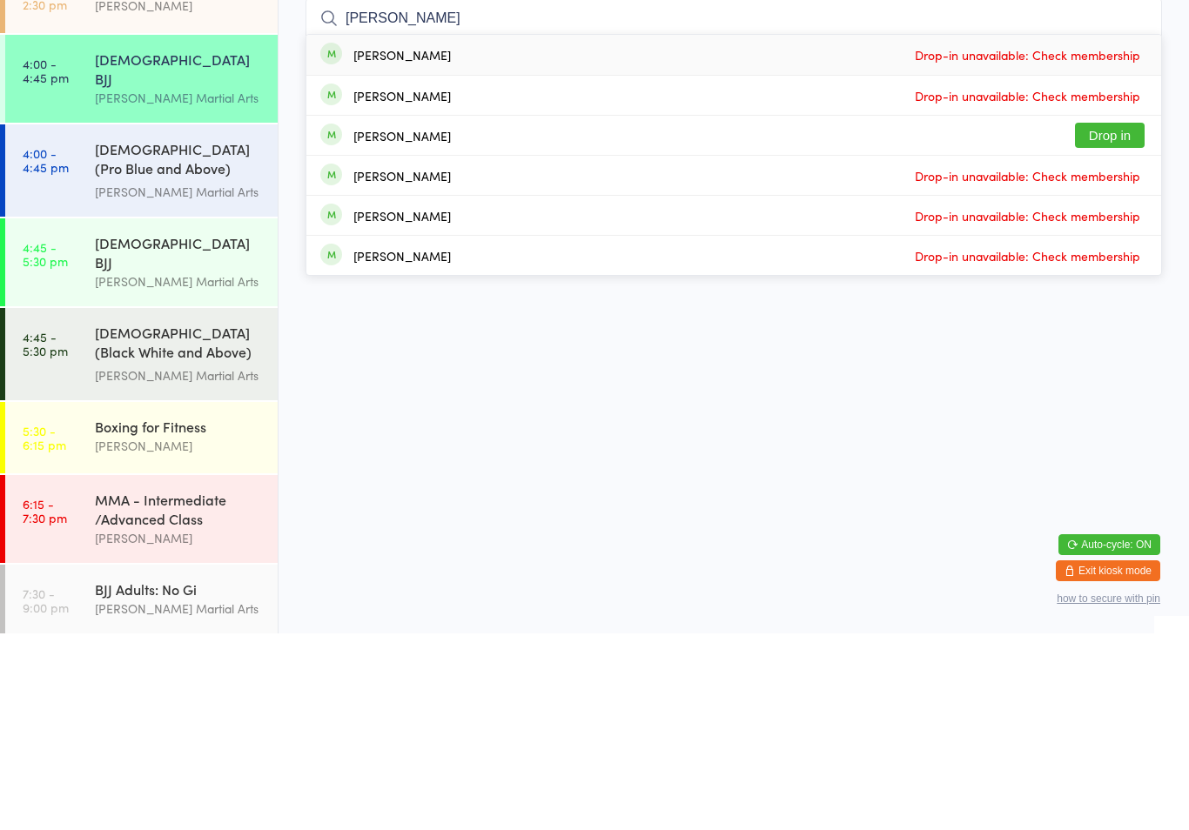
type input "[PERSON_NAME]"
click at [1133, 319] on button "Drop in" at bounding box center [1110, 331] width 70 height 25
